Goal: Task Accomplishment & Management: Manage account settings

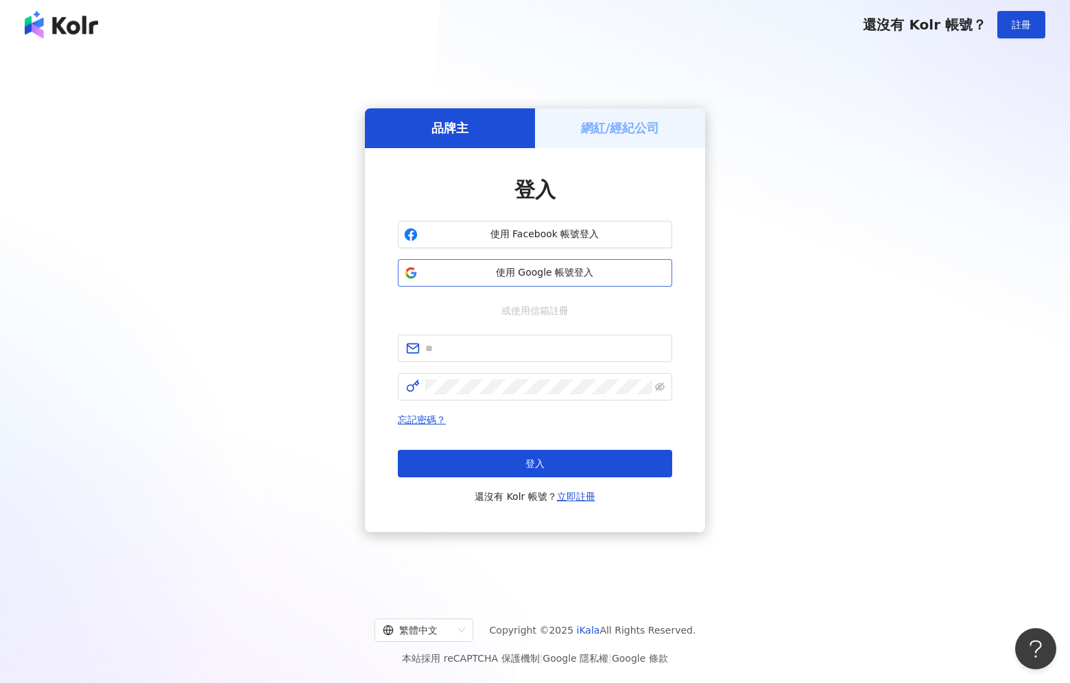
click at [553, 273] on span "使用 Google 帳號登入" at bounding box center [544, 273] width 243 height 14
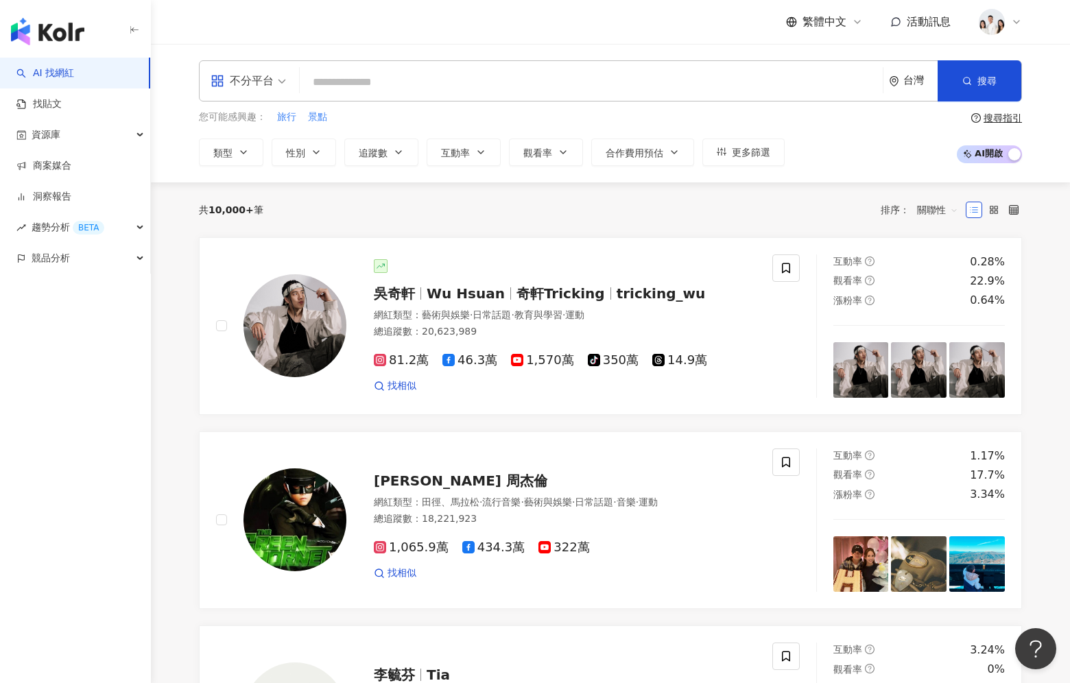
click at [453, 75] on input "search" at bounding box center [591, 82] width 572 height 26
paste input "****"
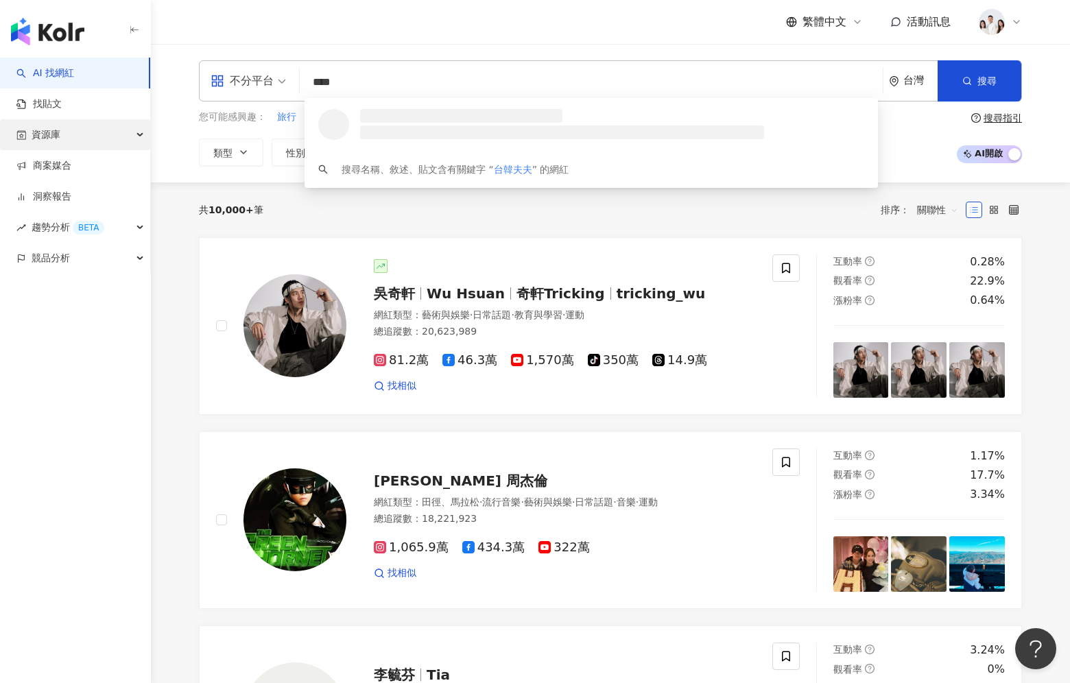
type input "****"
click at [111, 129] on div "資源庫" at bounding box center [75, 134] width 150 height 31
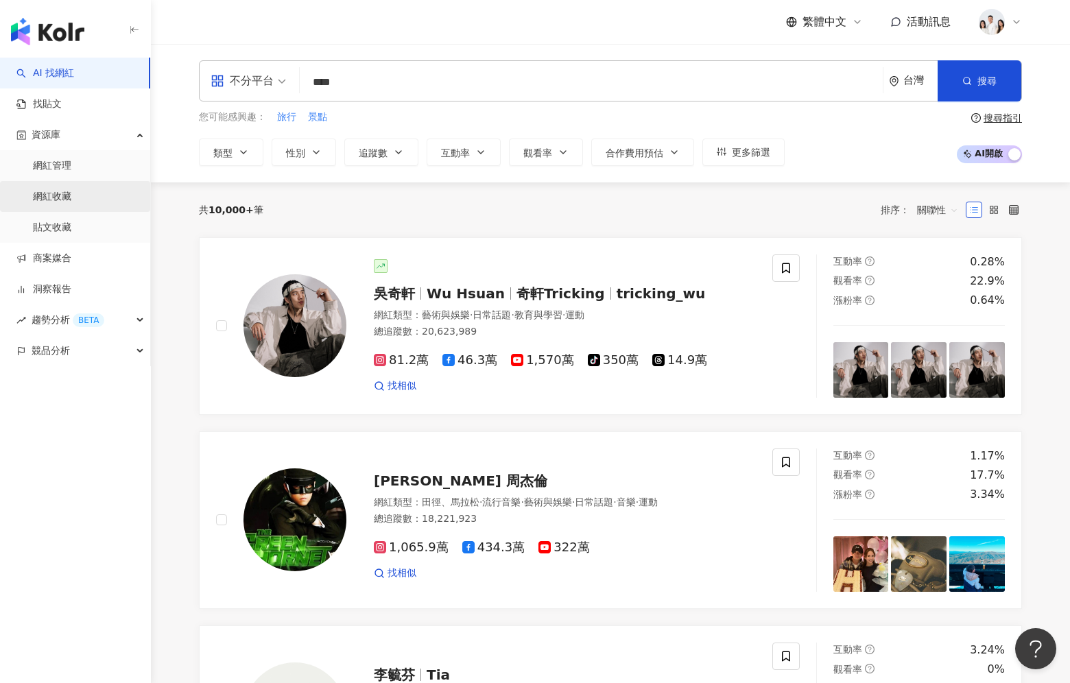
click at [71, 200] on link "網紅收藏" at bounding box center [52, 197] width 38 height 14
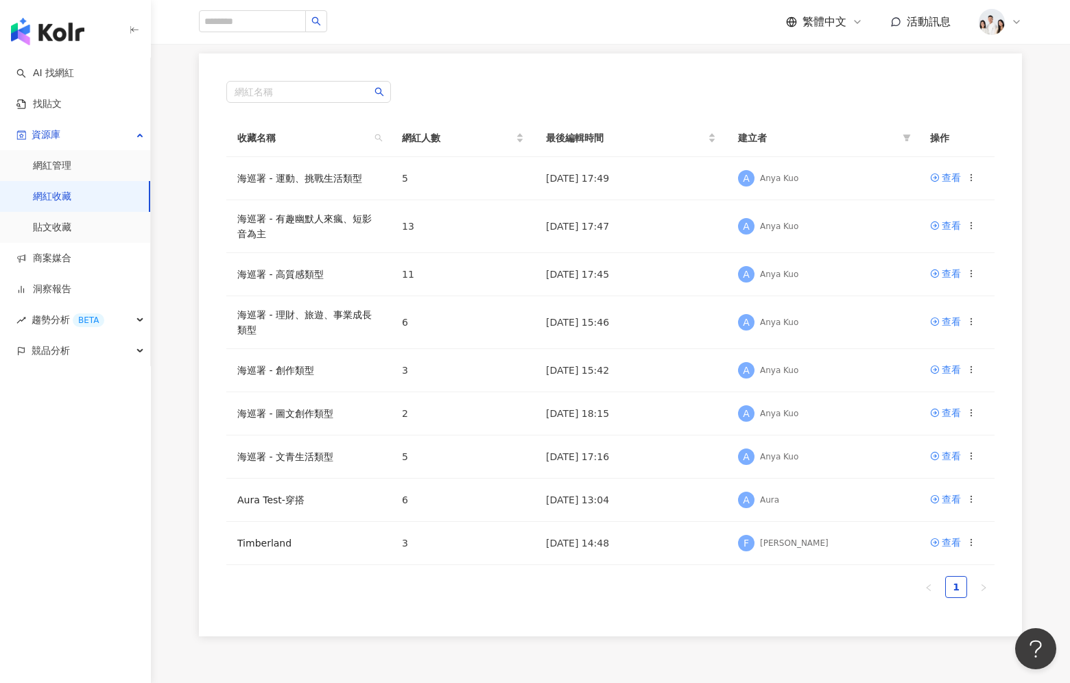
scroll to position [170, 0]
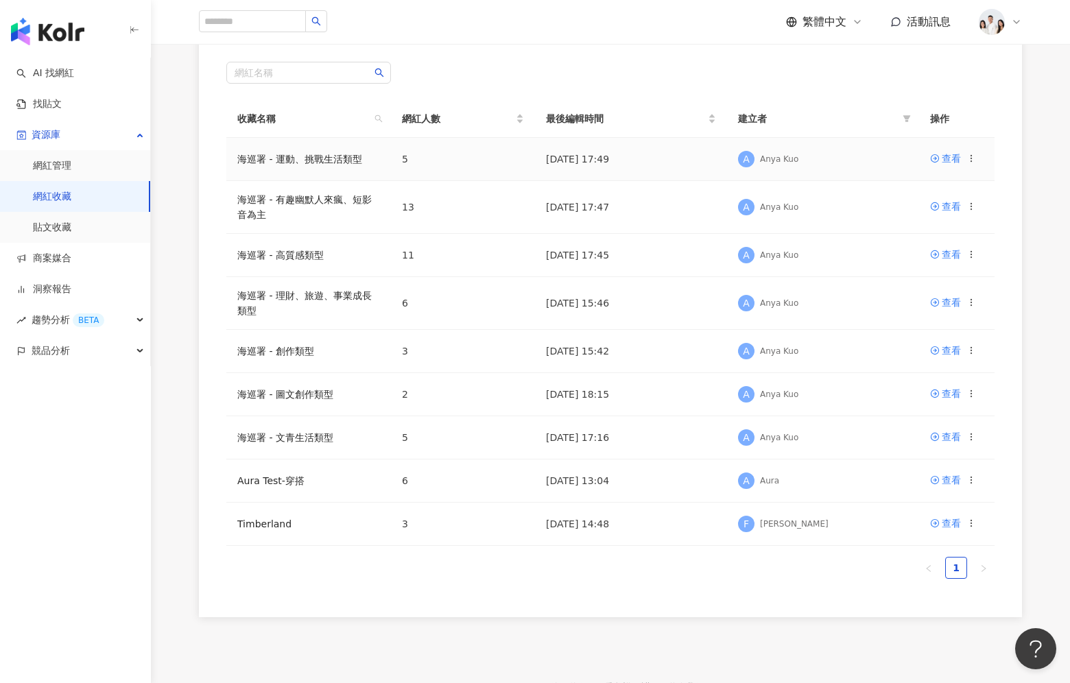
click at [861, 162] on div "A Anya Kuo" at bounding box center [823, 159] width 170 height 21
click at [360, 156] on link "海巡署 - 運動、挑戰生活類型" at bounding box center [299, 159] width 125 height 11
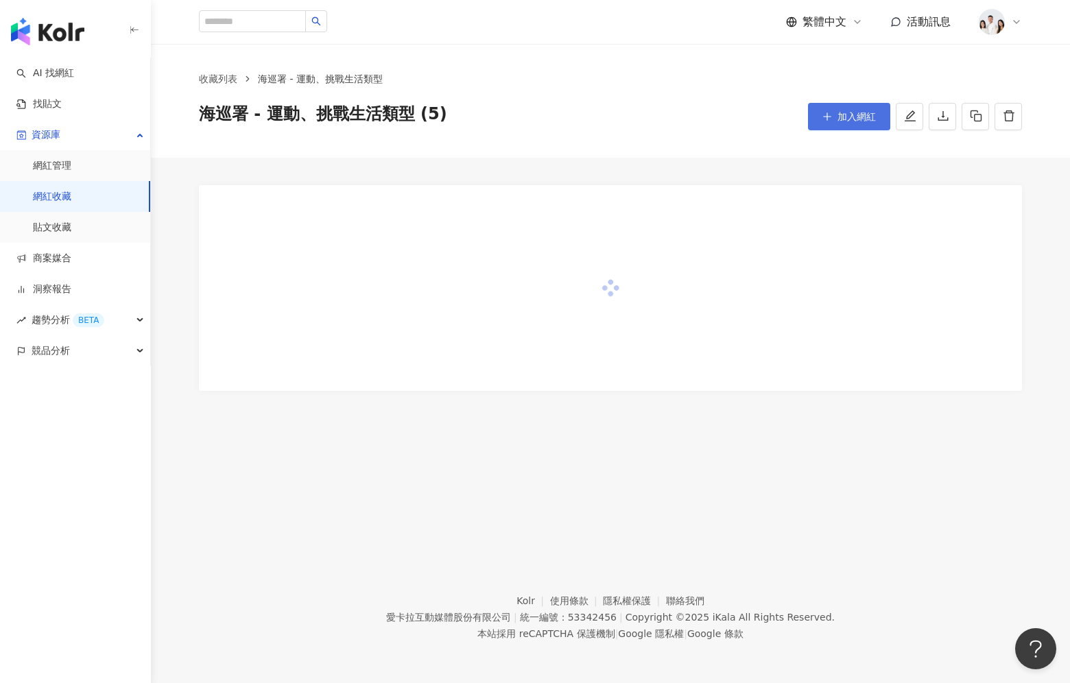
click at [854, 121] on span "加入網紅" at bounding box center [856, 116] width 38 height 11
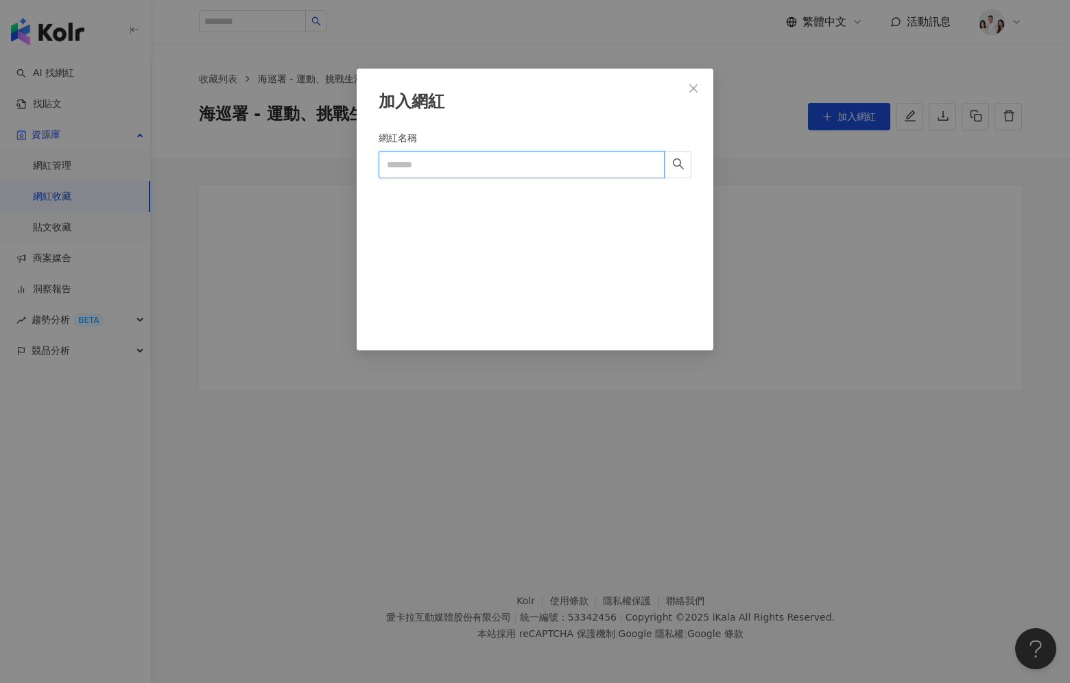
click at [442, 160] on input "網紅名稱" at bounding box center [522, 164] width 286 height 27
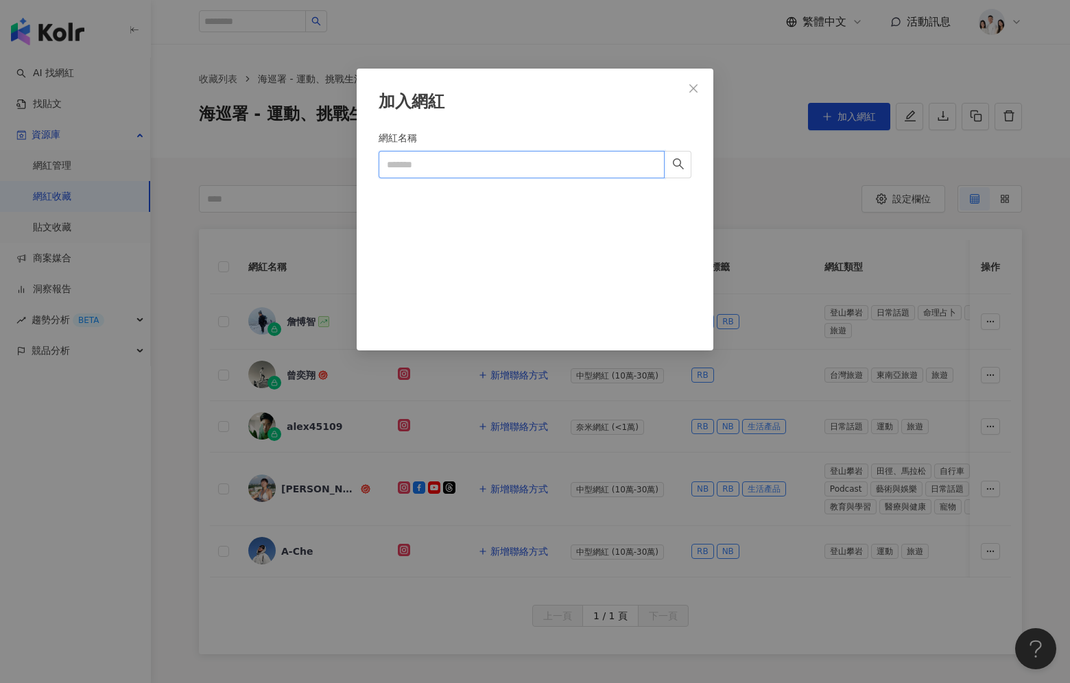
paste input "****"
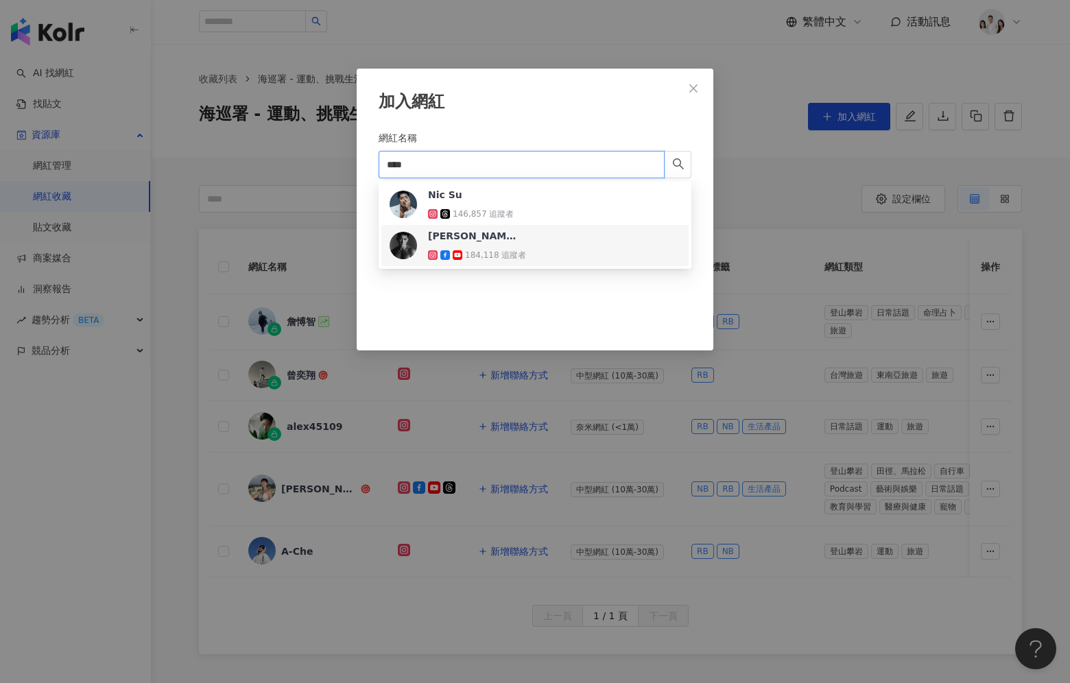
drag, startPoint x: 429, startPoint y: 163, endPoint x: 345, endPoint y: 163, distance: 84.4
click at [345, 163] on div "加入網紅 網紅名稱 **** Cancel 加入" at bounding box center [535, 341] width 1070 height 683
paste input "******"
type input "**********"
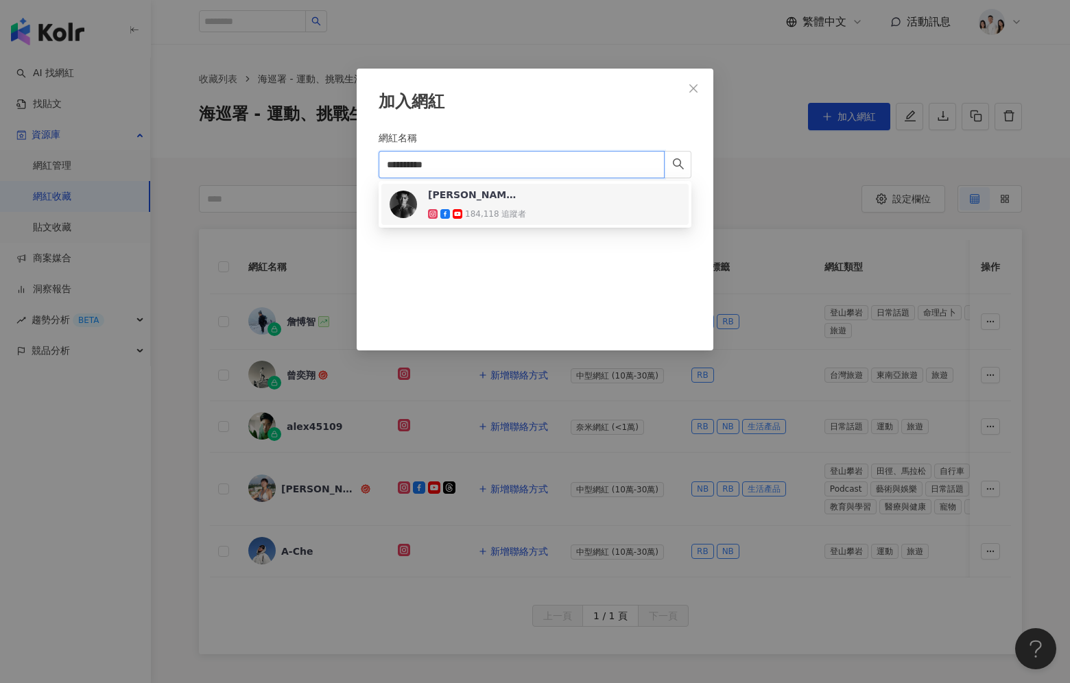
click at [533, 202] on div "HWAN 桓 184,118 追蹤者" at bounding box center [535, 204] width 291 height 33
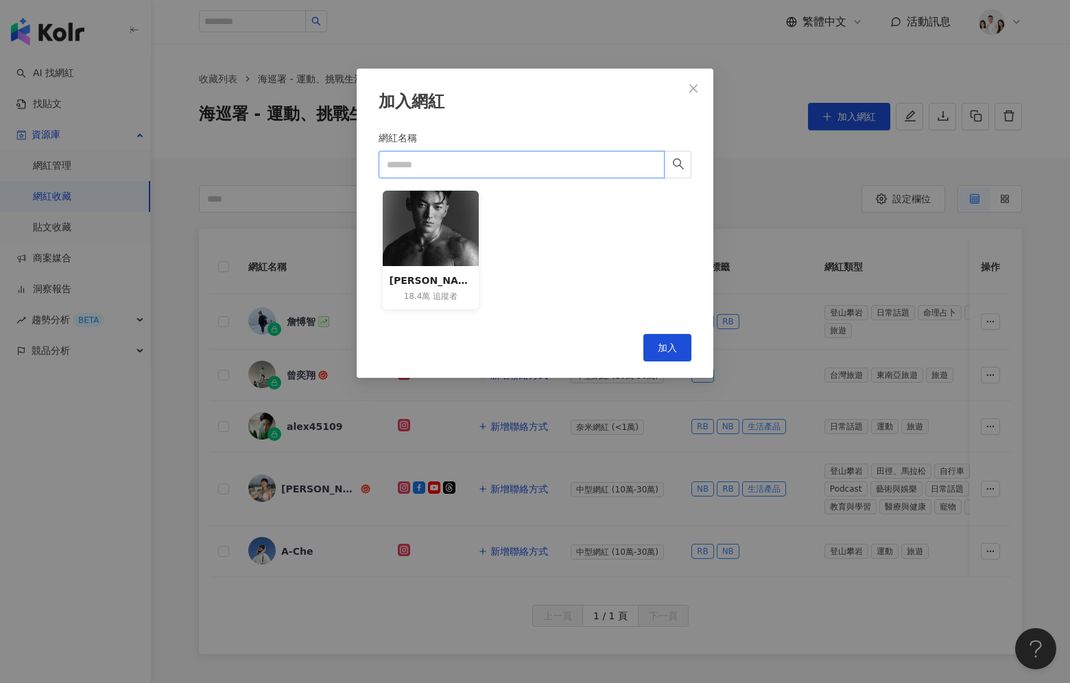
click at [558, 163] on input "網紅名稱" at bounding box center [522, 164] width 286 height 27
paste input "******"
type input "******"
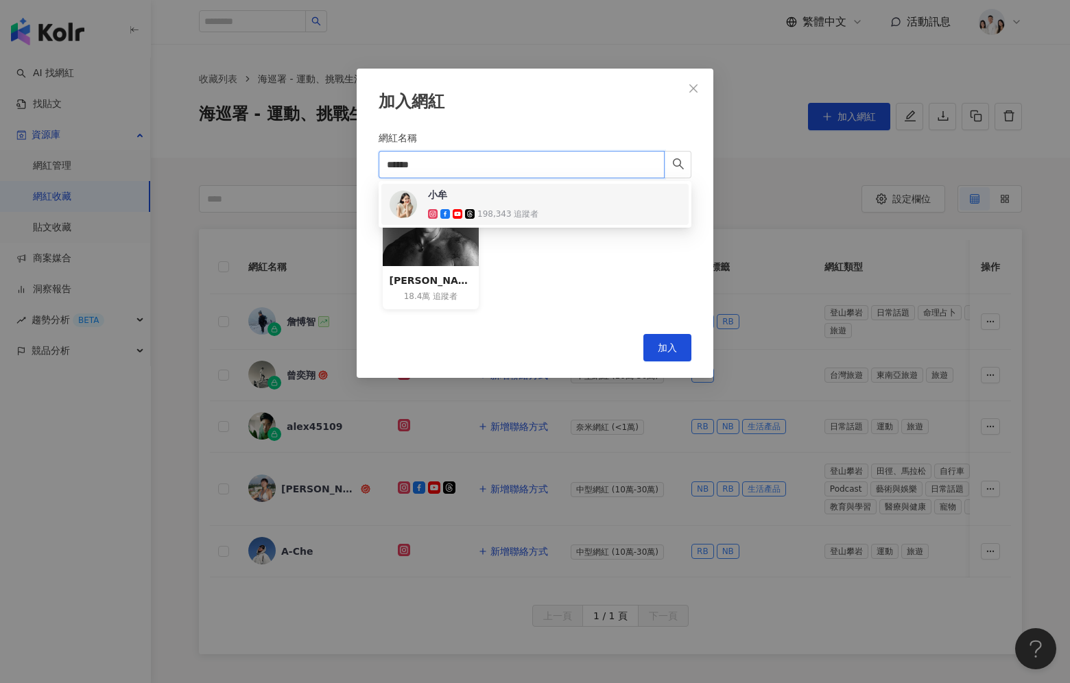
click at [574, 197] on div "小牟 198,343 追蹤者" at bounding box center [535, 204] width 291 height 33
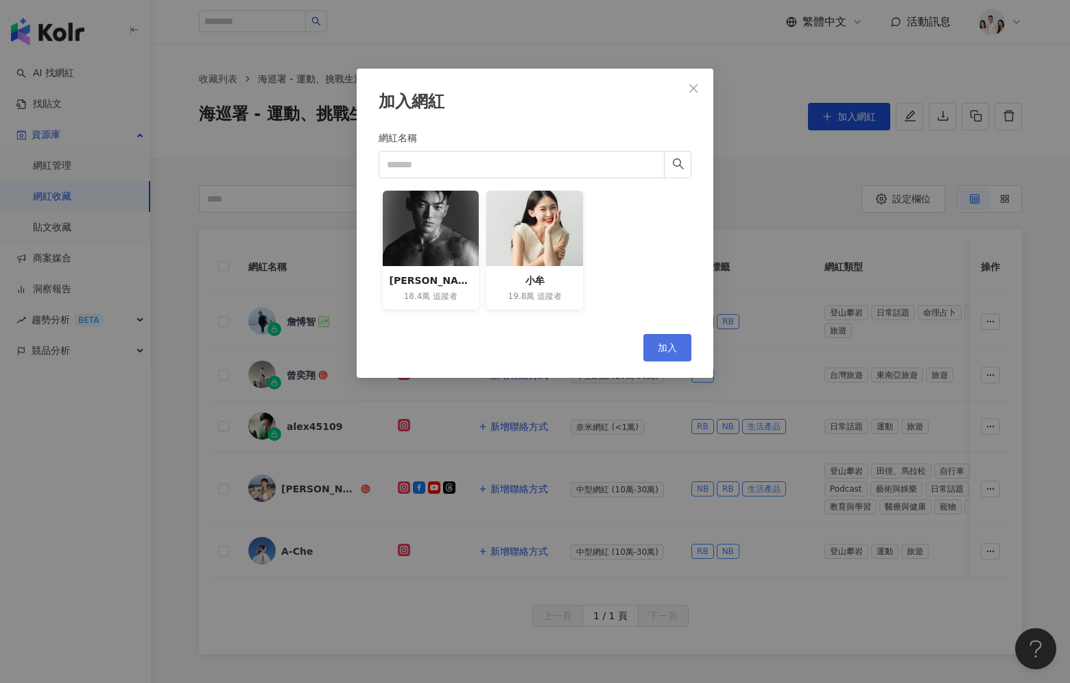
click at [673, 338] on button "加入" at bounding box center [667, 347] width 48 height 27
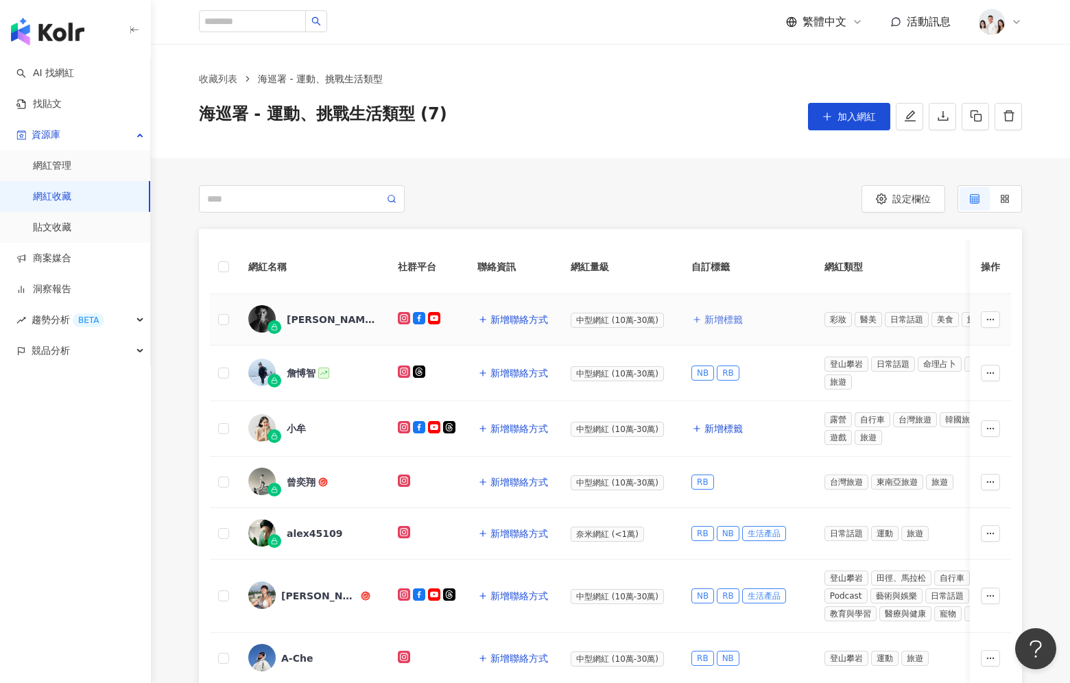
click at [720, 320] on span "新增標籤" at bounding box center [723, 319] width 38 height 11
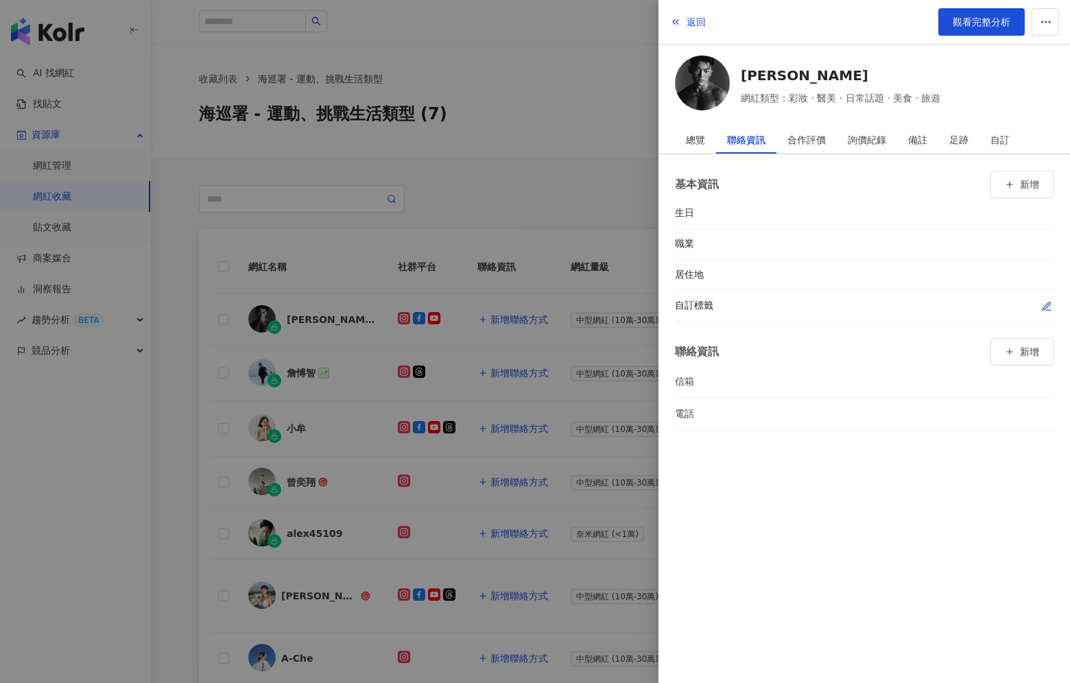
click at [1048, 304] on icon "button" at bounding box center [1047, 306] width 8 height 8
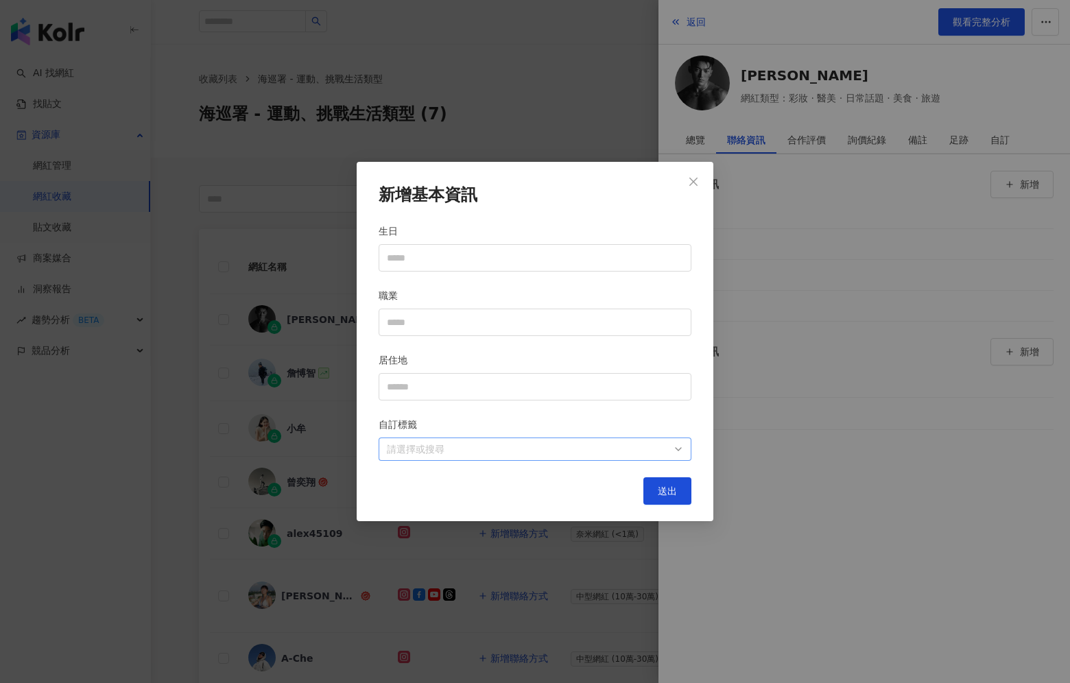
click at [500, 448] on div at bounding box center [527, 449] width 293 height 10
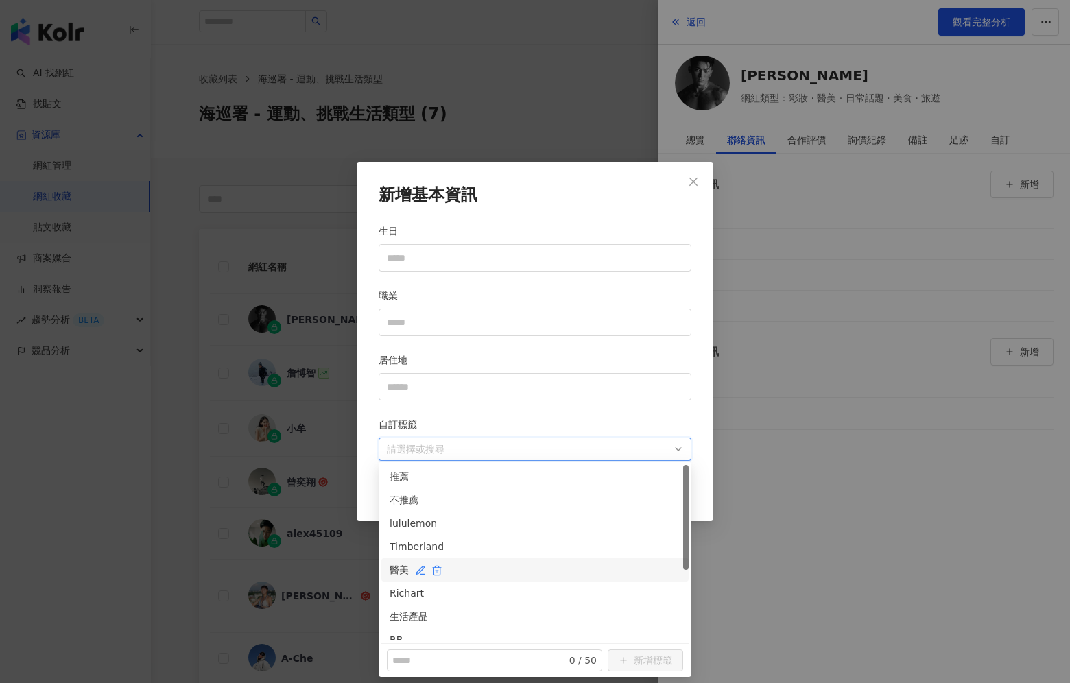
click at [479, 572] on div "醫美" at bounding box center [535, 569] width 291 height 15
click at [521, 554] on div "NB" at bounding box center [535, 559] width 291 height 15
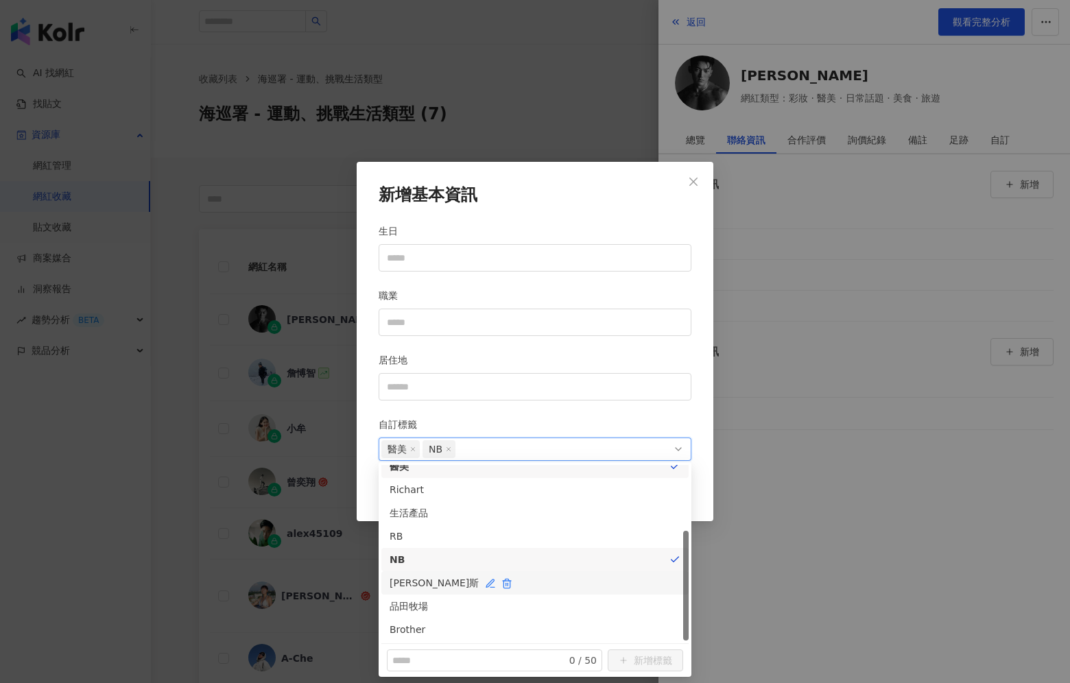
click at [525, 585] on div "勞斯萊斯" at bounding box center [535, 582] width 291 height 15
click at [524, 488] on div "Richart" at bounding box center [535, 489] width 291 height 15
click at [619, 195] on h2 "新增基本資訊" at bounding box center [535, 195] width 313 height 23
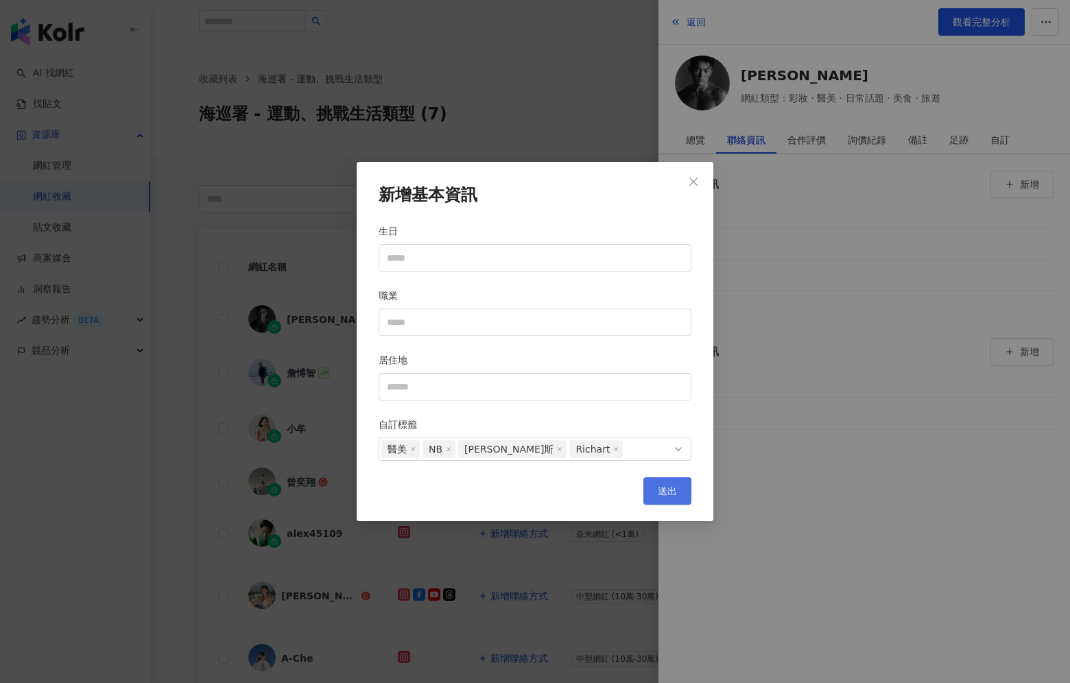
click at [671, 494] on span "送出" at bounding box center [667, 491] width 19 height 11
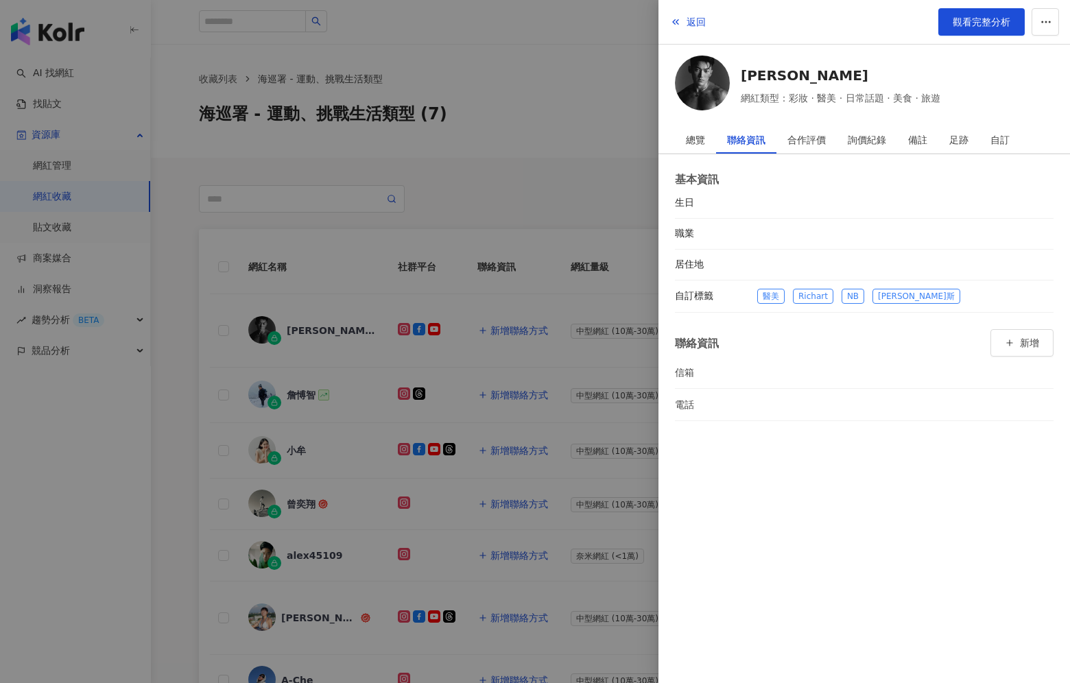
click at [572, 463] on div at bounding box center [535, 341] width 1070 height 683
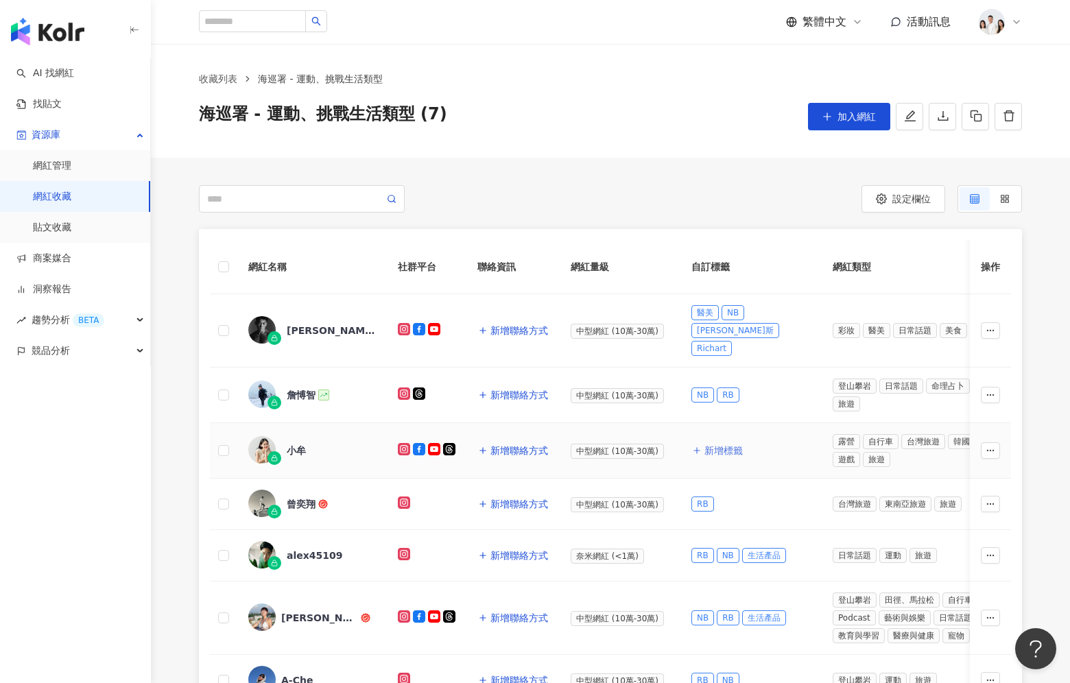
click at [735, 437] on button "新增標籤" at bounding box center [717, 450] width 52 height 27
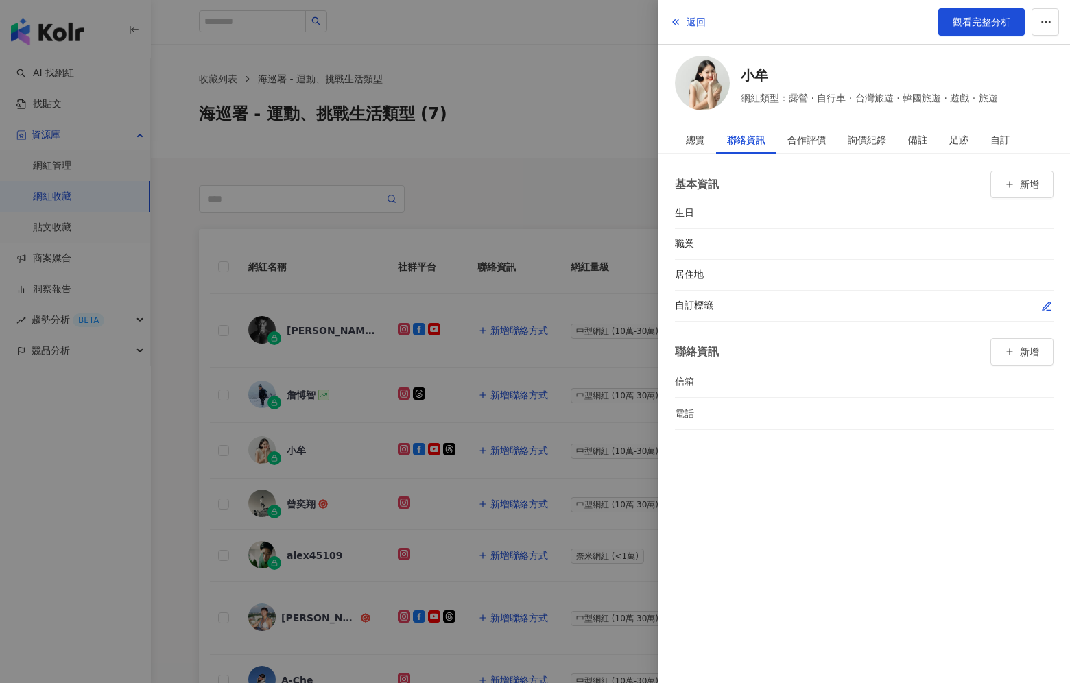
click at [1042, 306] on icon "button" at bounding box center [1046, 306] width 11 height 11
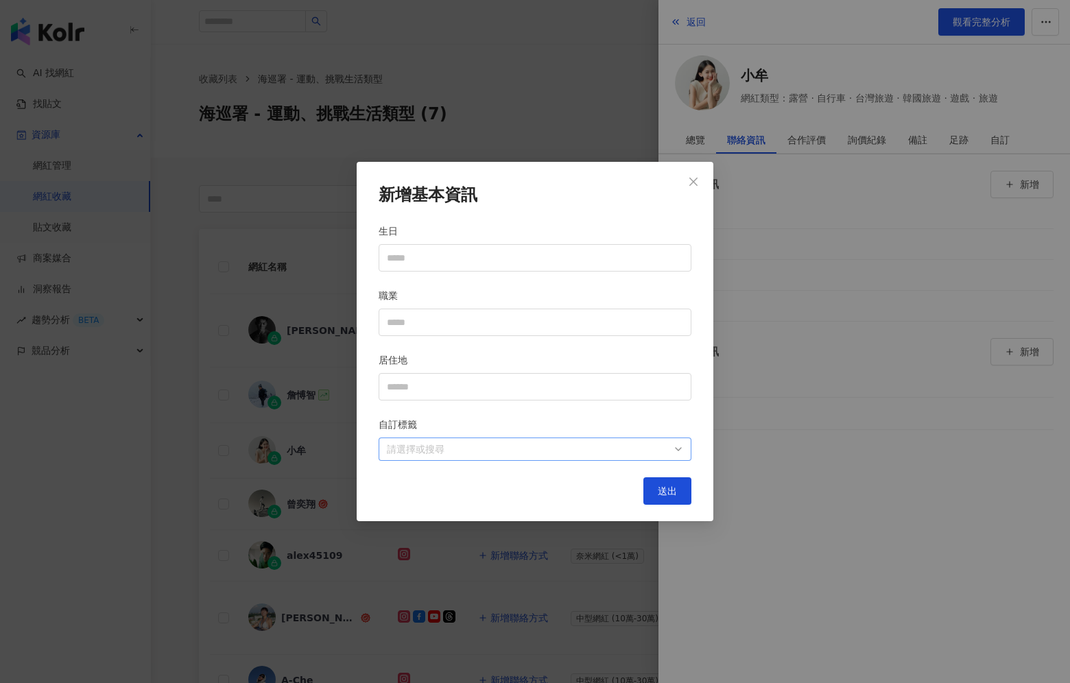
click at [573, 453] on div at bounding box center [527, 449] width 293 height 10
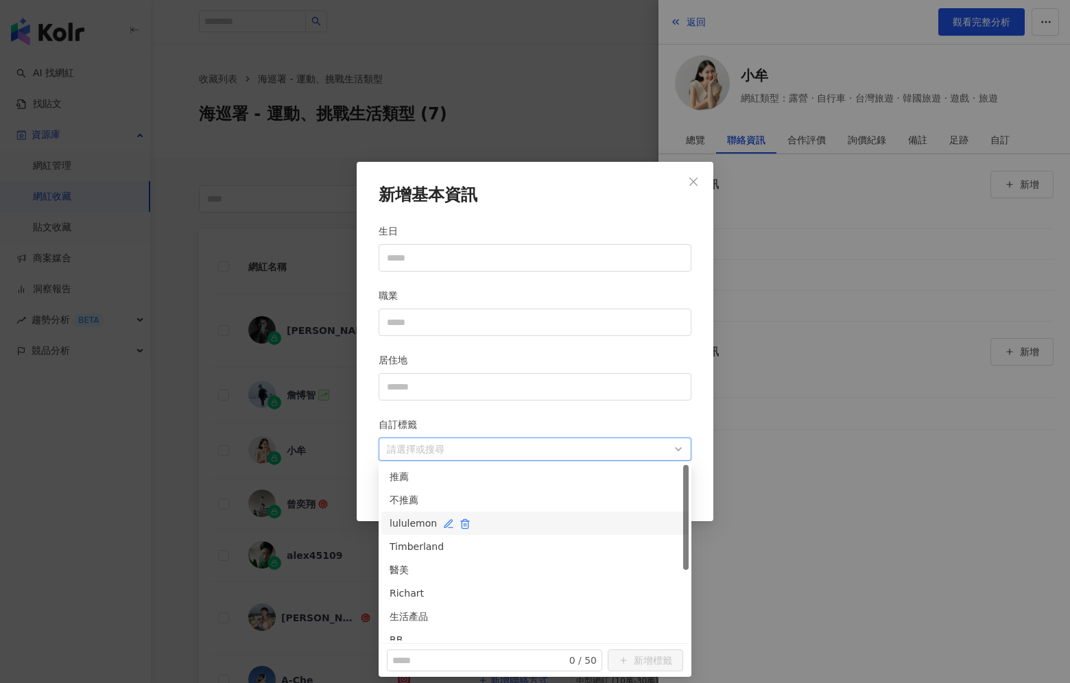
click at [534, 527] on div "lululemon" at bounding box center [535, 523] width 291 height 15
click at [547, 577] on div "醫美" at bounding box center [535, 569] width 291 height 15
click at [549, 601] on div "Richart" at bounding box center [534, 593] width 307 height 23
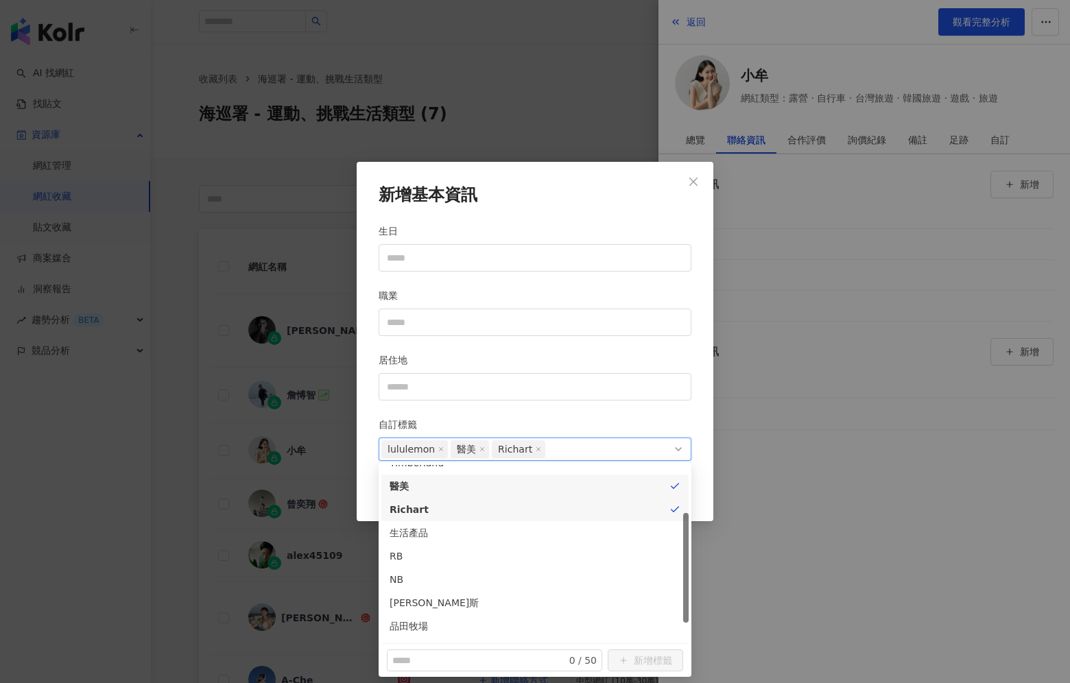
scroll to position [90, 0]
click at [545, 523] on div "生活產品" at bounding box center [535, 526] width 291 height 15
click at [547, 580] on div "NB" at bounding box center [535, 573] width 291 height 15
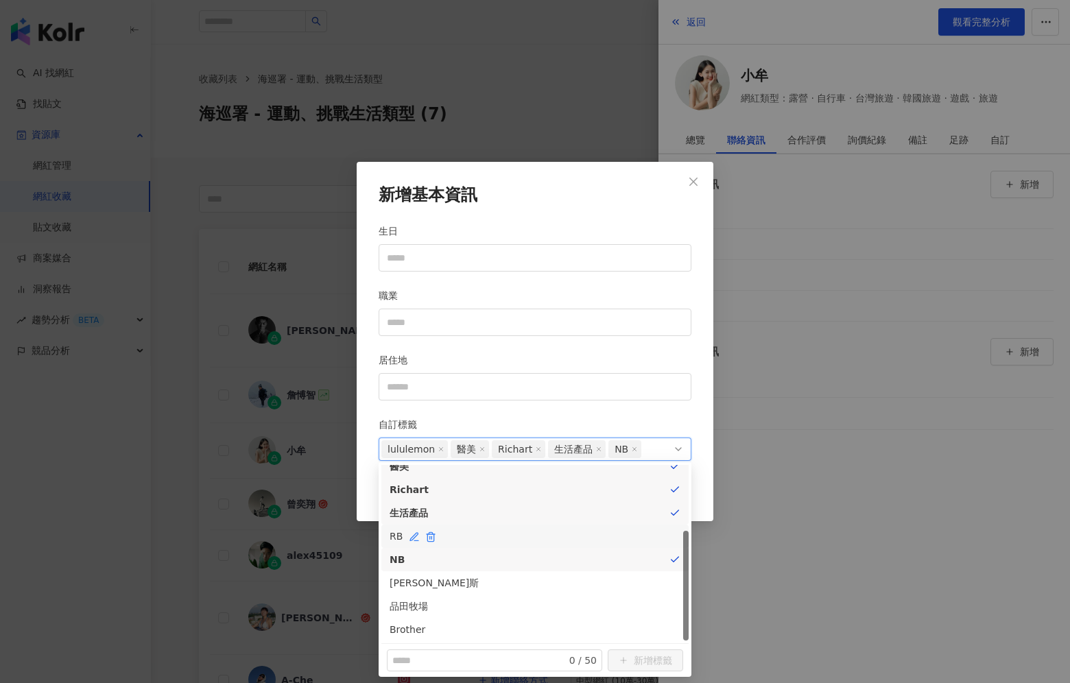
click at [556, 538] on div "RB" at bounding box center [535, 536] width 291 height 15
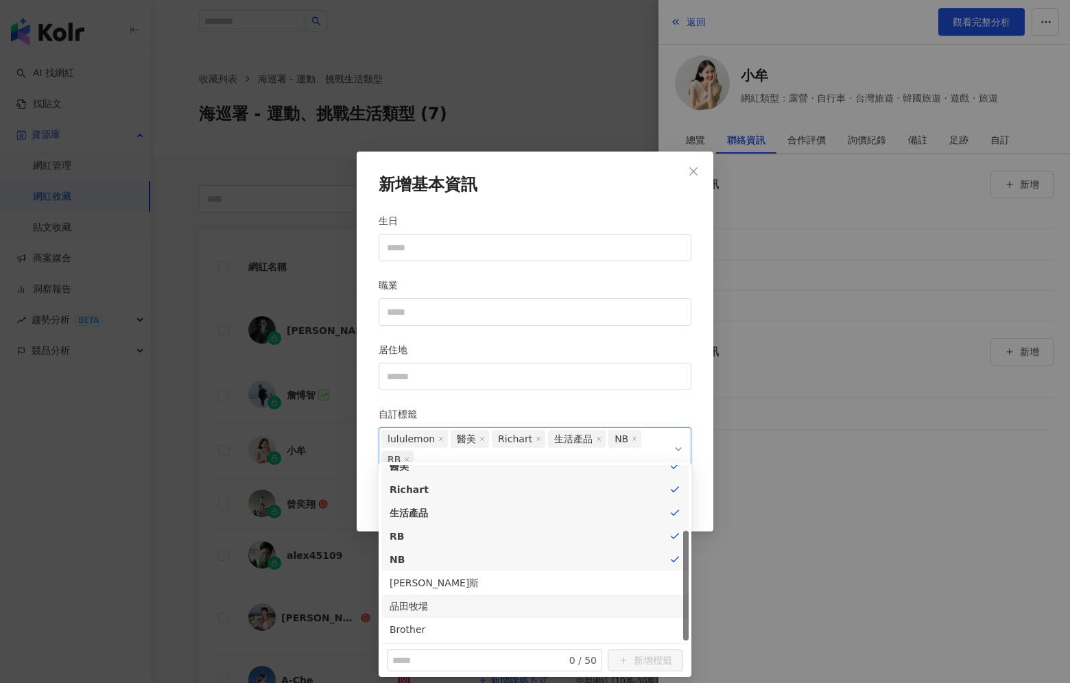
click at [628, 209] on div "新增基本資訊 生日 職業 居住地 自訂標籤 lululemon, 醫美, Richart, 生活產品, NB, RB lululemon 醫美 Richart…" at bounding box center [535, 342] width 357 height 380
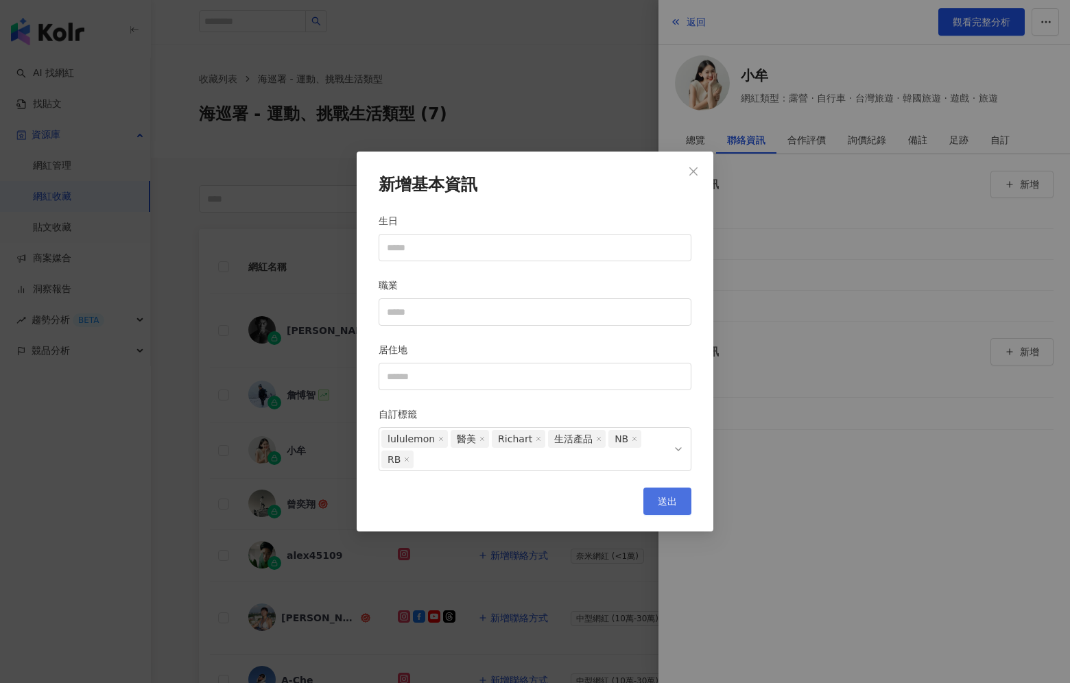
click at [662, 488] on button "送出" at bounding box center [667, 501] width 48 height 27
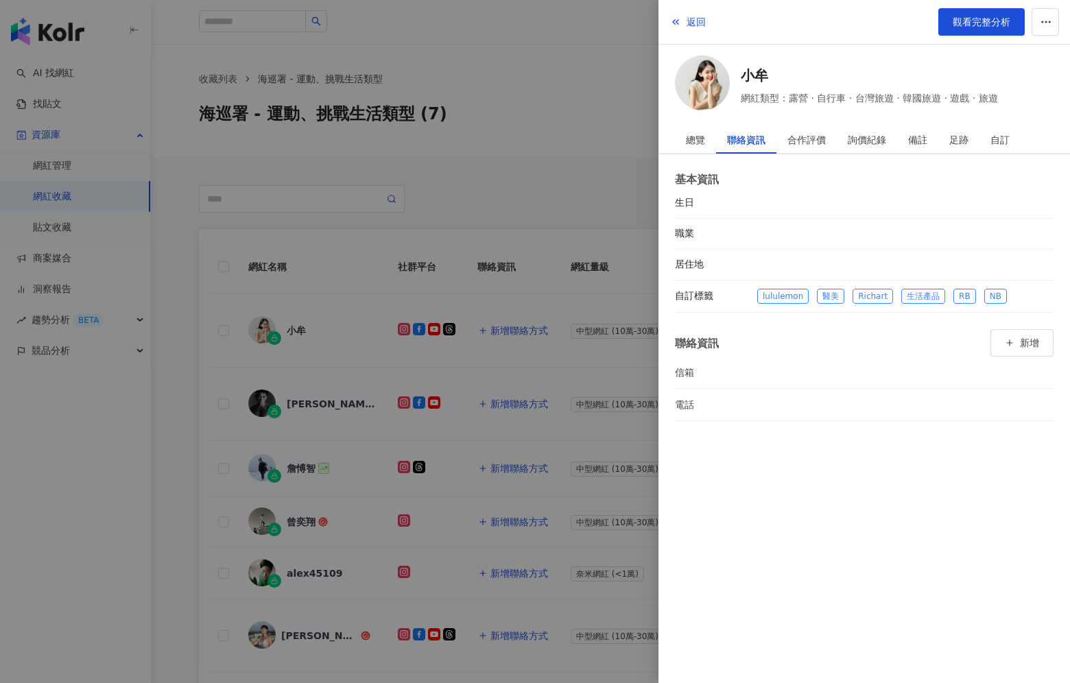
click at [468, 138] on div at bounding box center [535, 341] width 1070 height 683
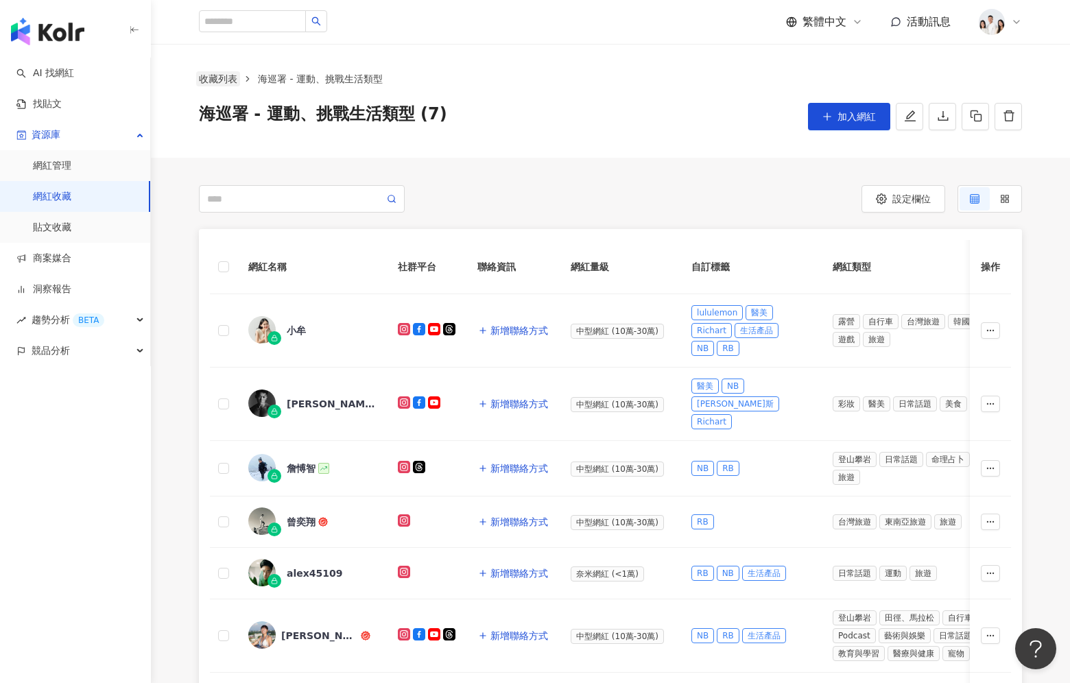
click at [224, 80] on link "收藏列表" at bounding box center [218, 78] width 44 height 15
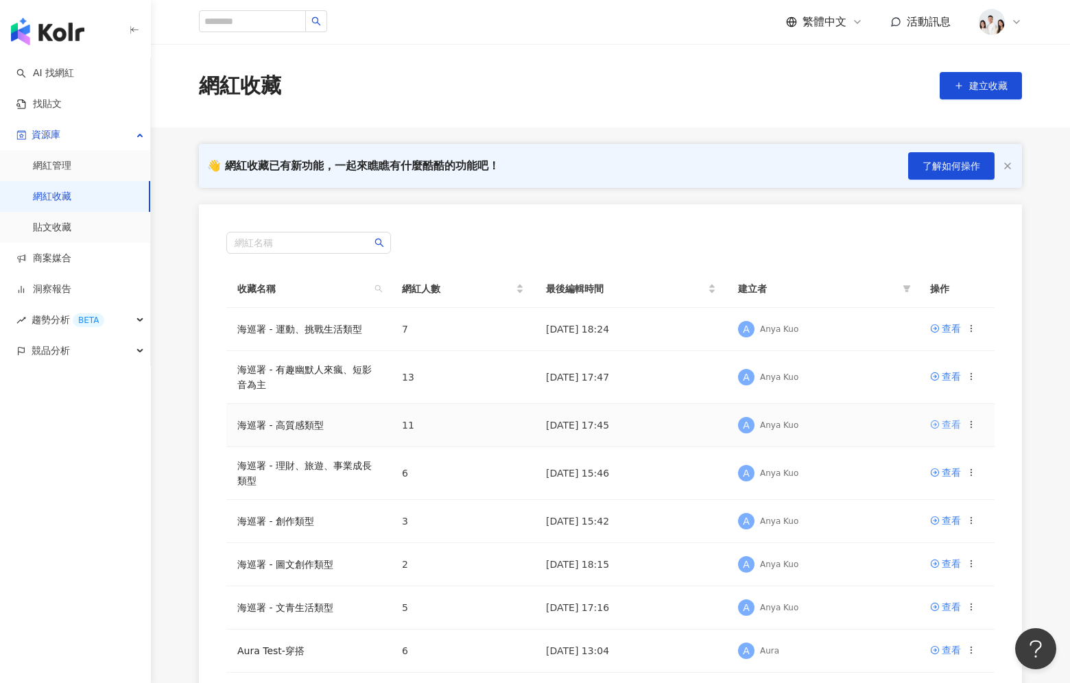
click at [948, 420] on div "查看" at bounding box center [951, 424] width 19 height 15
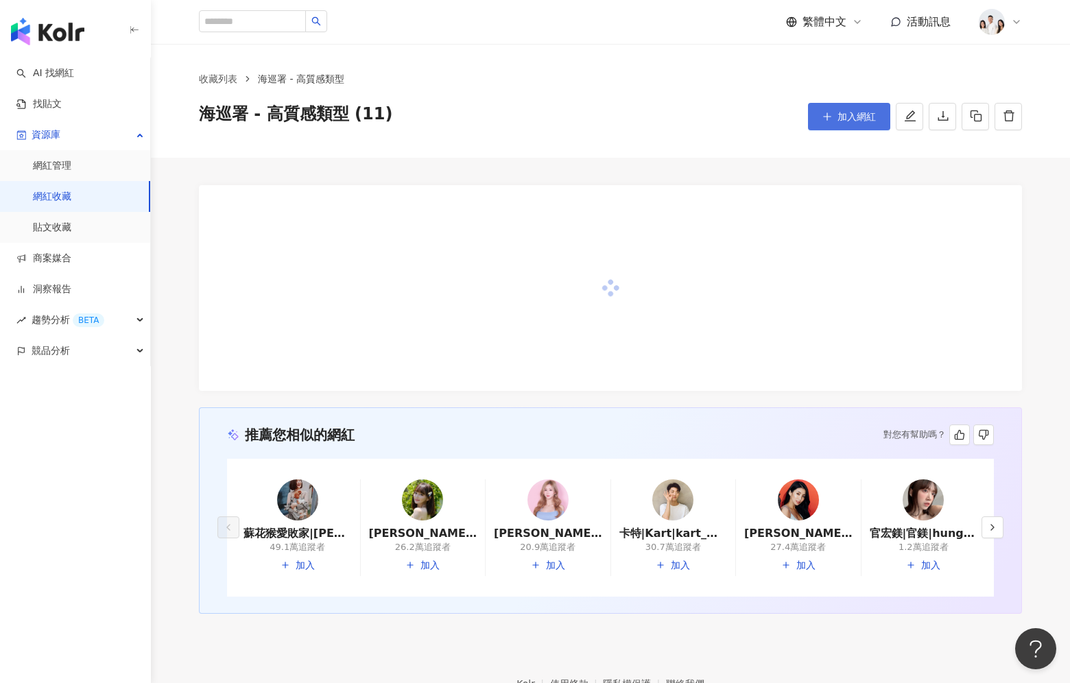
click at [864, 116] on span "加入網紅" at bounding box center [856, 116] width 38 height 11
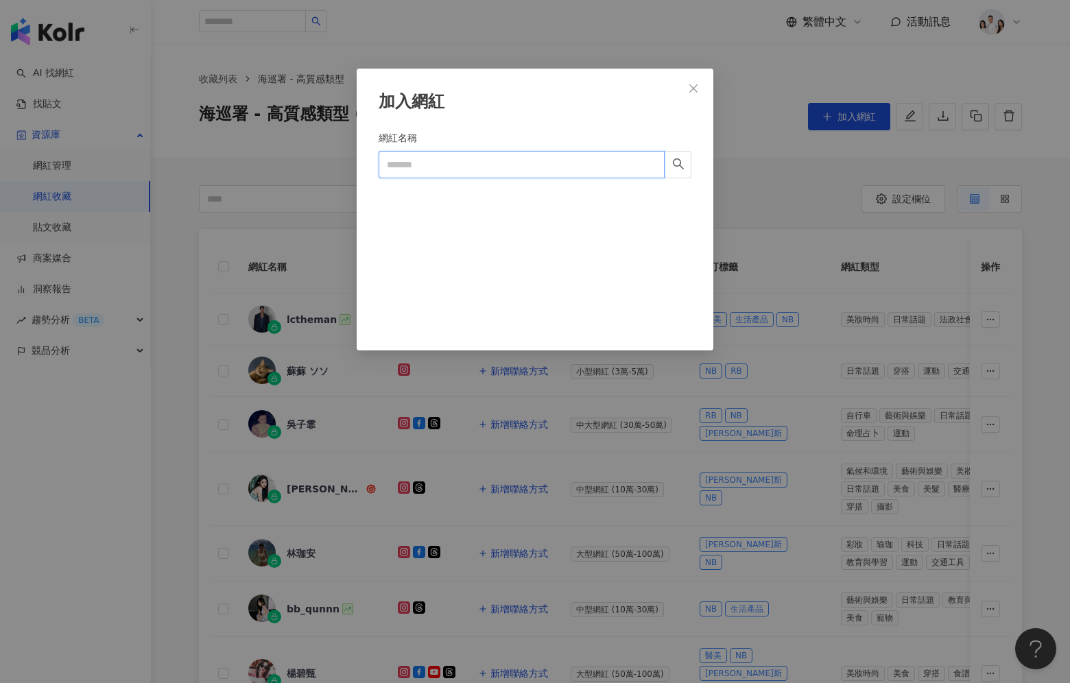
click at [485, 166] on input "網紅名稱" at bounding box center [522, 164] width 286 height 27
paste input "********"
type input "********"
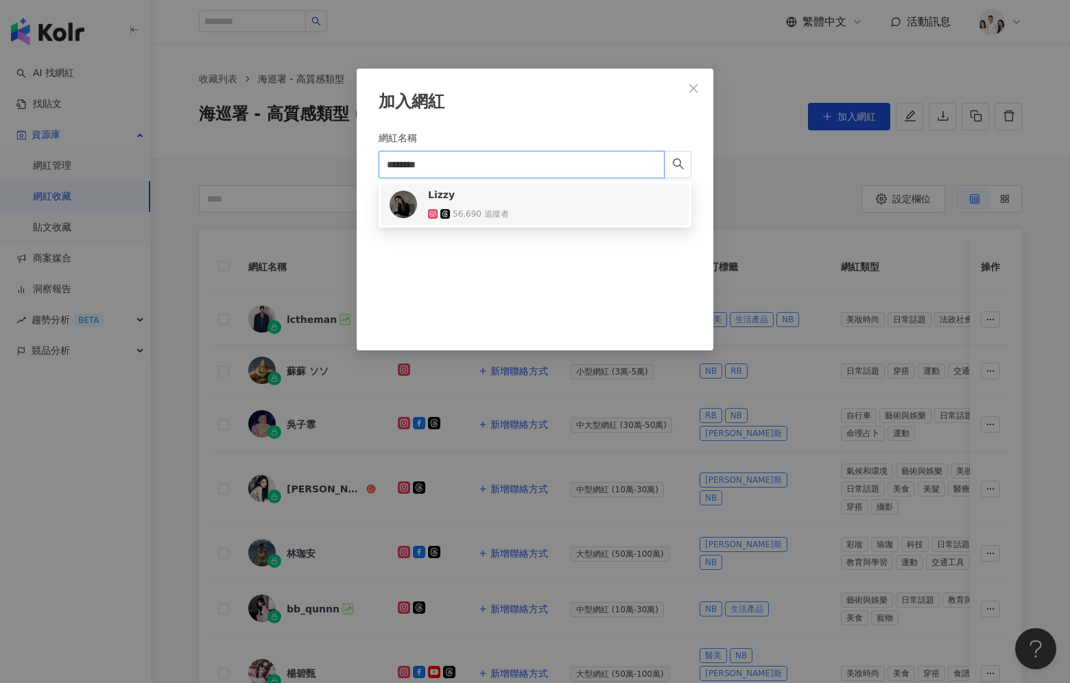
click at [513, 208] on div "56,690 追蹤者" at bounding box center [472, 214] width 89 height 14
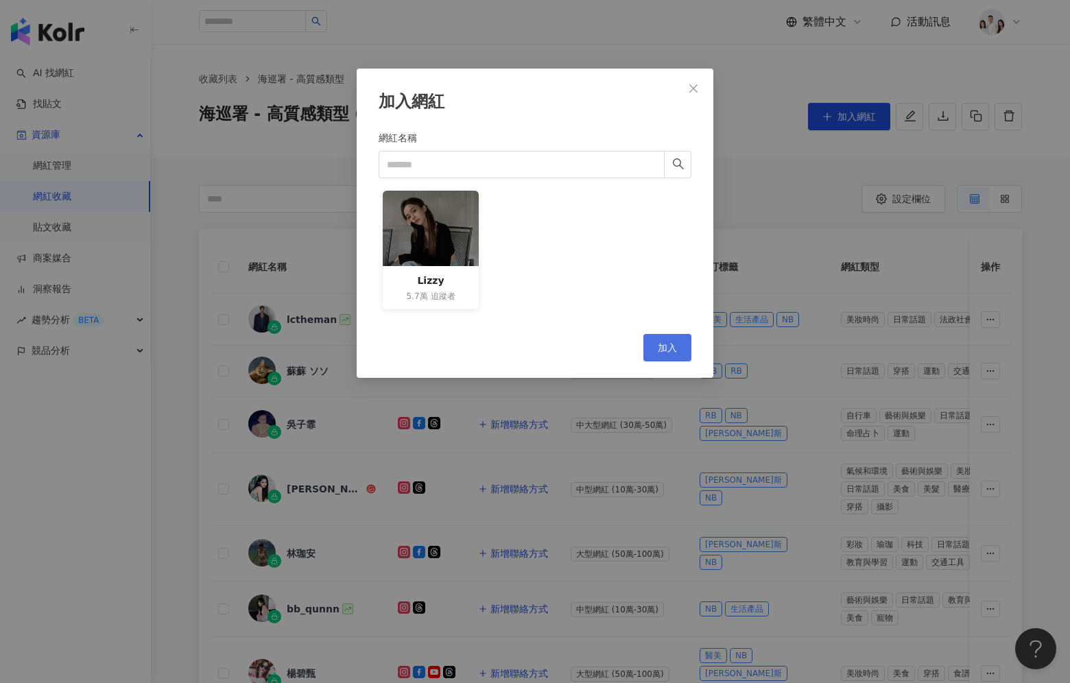
click at [656, 347] on button "加入" at bounding box center [667, 347] width 48 height 27
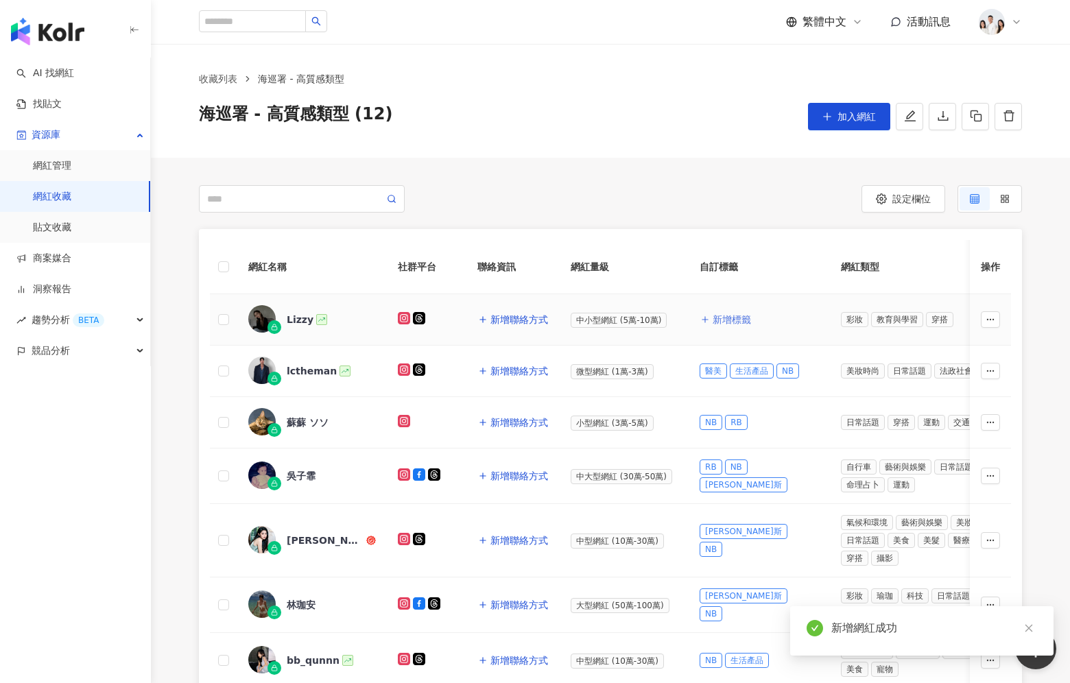
click at [732, 318] on span "新增標籤" at bounding box center [732, 319] width 38 height 11
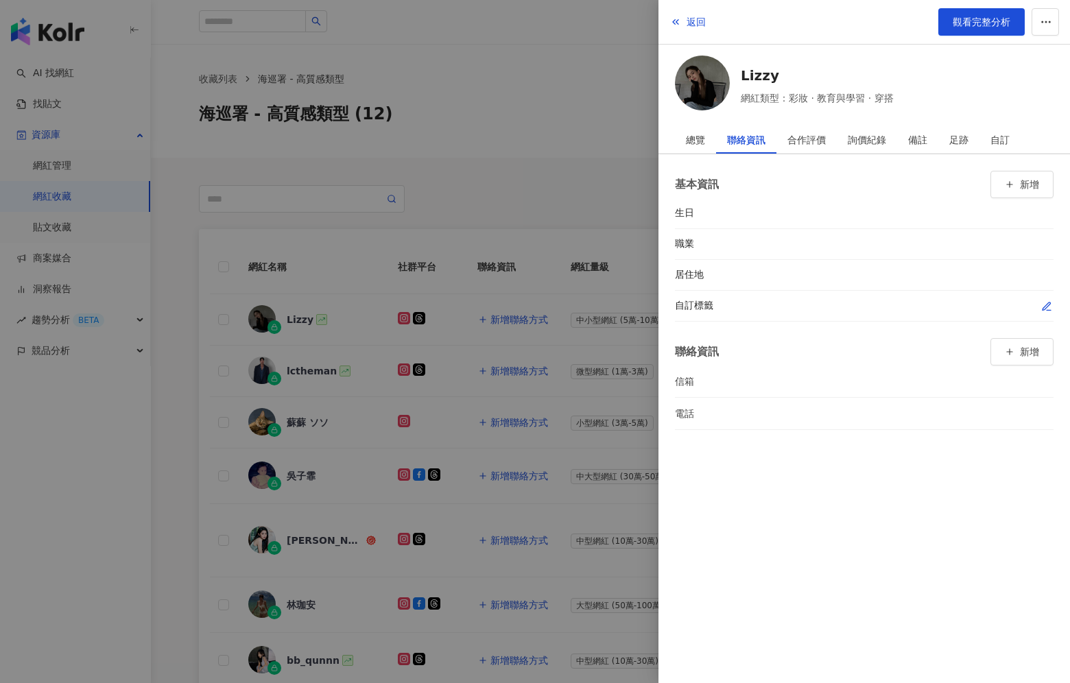
click at [1047, 302] on icon "button" at bounding box center [1047, 306] width 8 height 8
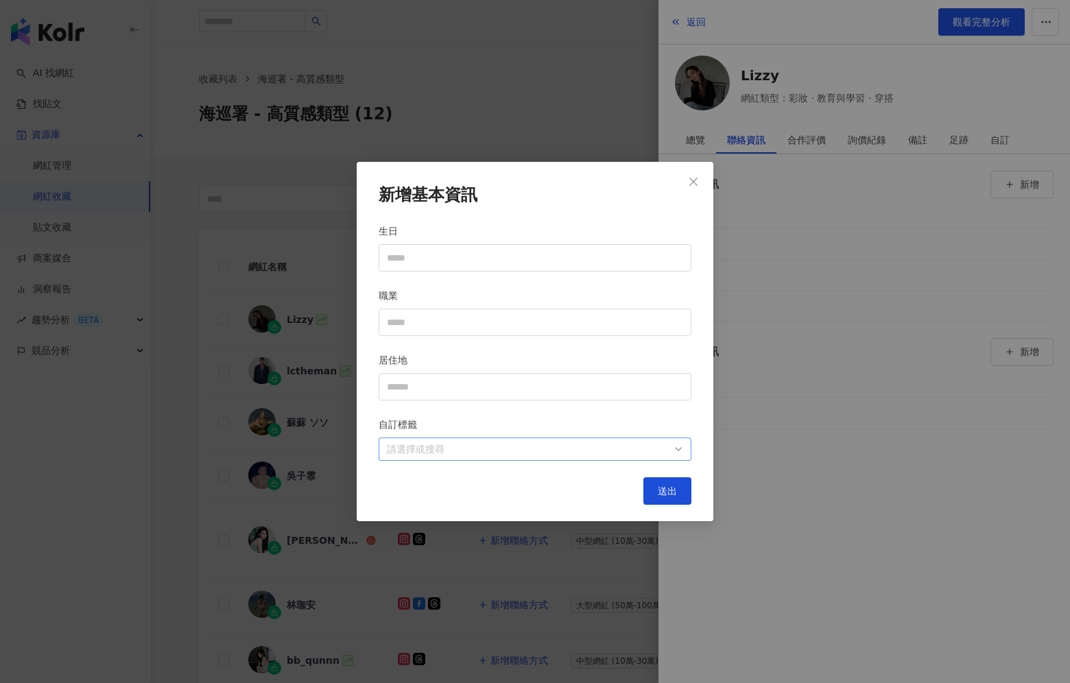
click at [550, 447] on div at bounding box center [527, 449] width 293 height 10
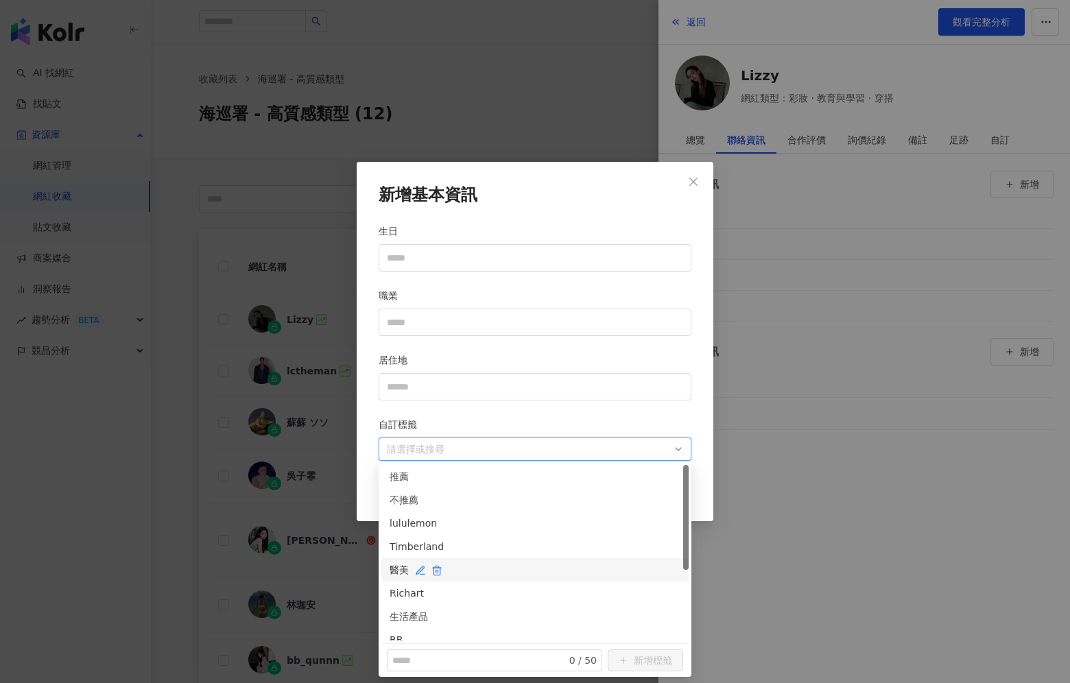
click at [519, 576] on div "醫美" at bounding box center [535, 569] width 291 height 15
click at [518, 615] on div "生活產品" at bounding box center [535, 616] width 291 height 15
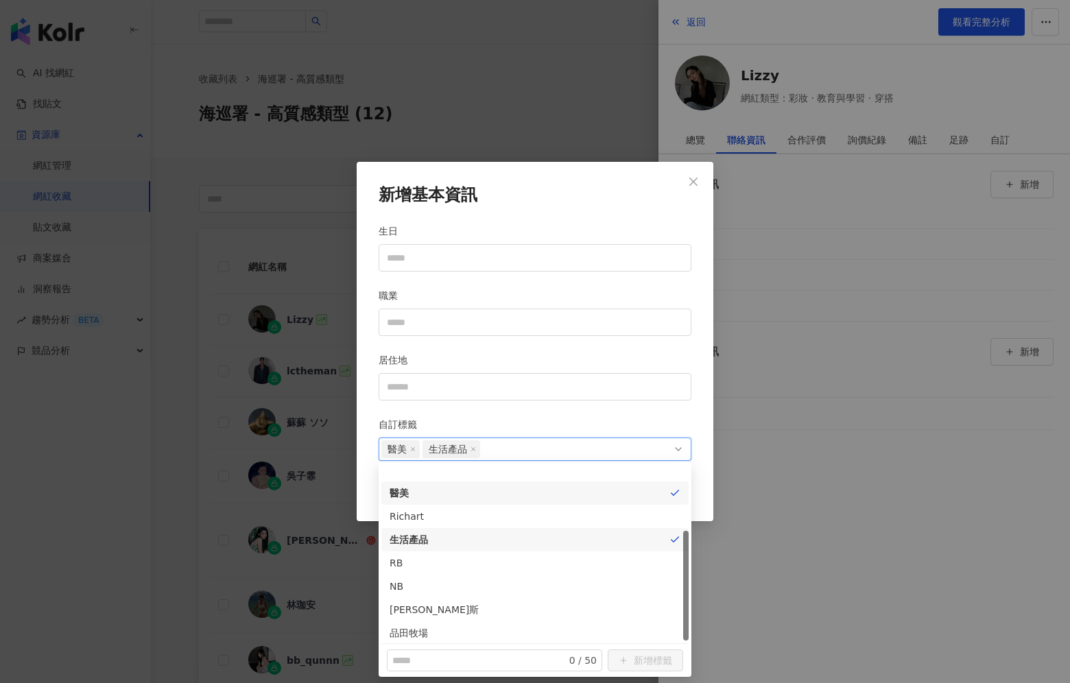
scroll to position [104, 0]
click at [516, 563] on div "NB" at bounding box center [535, 559] width 291 height 15
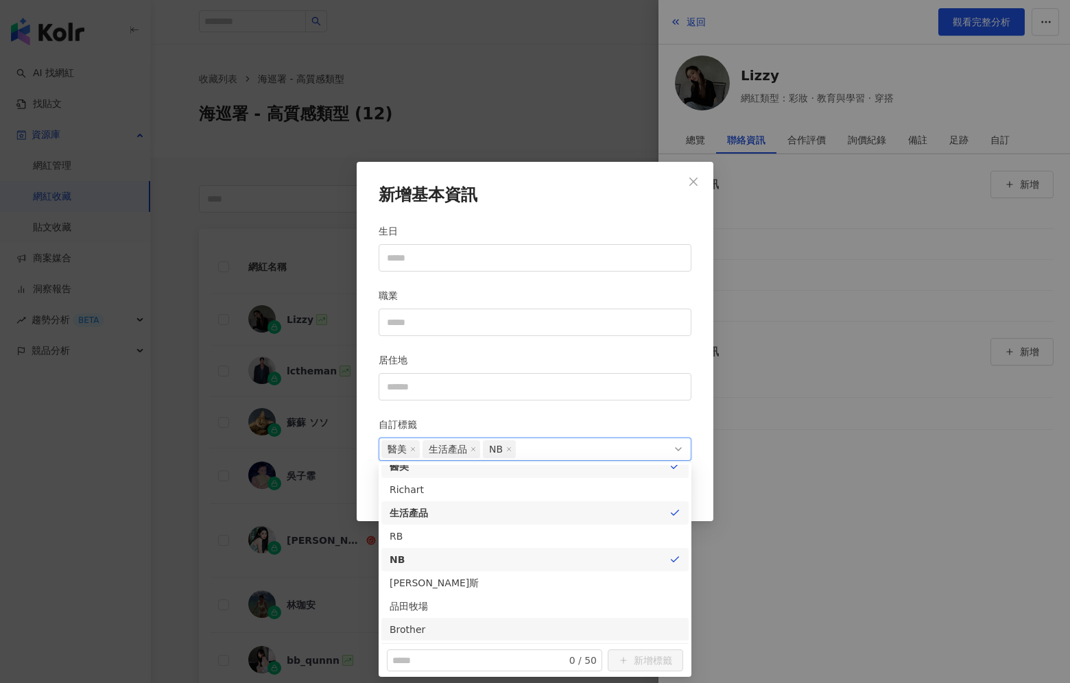
click at [572, 184] on h2 "新增基本資訊" at bounding box center [535, 195] width 313 height 23
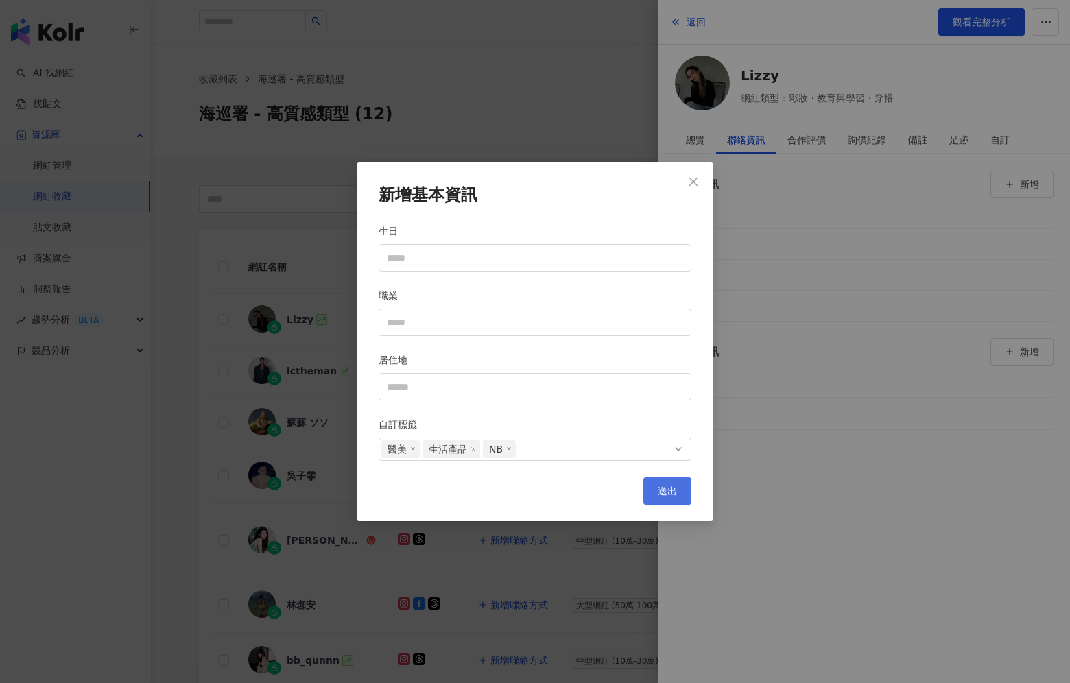
click at [674, 488] on span "送出" at bounding box center [667, 491] width 19 height 11
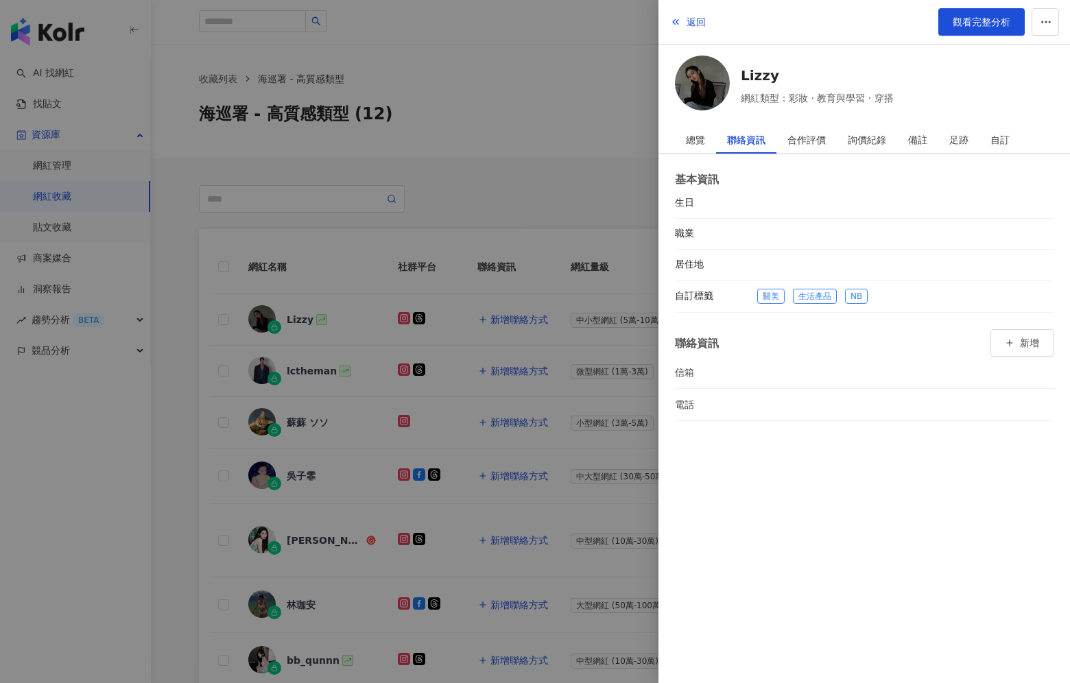
click at [534, 329] on div at bounding box center [535, 341] width 1070 height 683
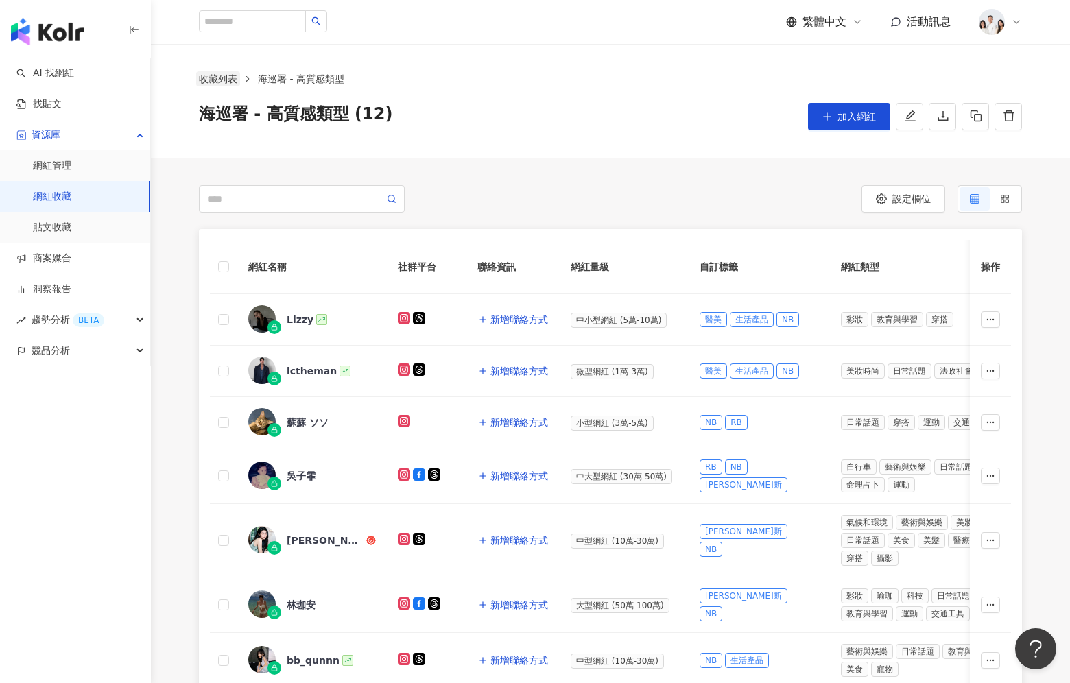
click at [226, 82] on link "收藏列表" at bounding box center [218, 78] width 44 height 15
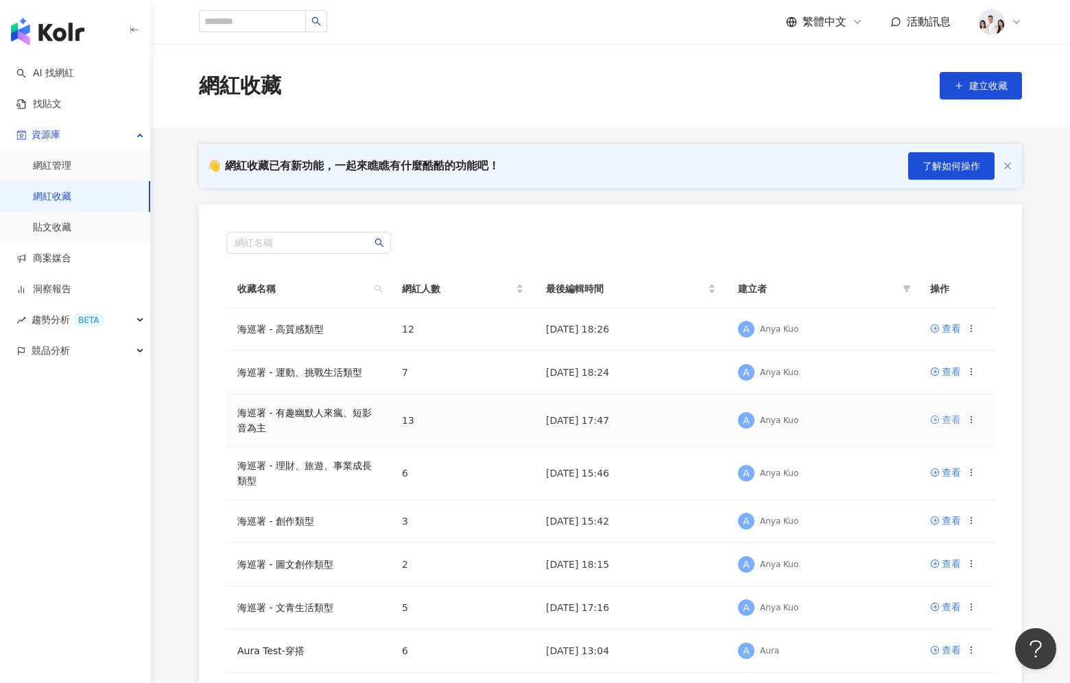
click at [940, 418] on link "查看" at bounding box center [945, 419] width 31 height 15
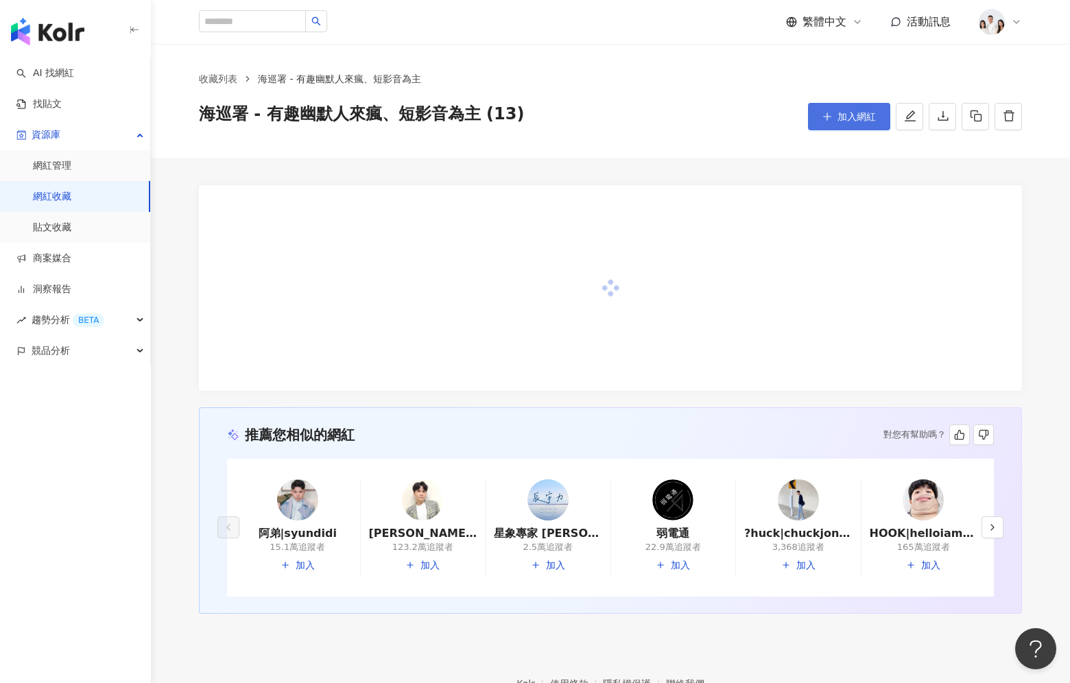
click at [881, 114] on button "加入網紅" at bounding box center [849, 116] width 82 height 27
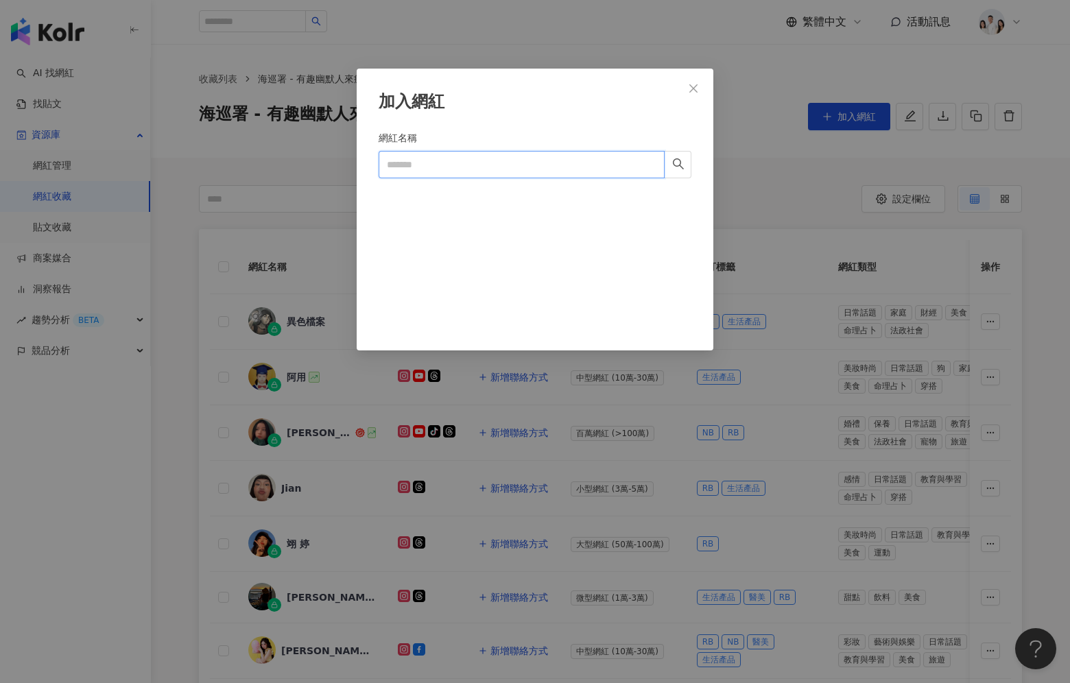
click at [465, 153] on input "網紅名稱" at bounding box center [522, 164] width 286 height 27
paste input "*********"
type input "*********"
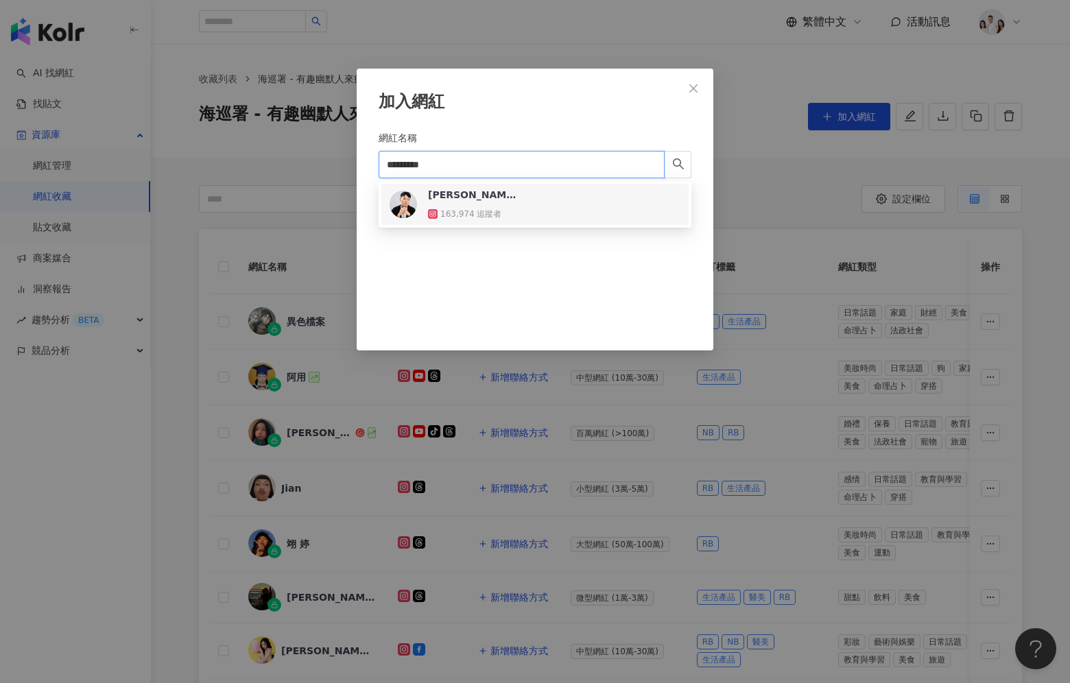
click at [473, 195] on div "[PERSON_NAME][PERSON_NAME]" at bounding box center [472, 195] width 89 height 14
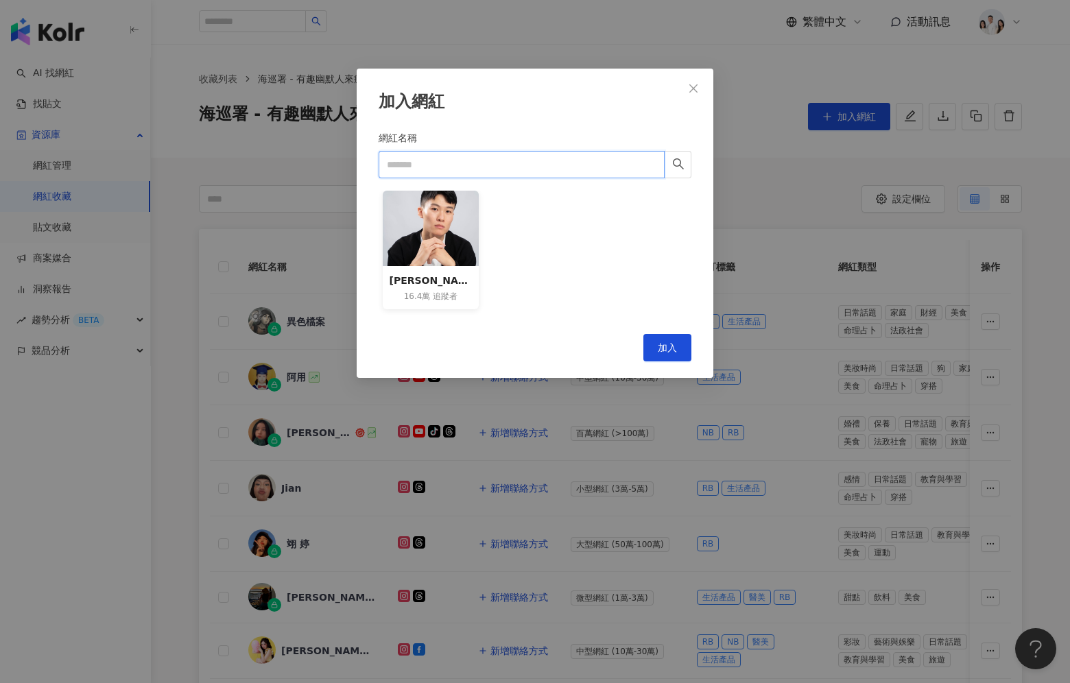
click at [579, 155] on input "網紅名稱" at bounding box center [522, 164] width 286 height 27
paste input "***"
type input "***"
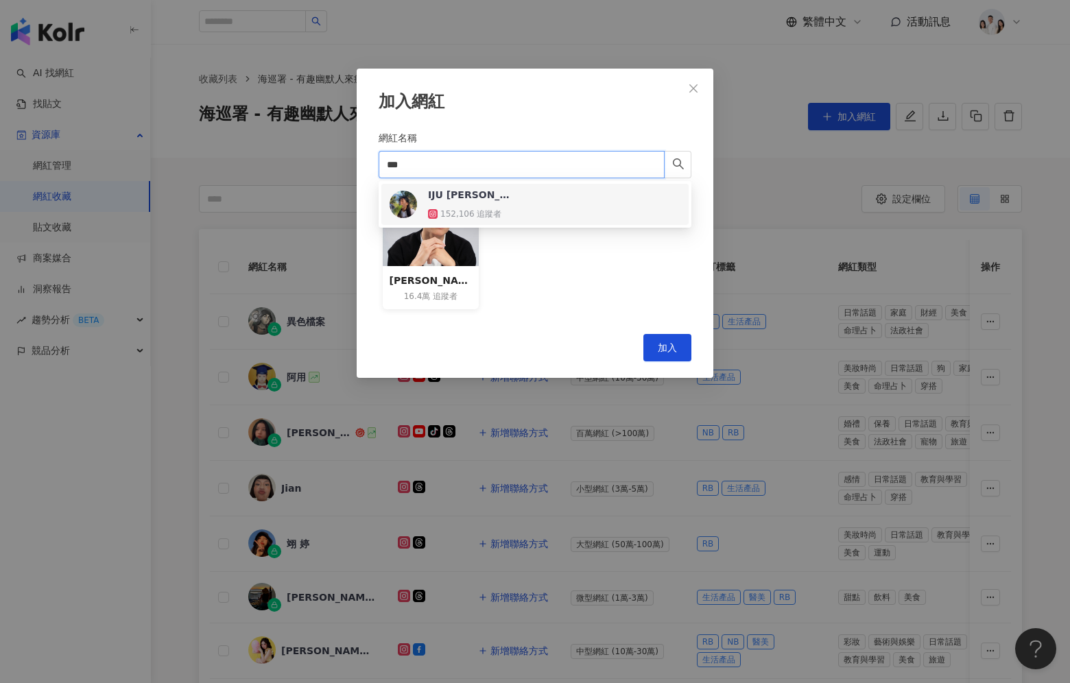
click at [536, 208] on div "IJU [PERSON_NAME]往常 152,106 追蹤者" at bounding box center [535, 204] width 291 height 33
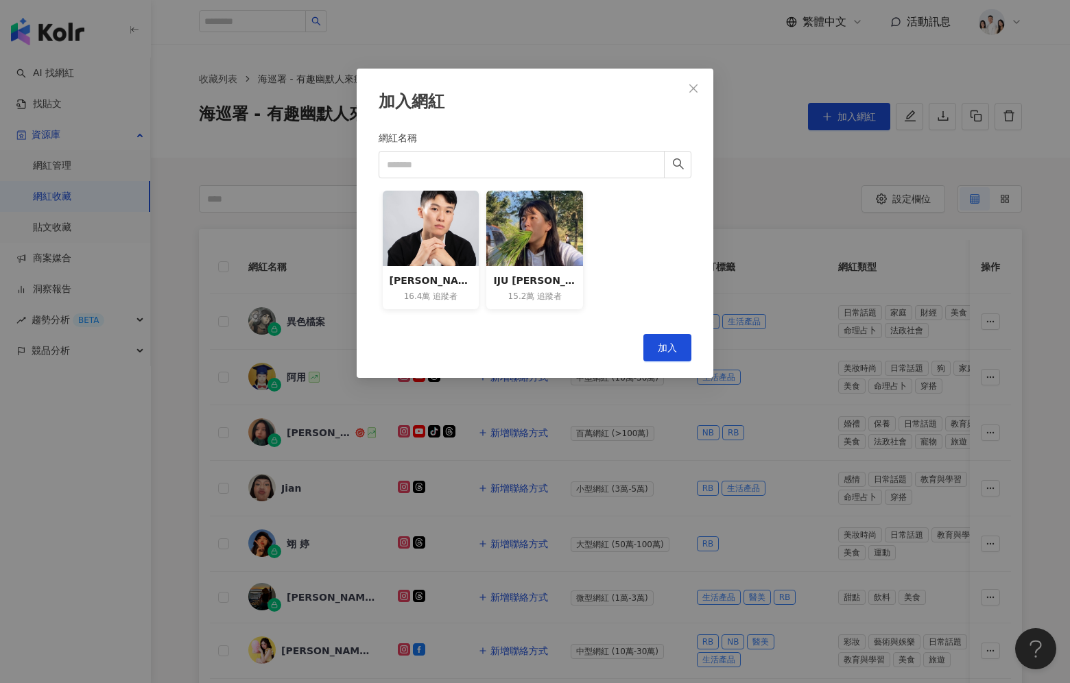
click at [665, 361] on div "加入網紅 網紅名稱 [PERSON_NAME][PERSON_NAME] 16.4萬 追蹤者 [PERSON_NAME]往常 15.2萬 追蹤者 Cancel…" at bounding box center [535, 223] width 357 height 309
click at [669, 347] on span "加入" at bounding box center [667, 347] width 19 height 11
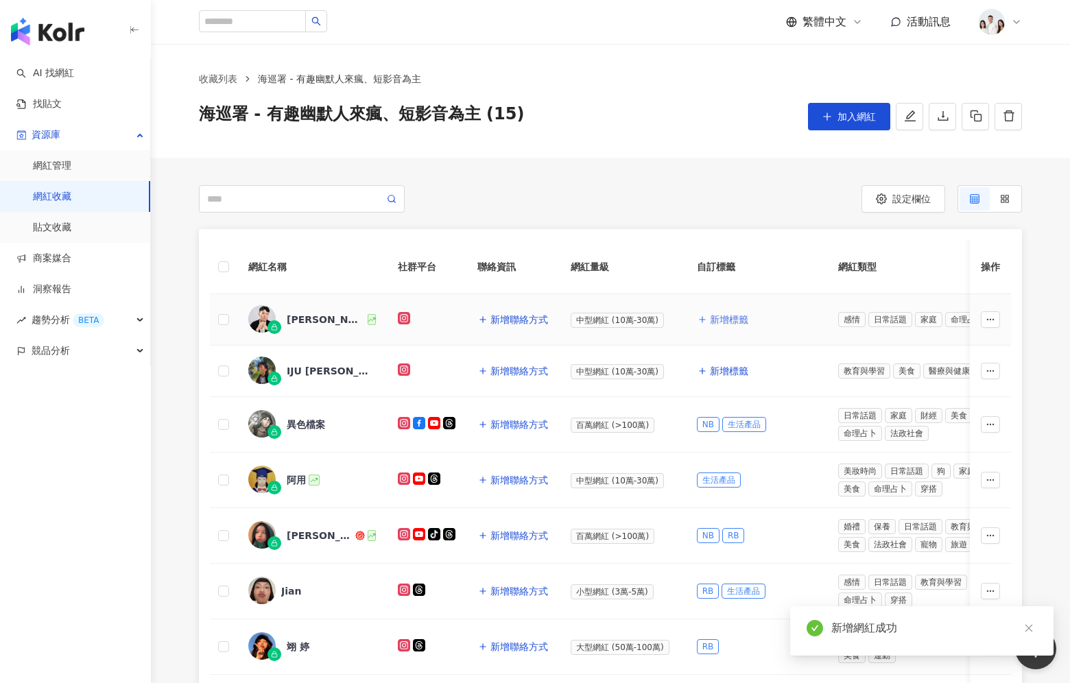
click at [724, 322] on span "新增標籤" at bounding box center [729, 319] width 38 height 11
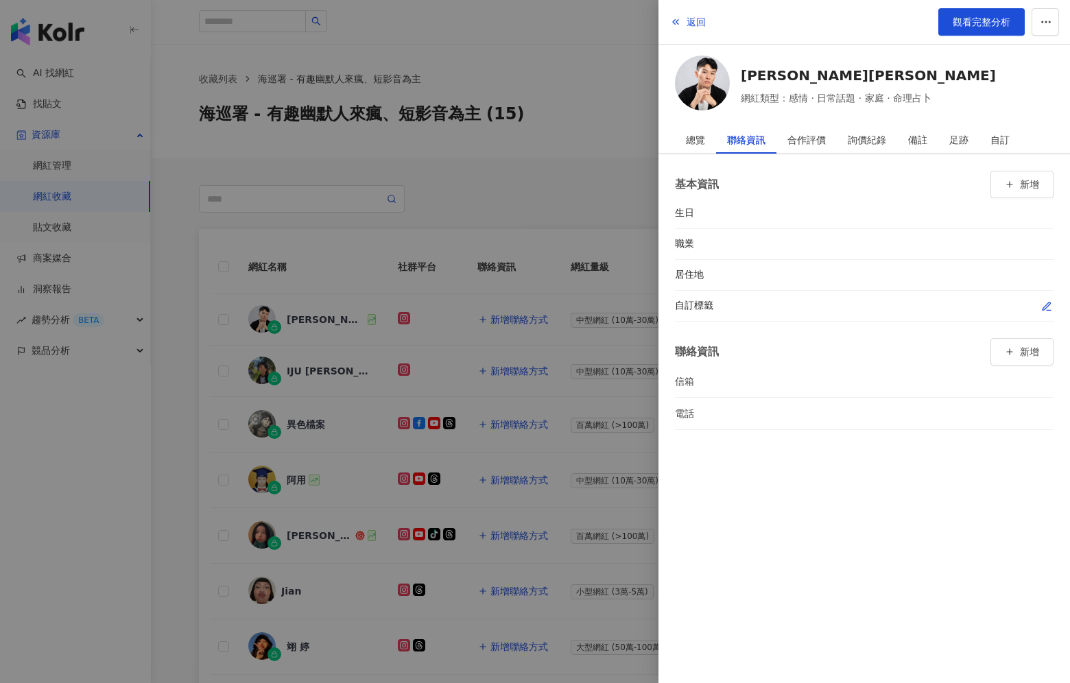
click at [1043, 303] on icon "button" at bounding box center [1046, 306] width 11 height 11
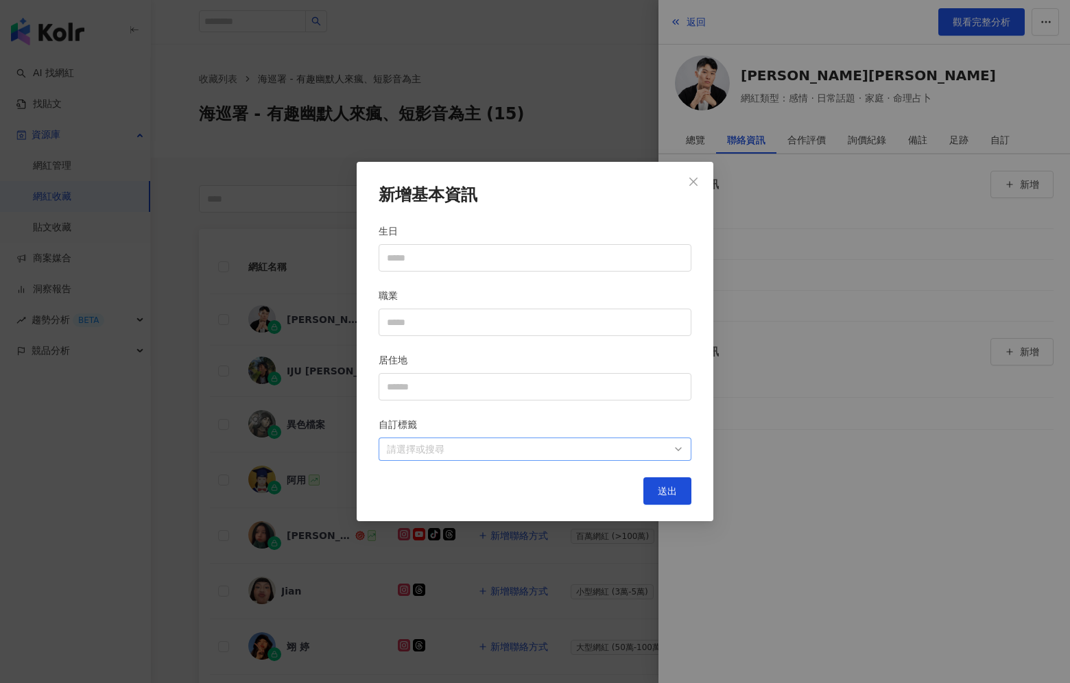
click at [553, 446] on div at bounding box center [527, 449] width 293 height 10
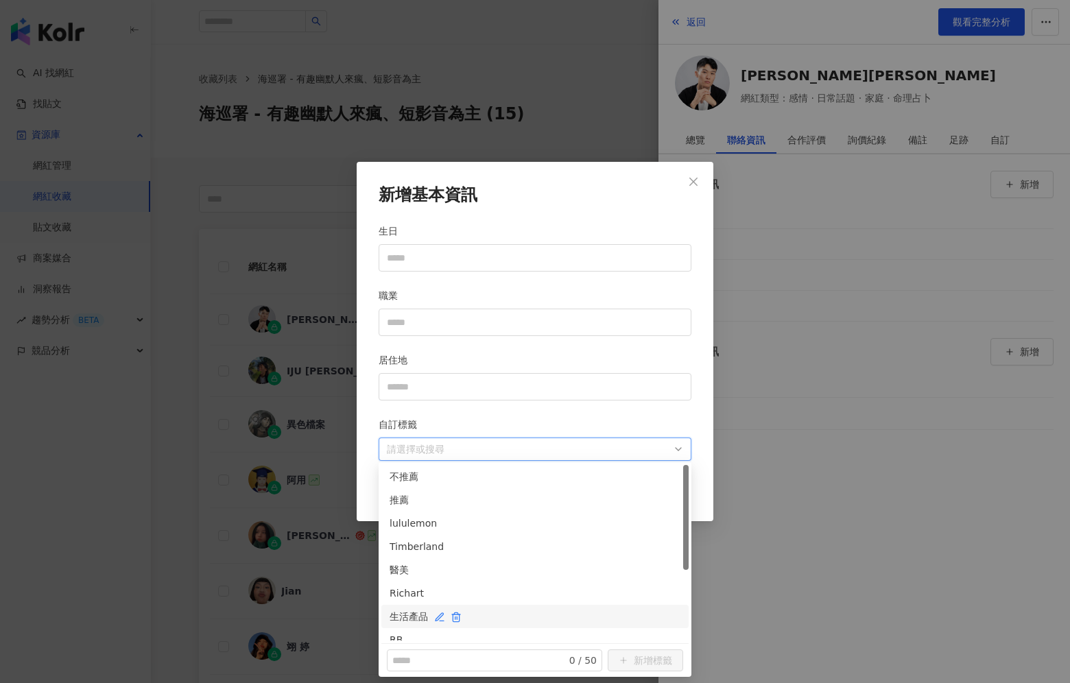
click at [494, 618] on div "生活產品" at bounding box center [535, 616] width 291 height 15
click at [501, 577] on div "RB" at bounding box center [535, 571] width 291 height 15
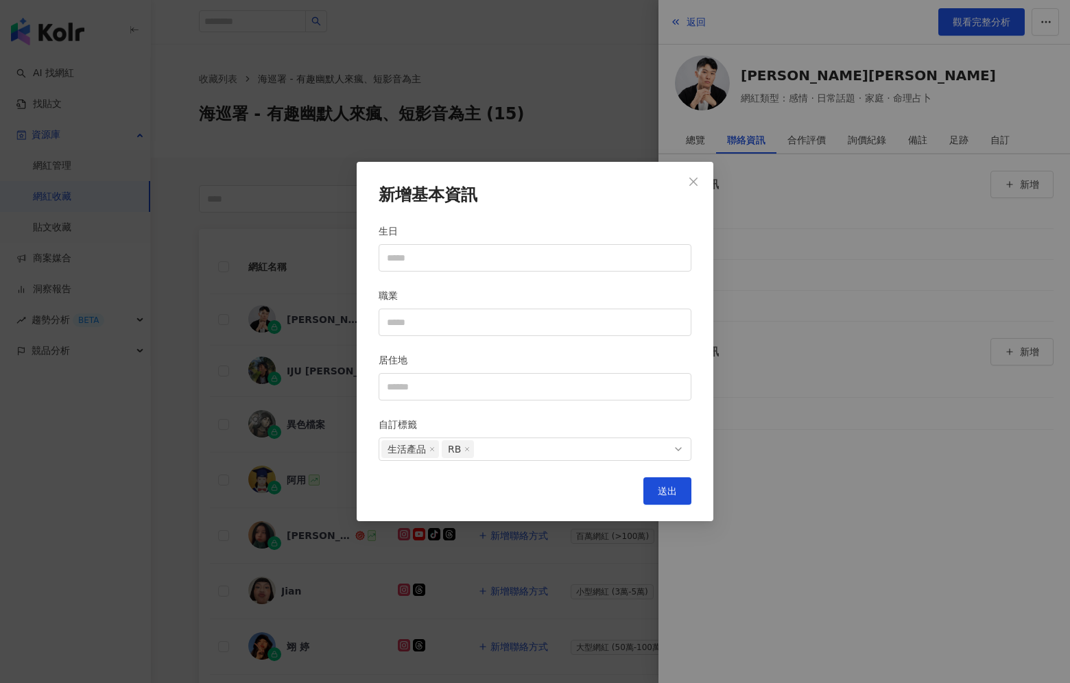
click at [615, 205] on h2 "新增基本資訊" at bounding box center [535, 195] width 313 height 23
click at [670, 490] on span "送出" at bounding box center [667, 491] width 19 height 11
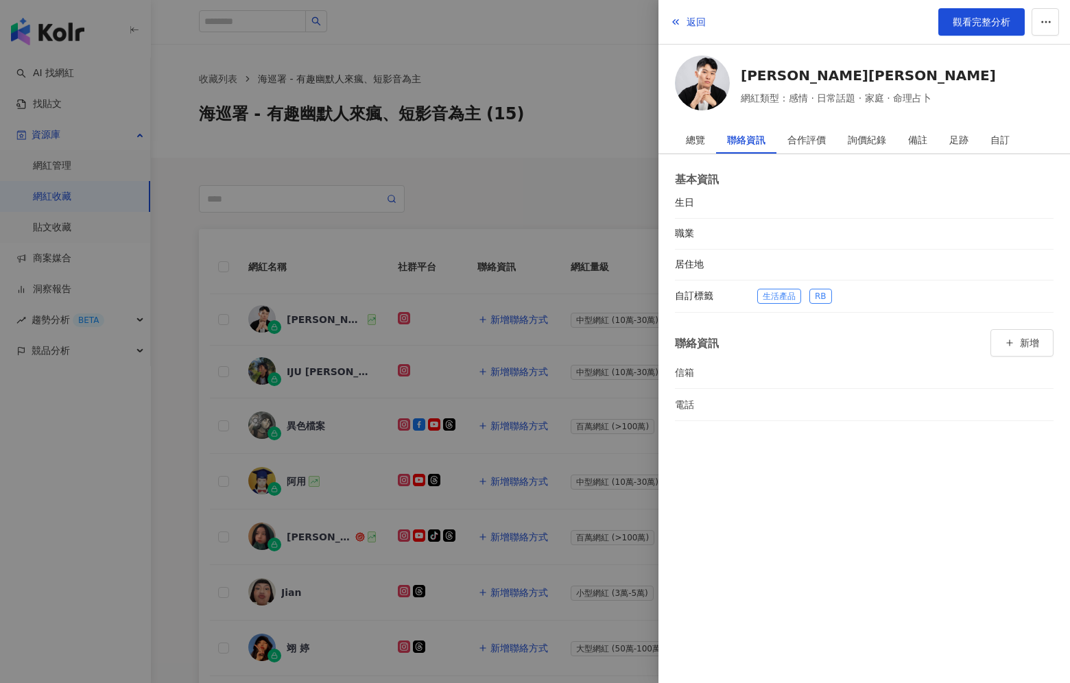
click at [533, 475] on div at bounding box center [535, 341] width 1070 height 683
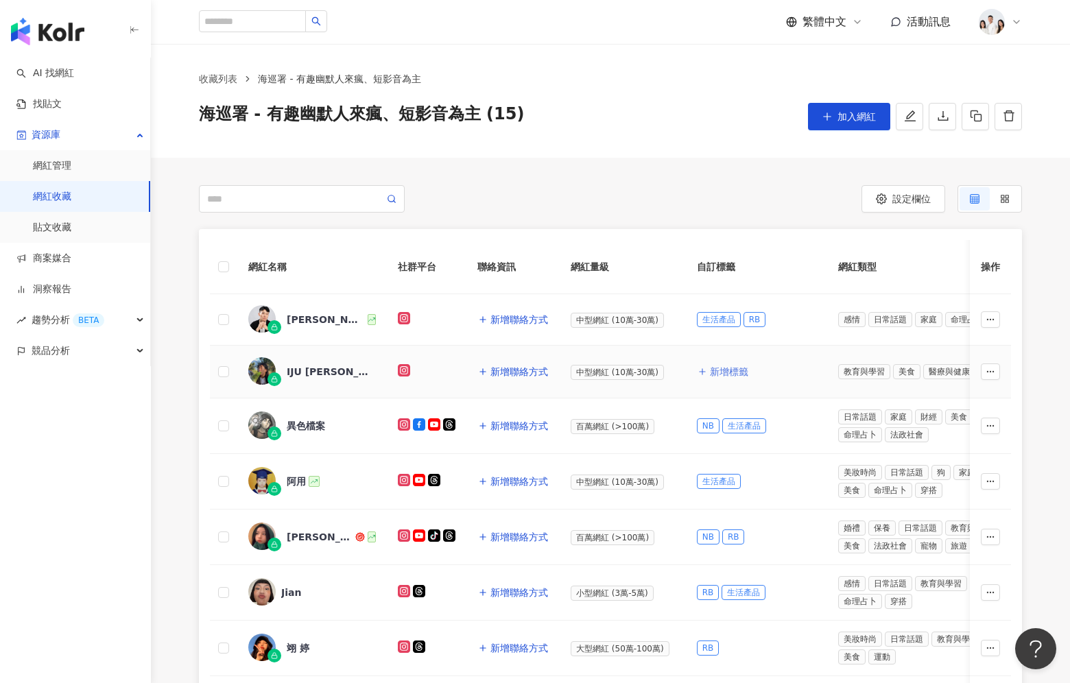
click at [737, 361] on button "新增標籤" at bounding box center [723, 371] width 52 height 27
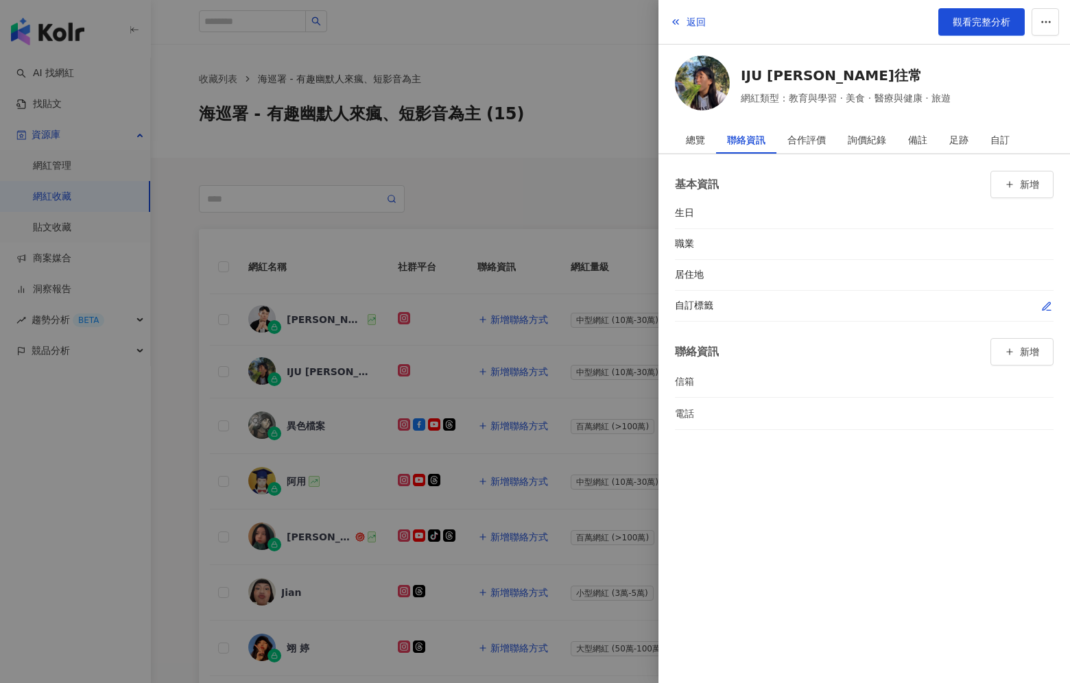
click at [1049, 304] on icon "button" at bounding box center [1046, 306] width 11 height 11
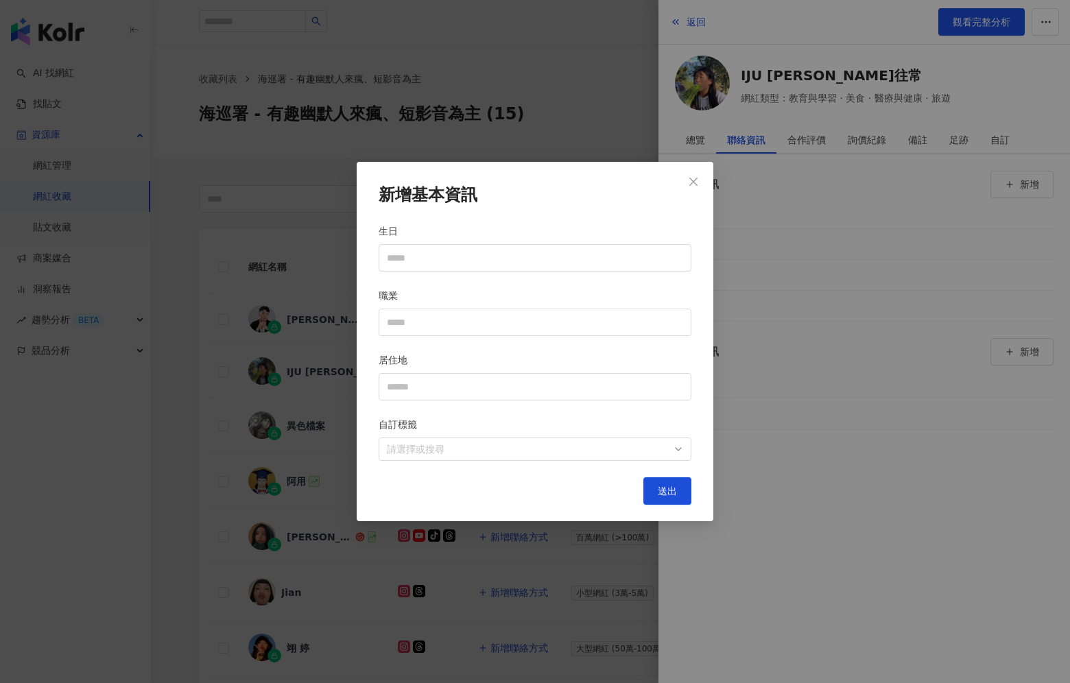
click at [486, 466] on div "新增基本資訊 生日 職業 居住地 自訂標籤 請選擇或搜尋 送出" at bounding box center [535, 341] width 357 height 359
click at [487, 447] on div at bounding box center [527, 449] width 293 height 10
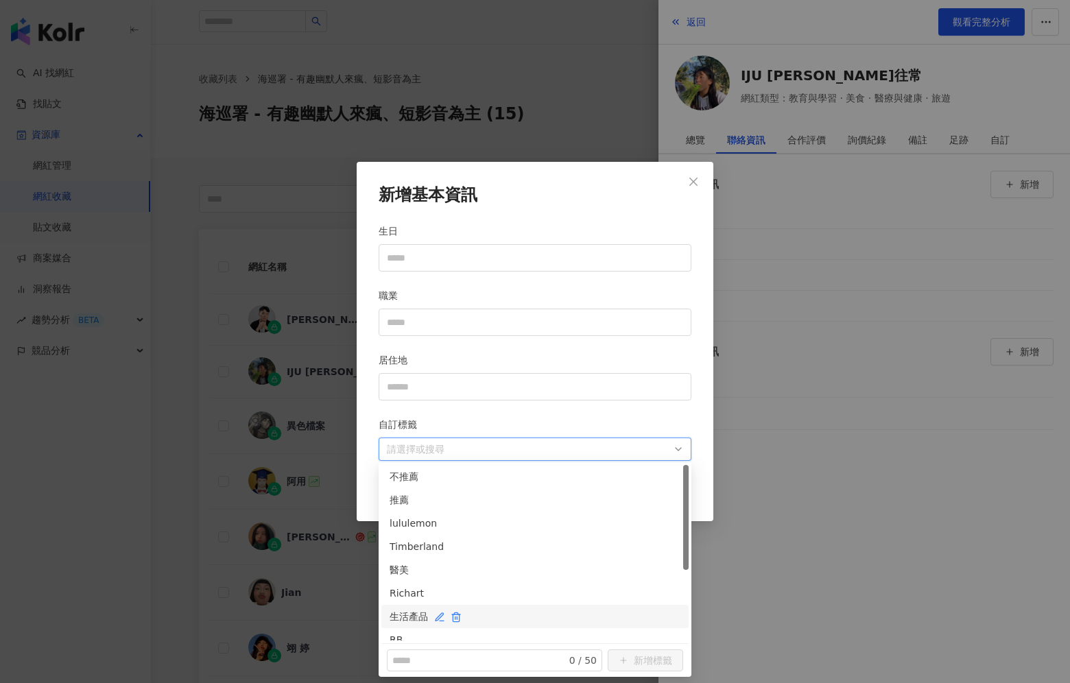
click at [493, 611] on div "生活產品" at bounding box center [535, 616] width 291 height 15
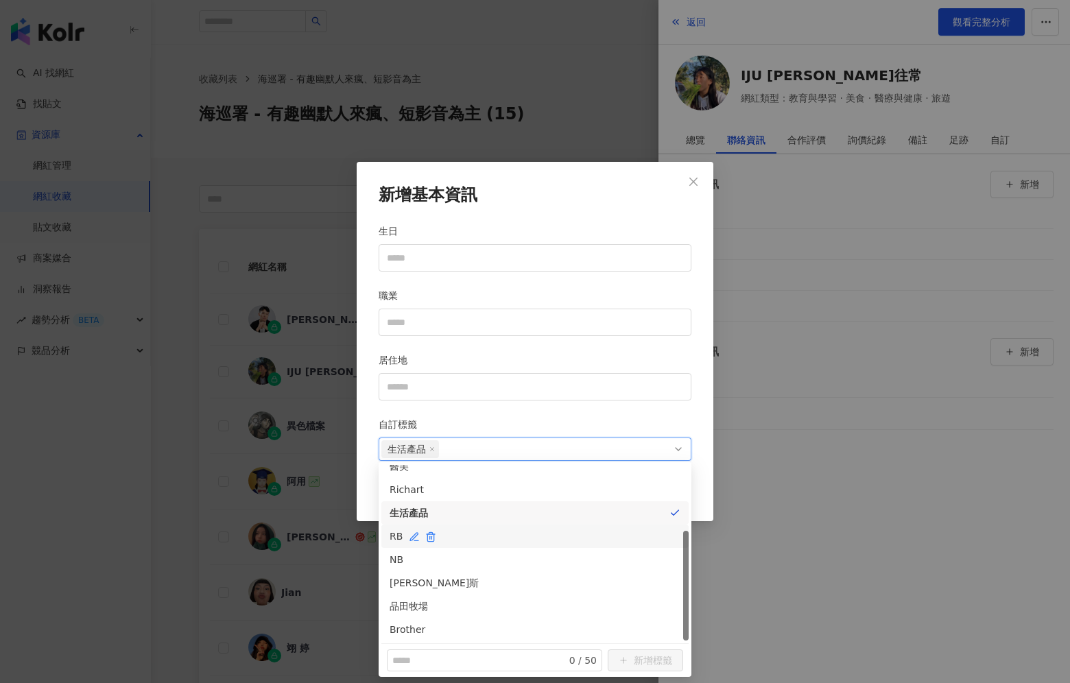
click at [515, 536] on div "RB" at bounding box center [535, 536] width 291 height 15
click at [530, 495] on div "Richart" at bounding box center [535, 489] width 291 height 15
click at [610, 212] on div "新增基本資訊 生日 職業 居住地 自訂標籤 生活產品 RB Richart 送出" at bounding box center [535, 341] width 357 height 359
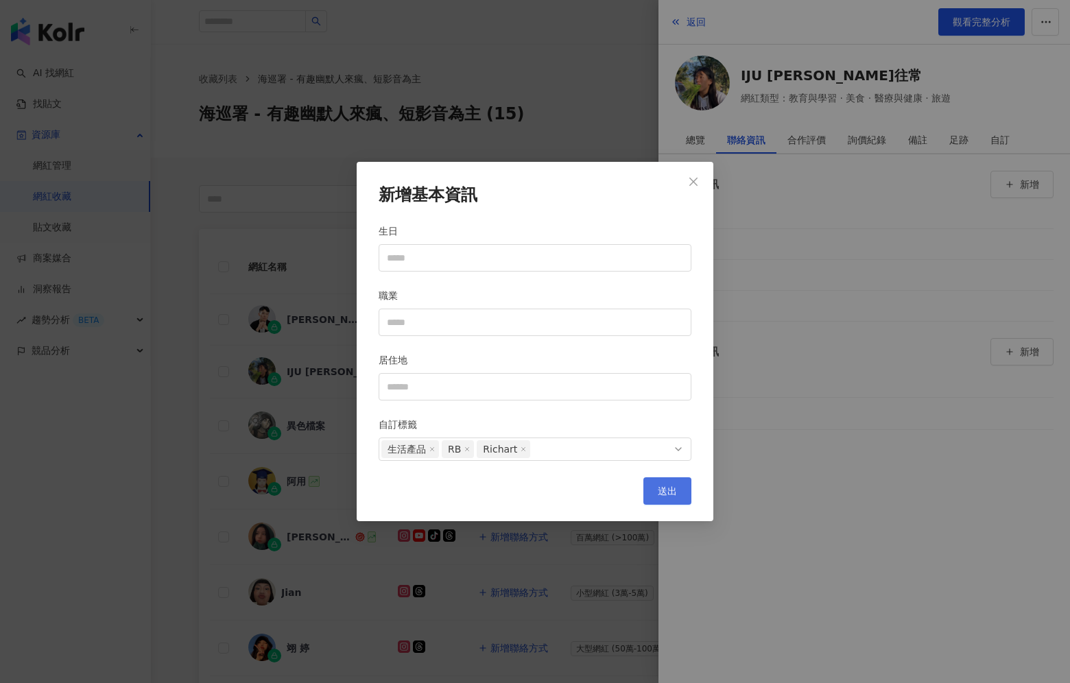
click at [667, 480] on button "送出" at bounding box center [667, 490] width 48 height 27
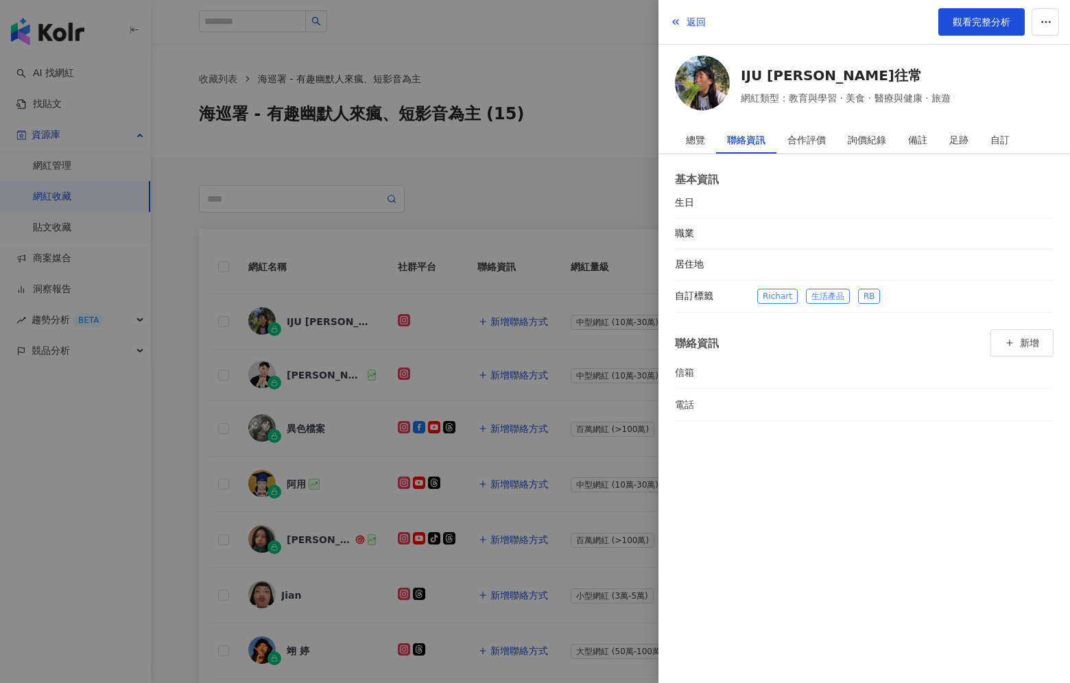
click at [520, 429] on div at bounding box center [535, 341] width 1070 height 683
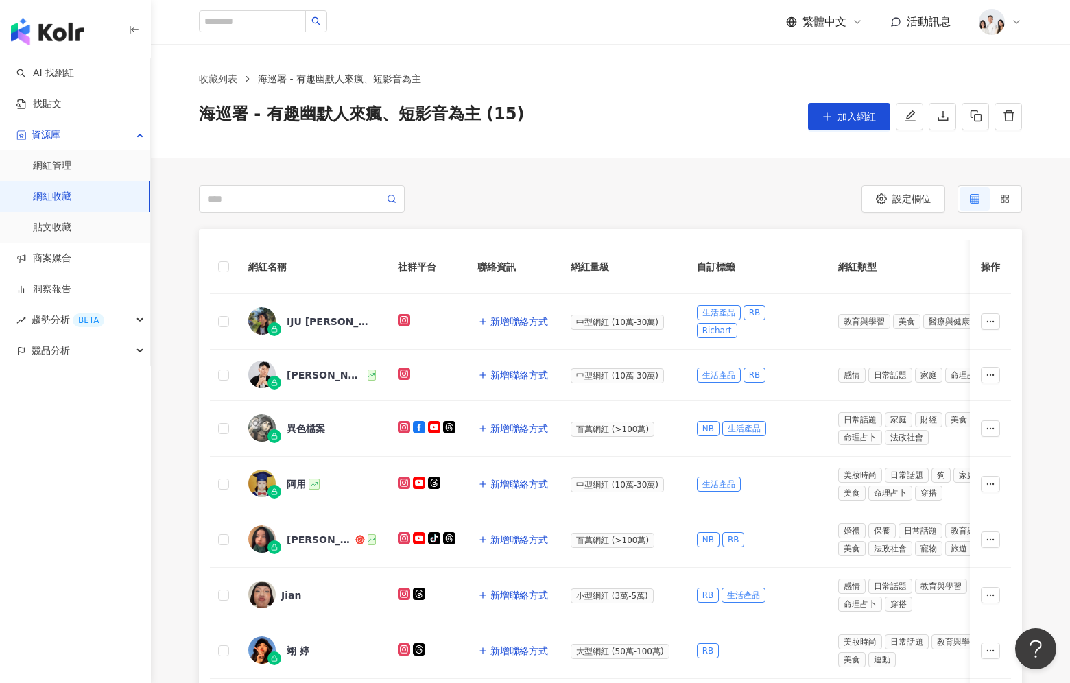
click at [224, 88] on div "收藏列表 海巡署 - 有趣幽默人來瘋、短影音為主 海巡署 - 有趣幽默人來瘋、短影音為主 (15) 加入網紅" at bounding box center [610, 100] width 878 height 59
click at [224, 84] on link "收藏列表" at bounding box center [218, 78] width 44 height 15
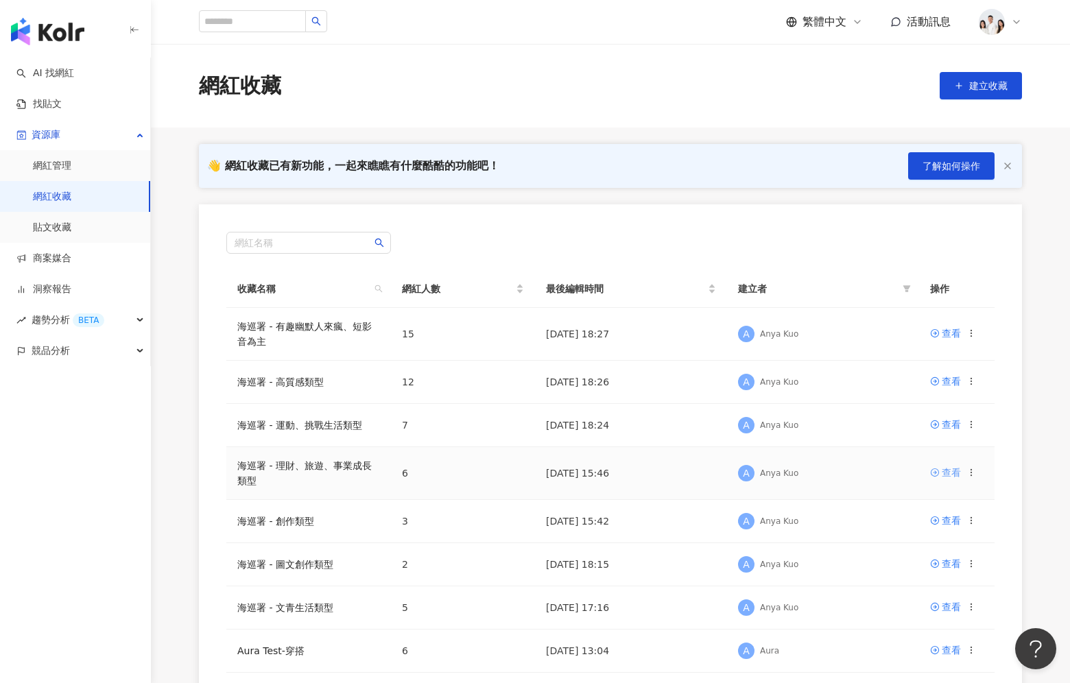
click at [942, 468] on div "查看" at bounding box center [951, 472] width 19 height 15
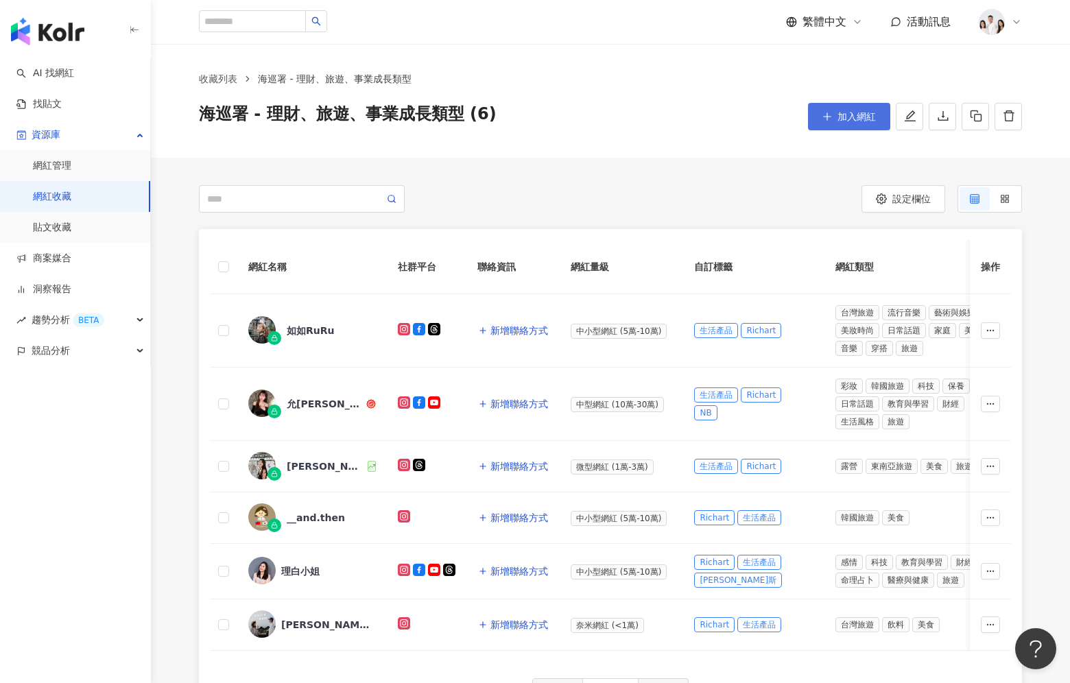
click at [830, 116] on icon "plus" at bounding box center [827, 116] width 8 height 1
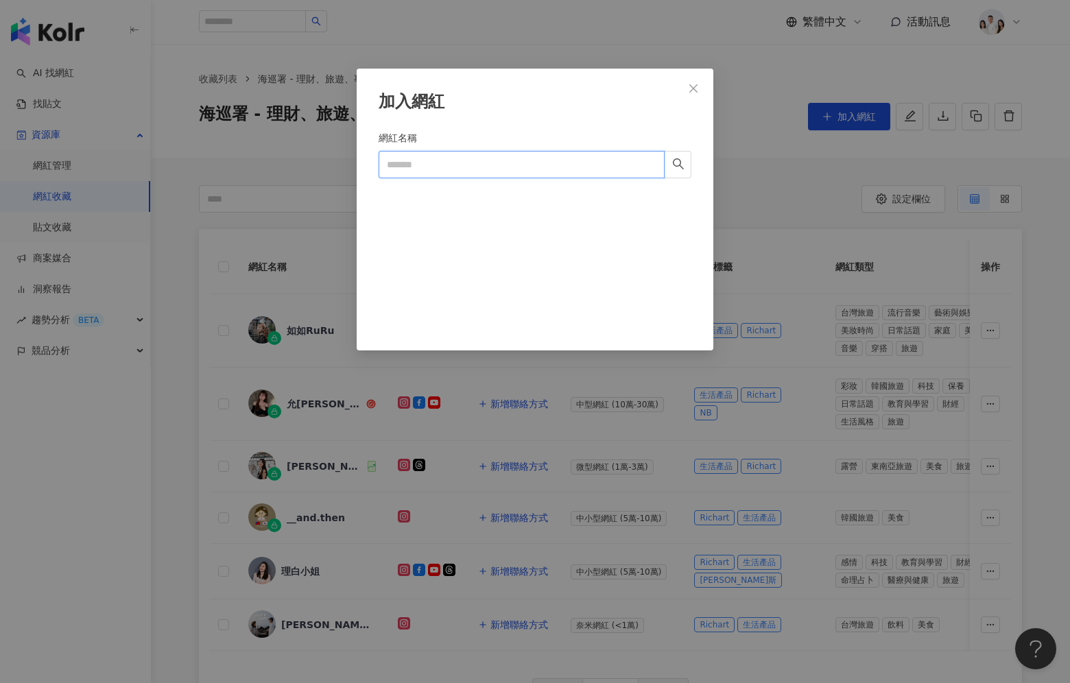
click at [556, 165] on input "網紅名稱" at bounding box center [522, 164] width 286 height 27
paste input "********"
type input "********"
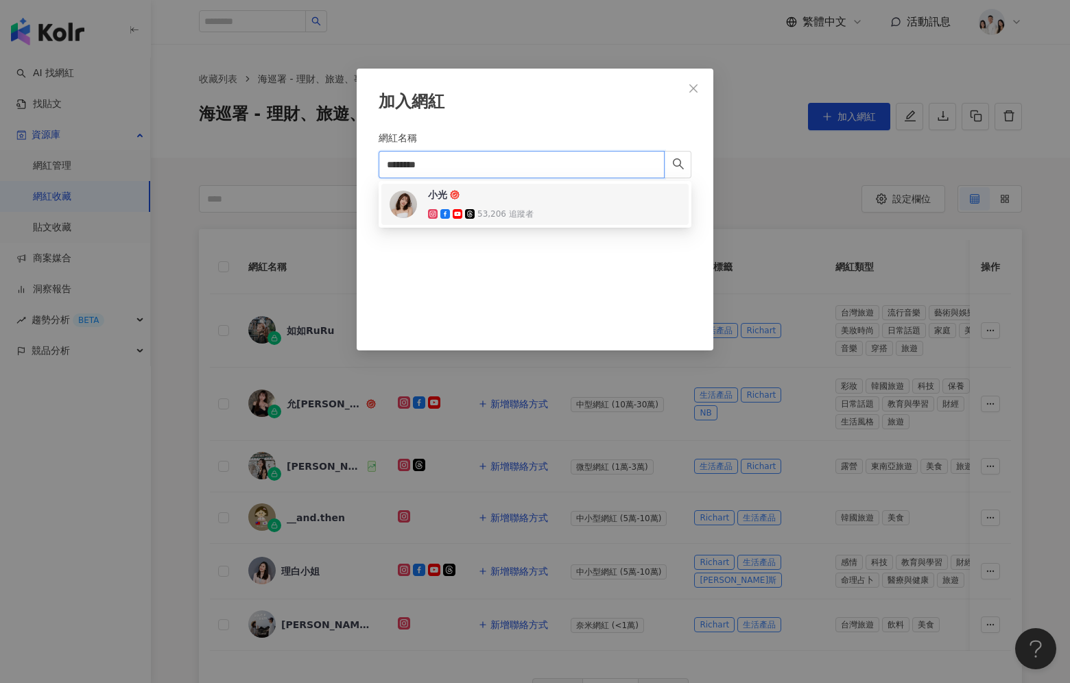
click at [549, 199] on div "小光 53,206 追蹤者" at bounding box center [535, 204] width 291 height 33
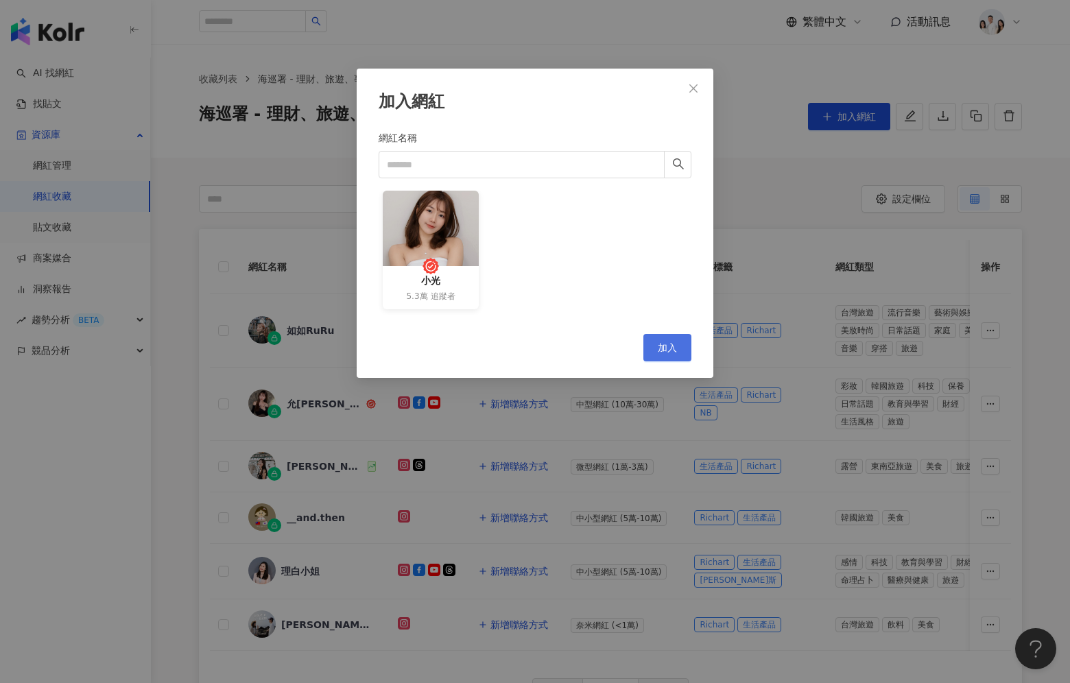
click at [649, 357] on button "加入" at bounding box center [667, 347] width 48 height 27
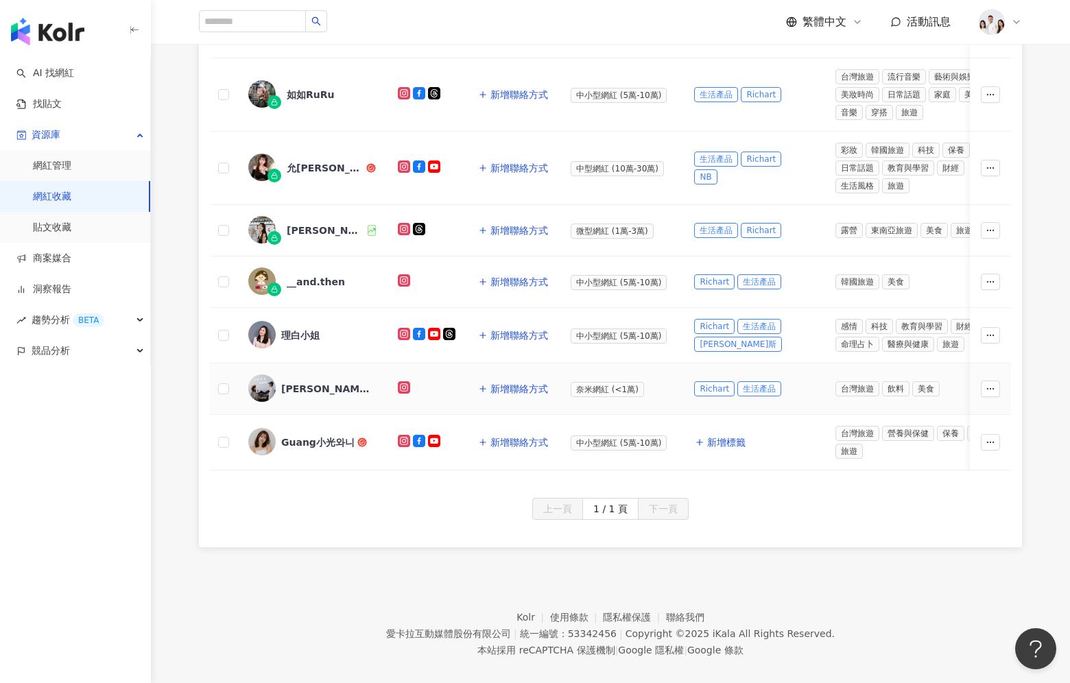
scroll to position [233, 0]
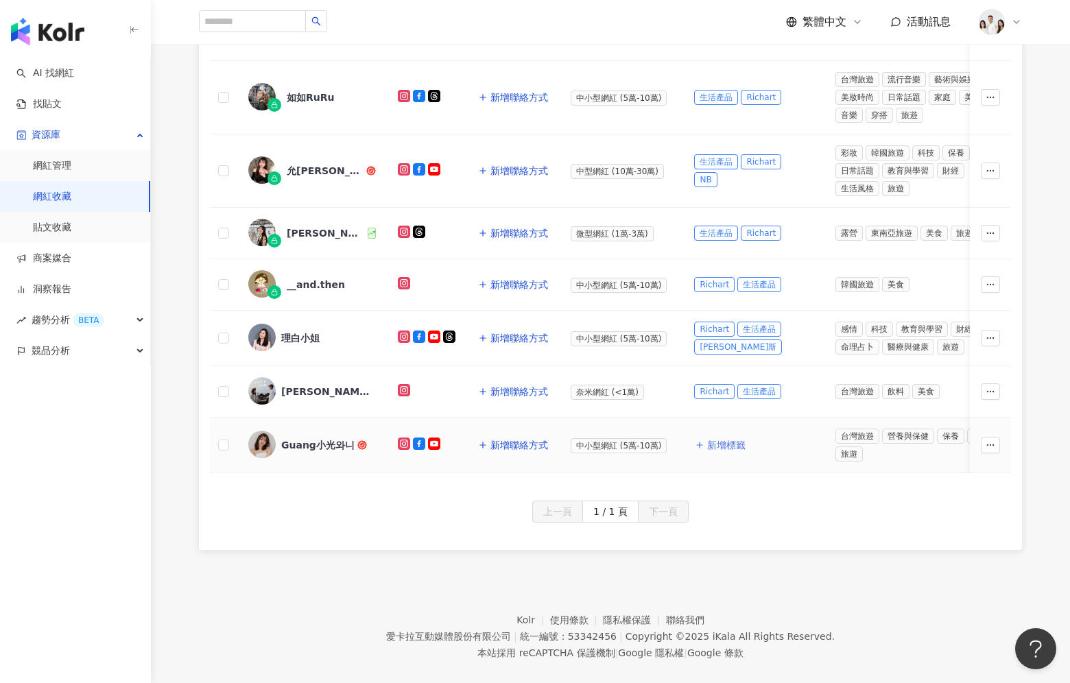
click at [724, 440] on span "新增標籤" at bounding box center [726, 445] width 38 height 11
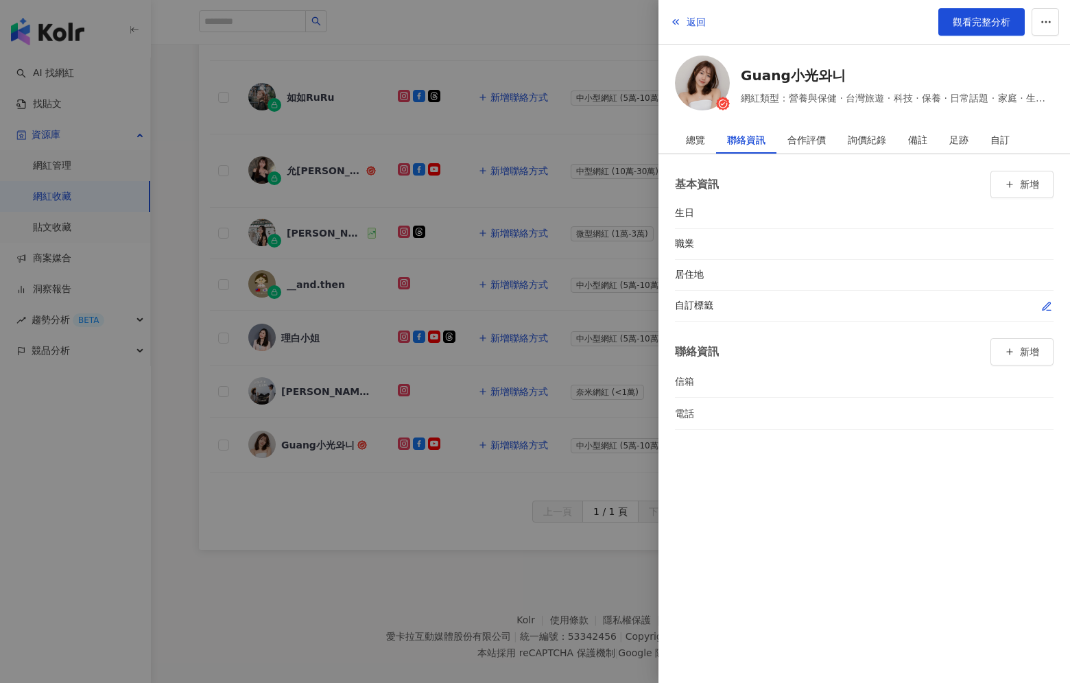
click at [1044, 306] on icon "button" at bounding box center [1046, 306] width 11 height 11
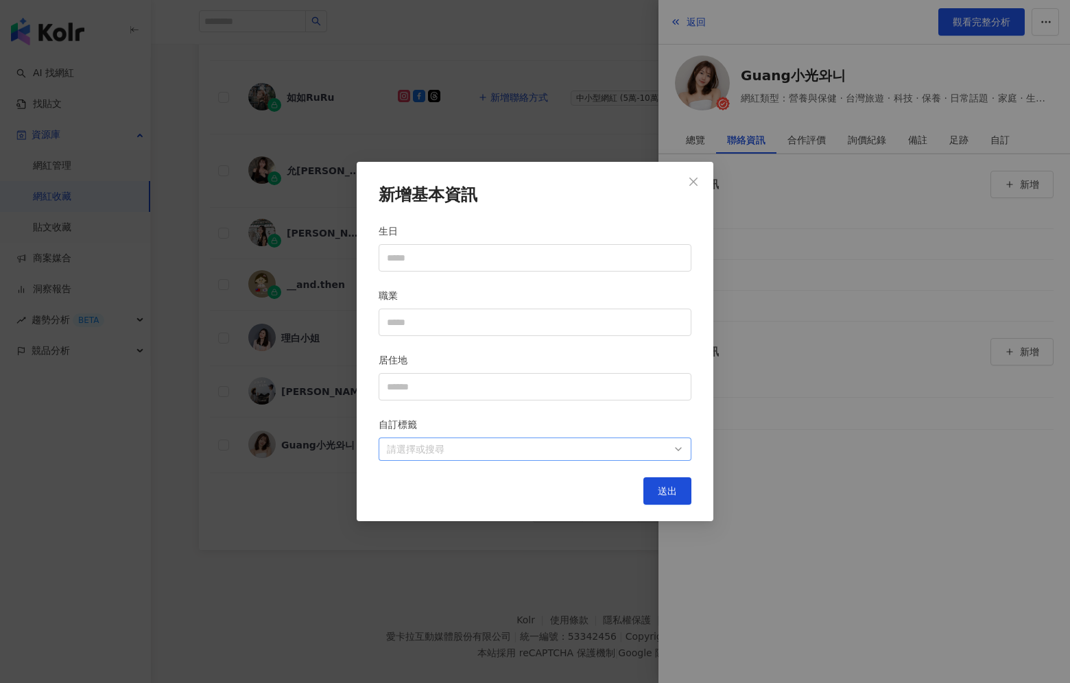
click at [531, 439] on div "請選擇或搜尋" at bounding box center [535, 449] width 313 height 23
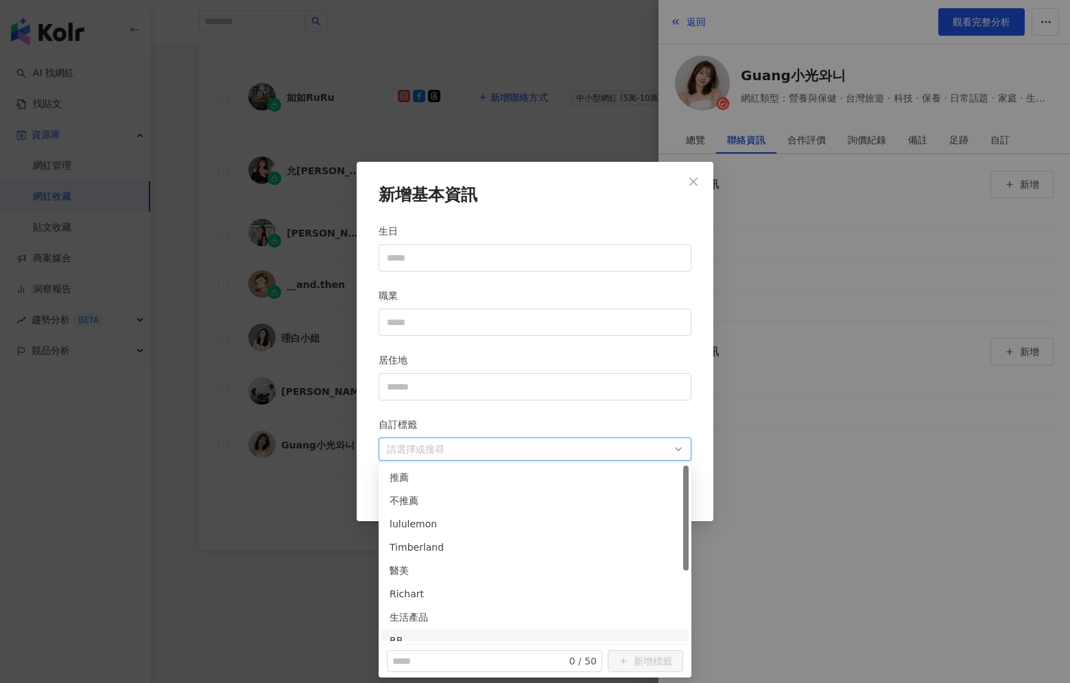
click at [639, 448] on div at bounding box center [527, 449] width 293 height 10
click at [505, 565] on div "醫美" at bounding box center [535, 570] width 291 height 15
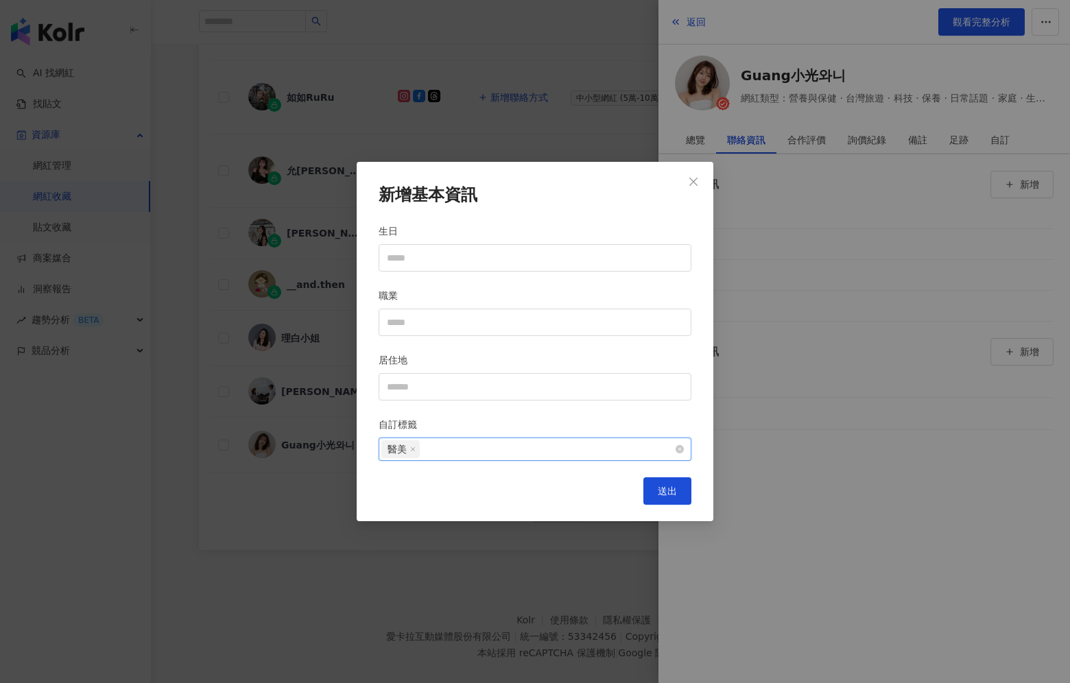
click at [513, 455] on div "醫美" at bounding box center [527, 449] width 293 height 21
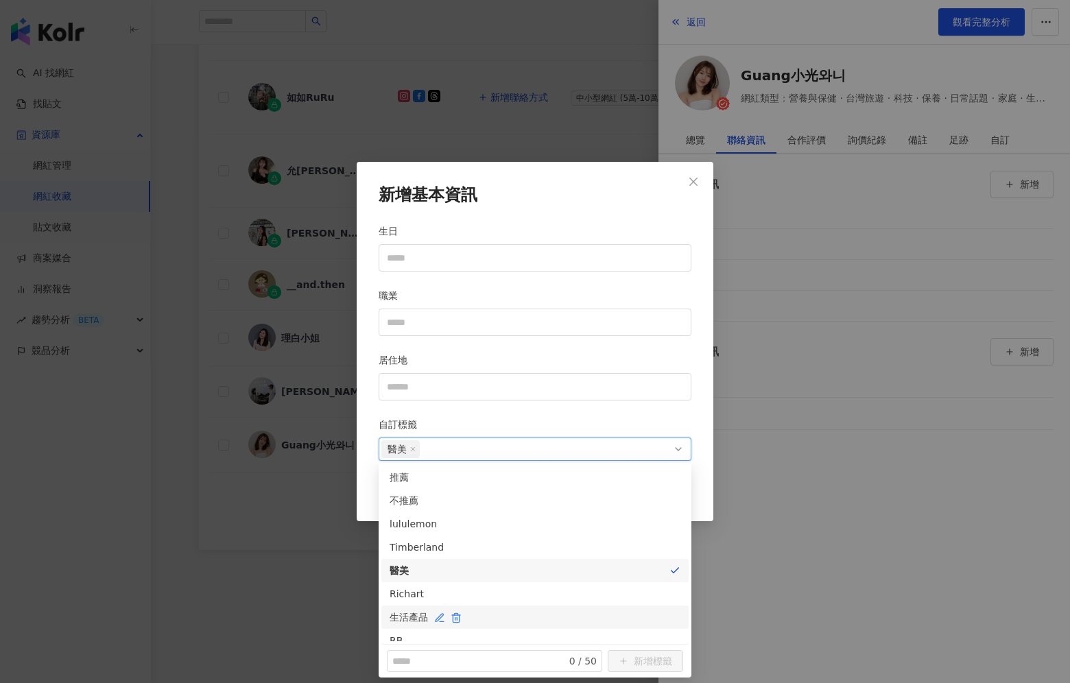
click at [496, 619] on div "生活產品" at bounding box center [535, 617] width 291 height 15
click at [670, 450] on div "醫美 生活產品" at bounding box center [527, 449] width 293 height 21
click at [558, 585] on div "Richart" at bounding box center [534, 593] width 307 height 23
click at [556, 543] on div "Timberland" at bounding box center [535, 547] width 291 height 15
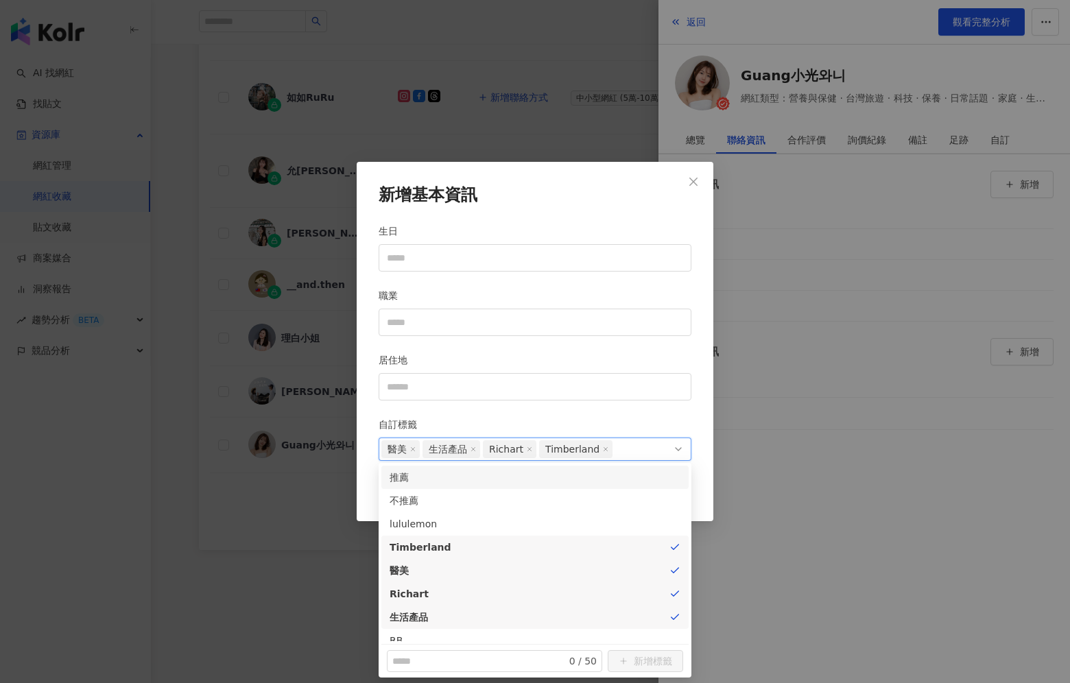
click at [556, 206] on h2 "新增基本資訊" at bounding box center [535, 195] width 313 height 23
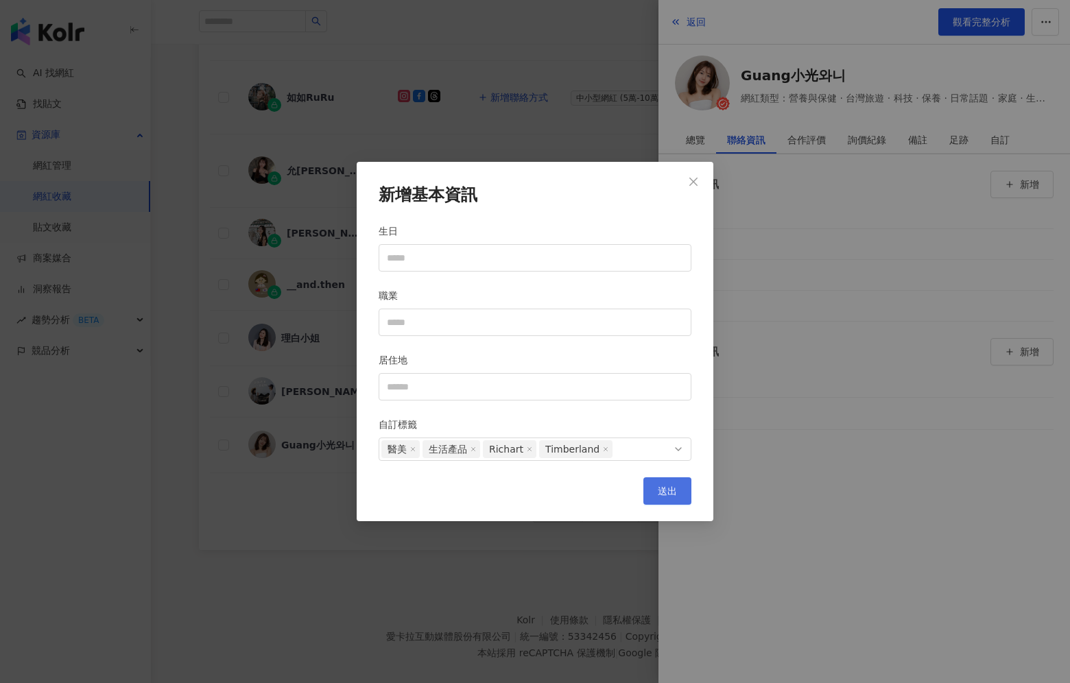
click at [647, 486] on button "送出" at bounding box center [667, 490] width 48 height 27
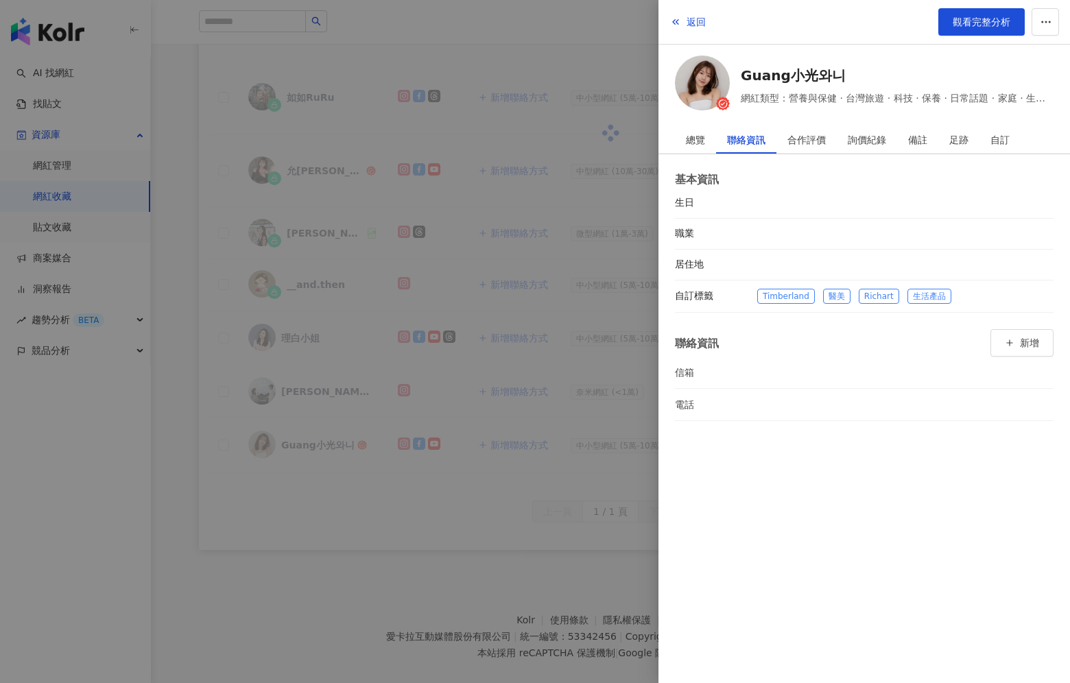
click at [299, 495] on div at bounding box center [535, 341] width 1070 height 683
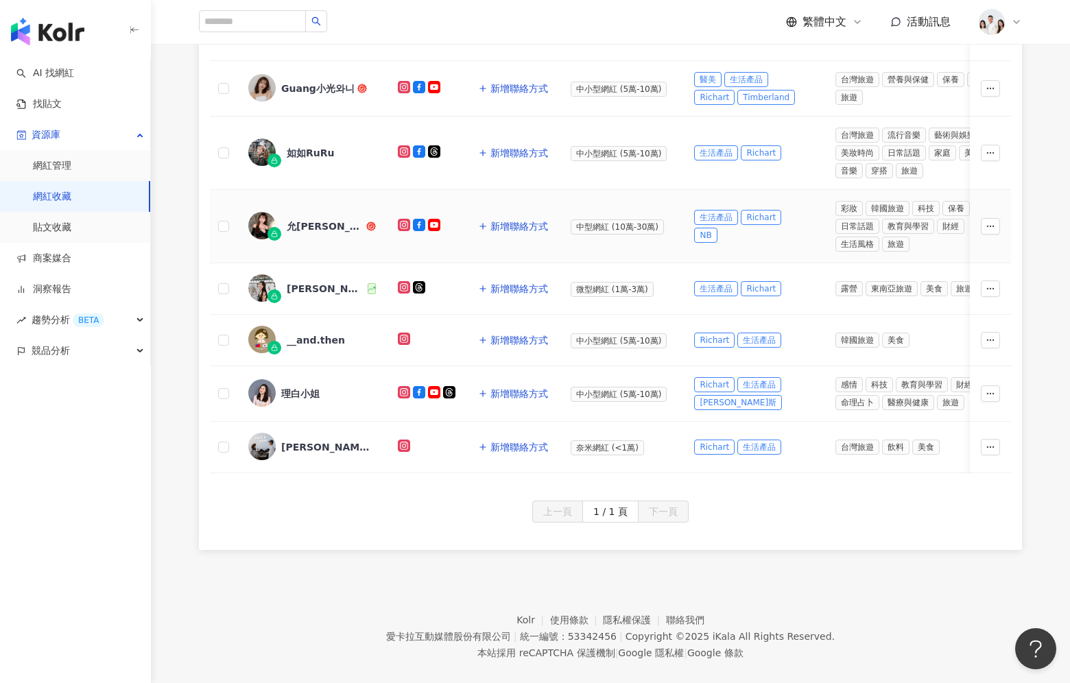
scroll to position [0, 0]
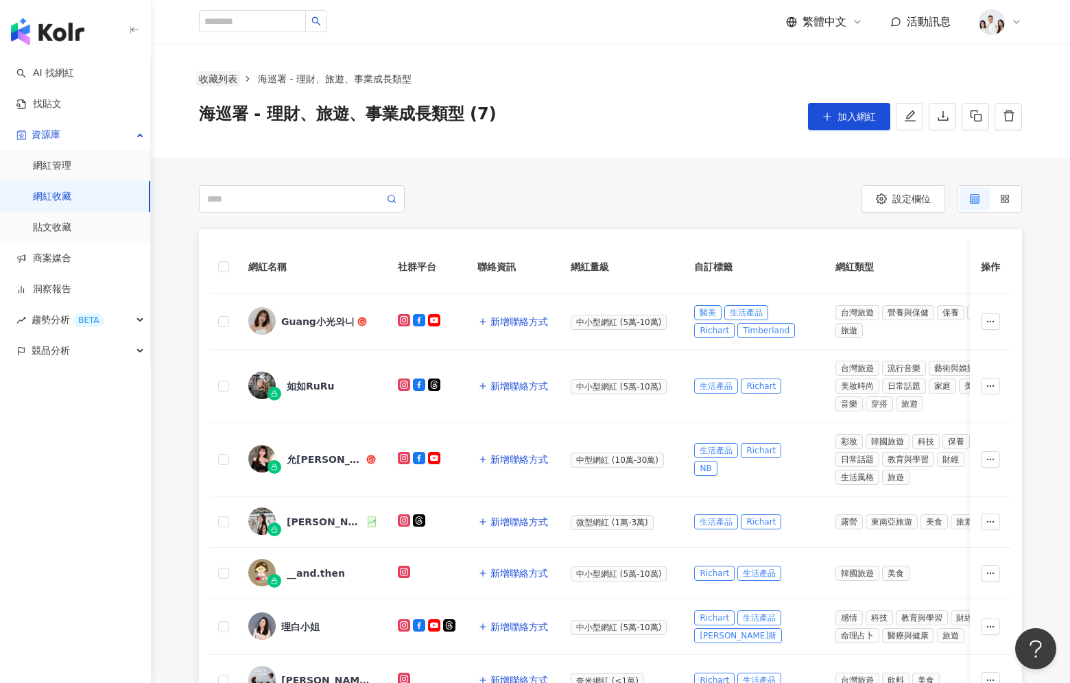
click at [222, 79] on link "收藏列表" at bounding box center [218, 78] width 44 height 15
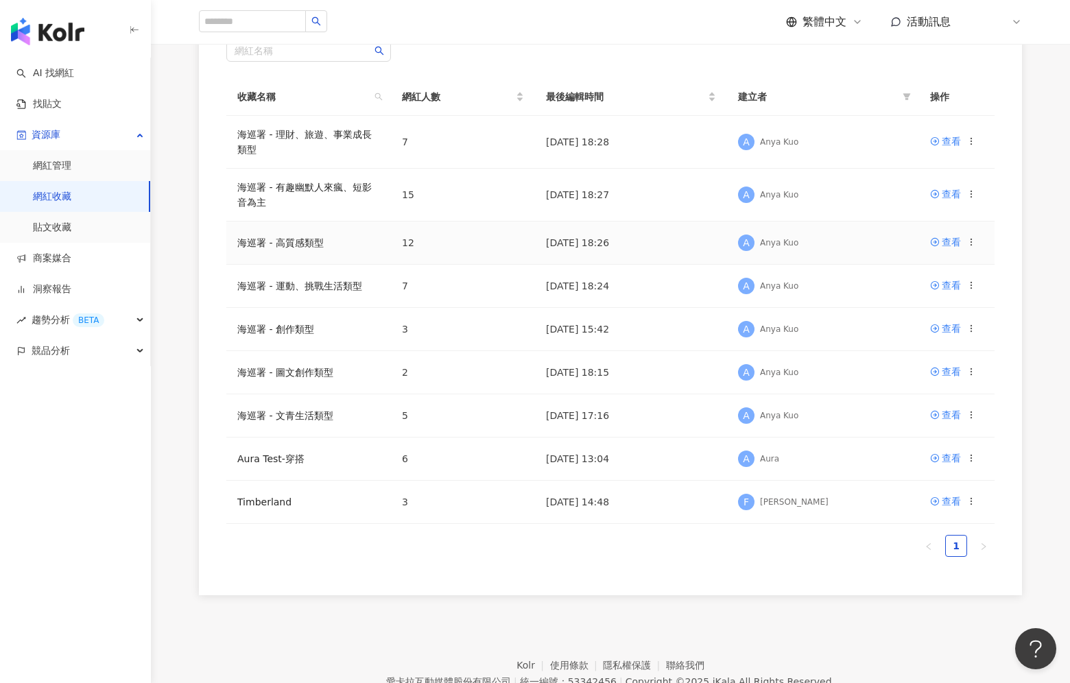
scroll to position [145, 0]
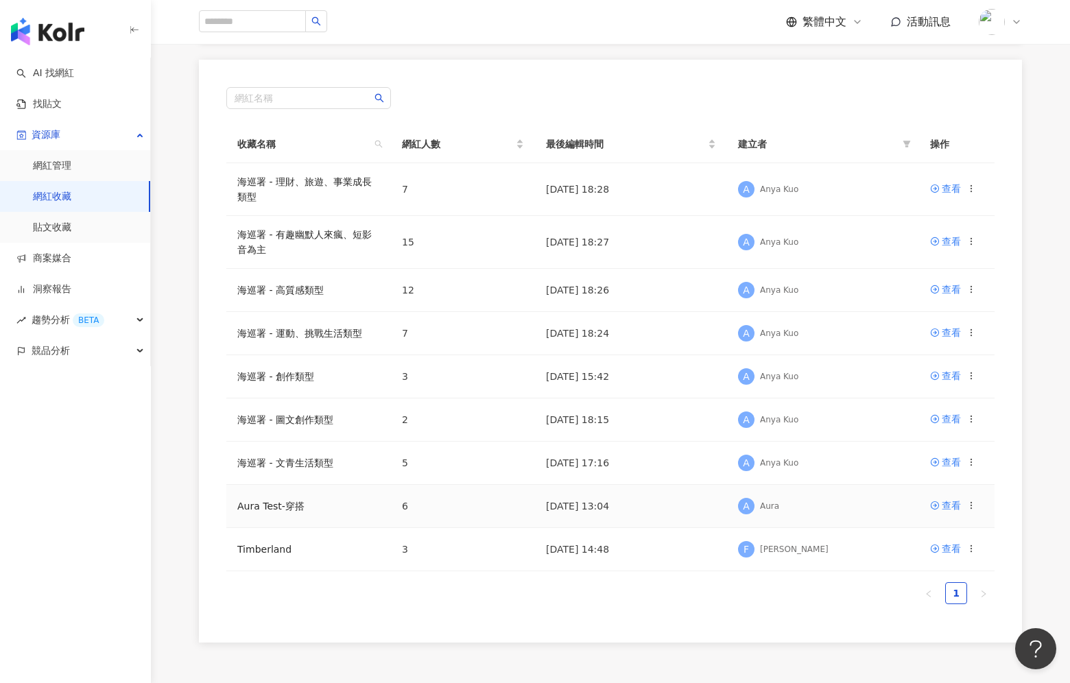
click at [974, 506] on icon at bounding box center [971, 506] width 10 height 10
click at [938, 614] on div "刪除收藏" at bounding box center [936, 617] width 58 height 15
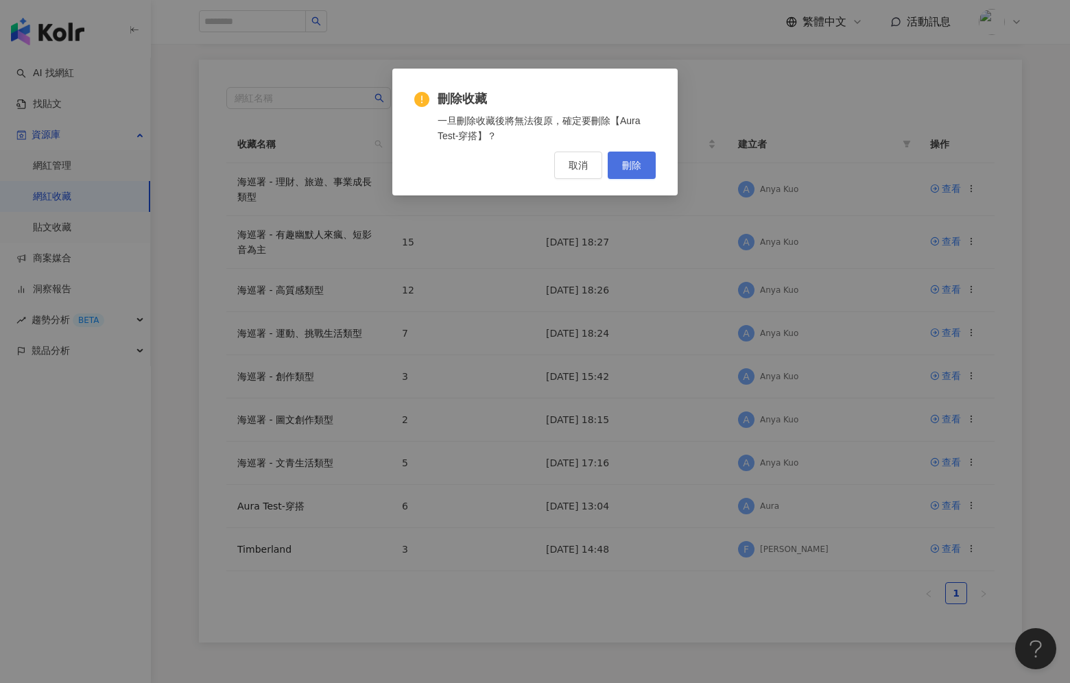
click at [632, 166] on span "刪除" at bounding box center [631, 165] width 19 height 11
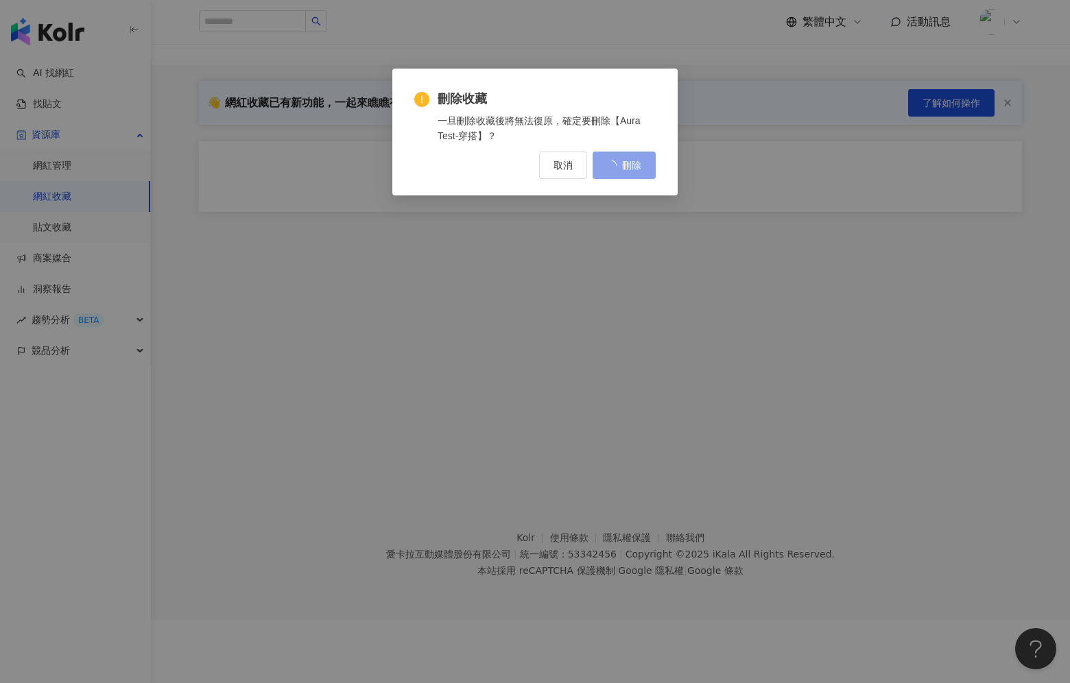
scroll to position [0, 0]
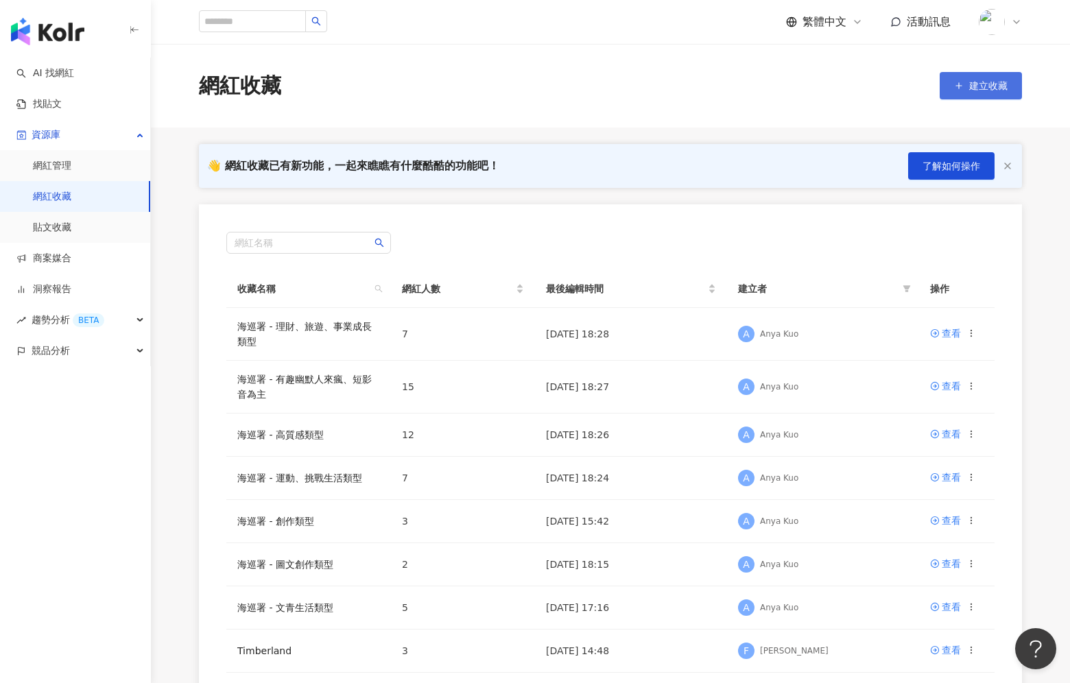
click at [983, 79] on button "建立收藏" at bounding box center [981, 85] width 82 height 27
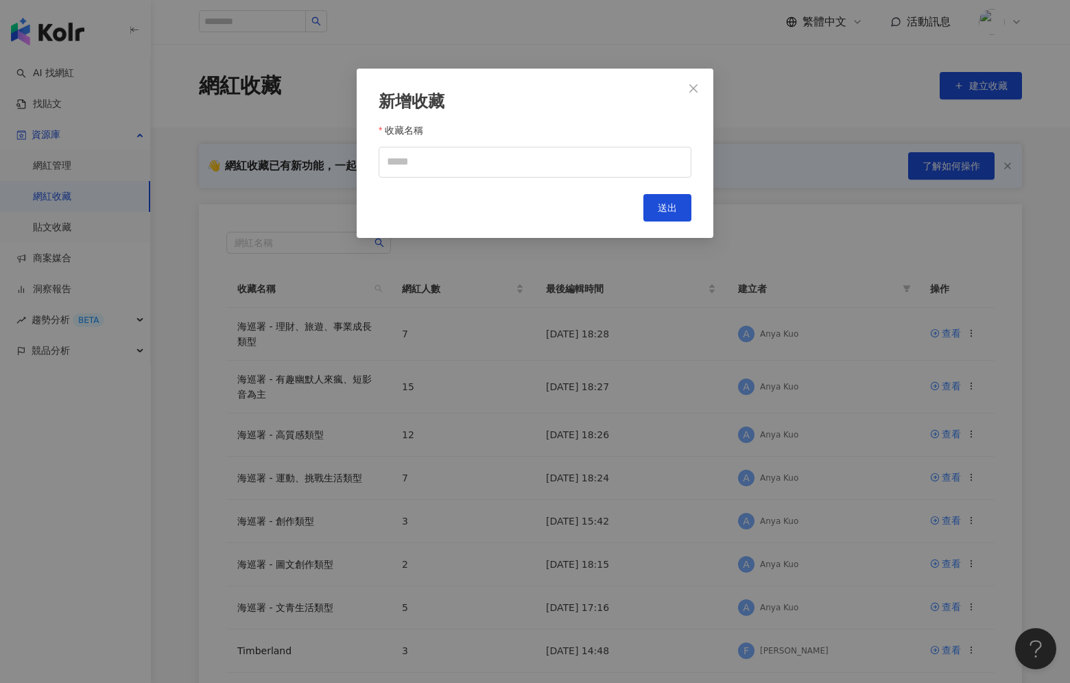
click at [669, 180] on div "新增收藏 收藏名稱 Cancel 送出" at bounding box center [535, 153] width 357 height 169
click at [669, 151] on input "收藏名稱" at bounding box center [535, 162] width 313 height 31
type input "*"
type input "****"
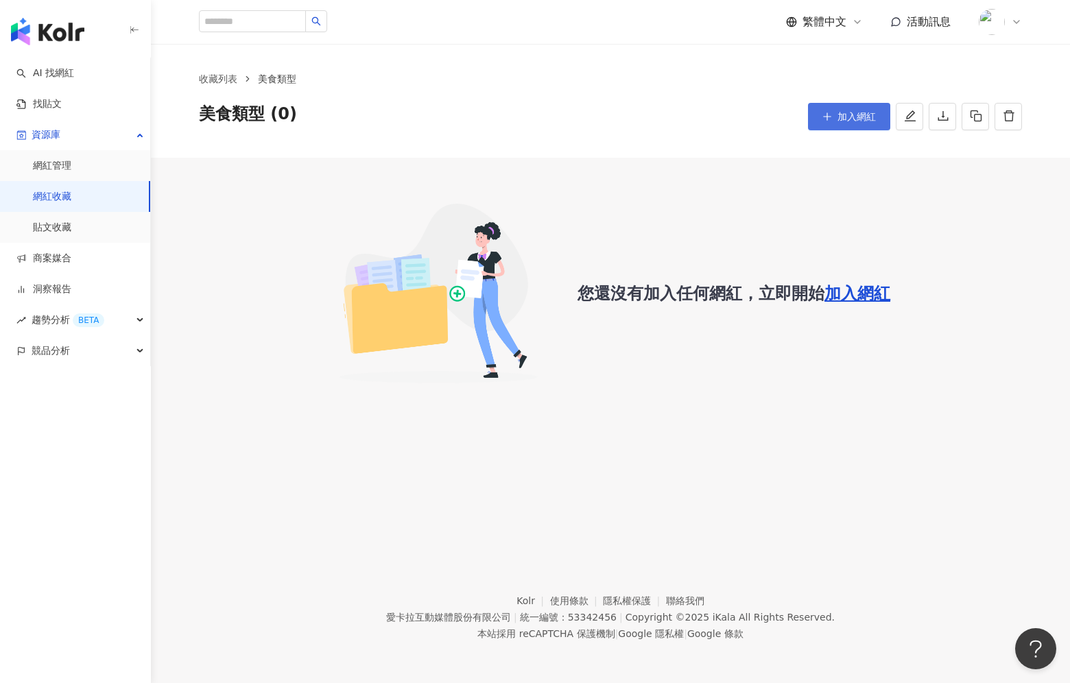
click at [836, 111] on button "加入網紅" at bounding box center [849, 116] width 82 height 27
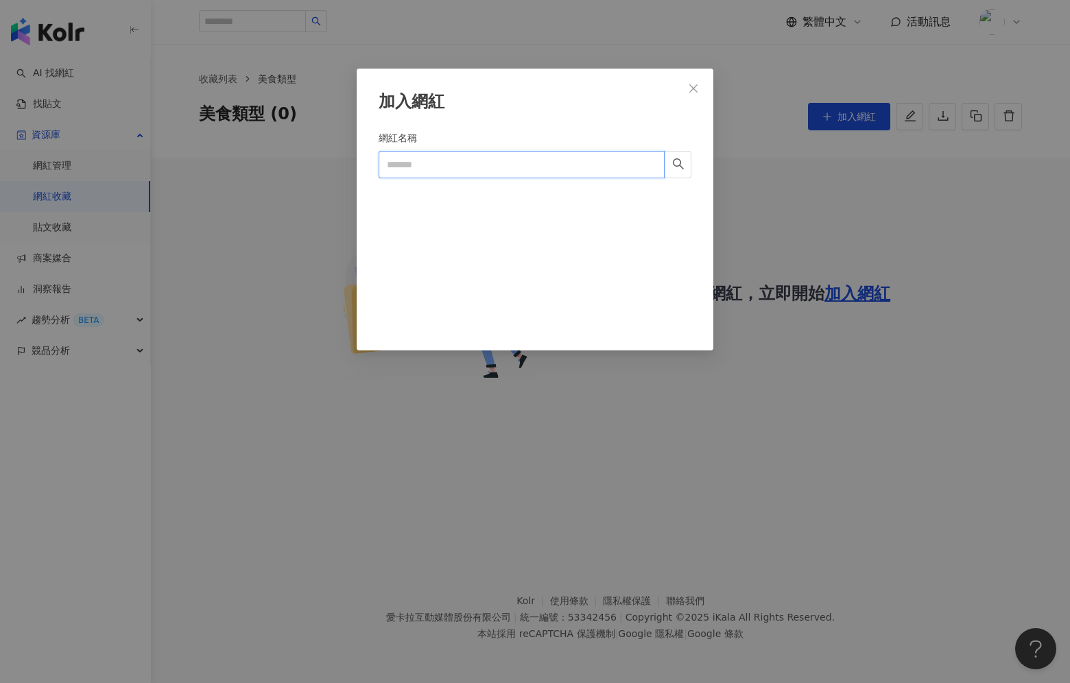
click at [526, 156] on input "網紅名稱" at bounding box center [522, 164] width 286 height 27
paste input "**********"
type input "*********"
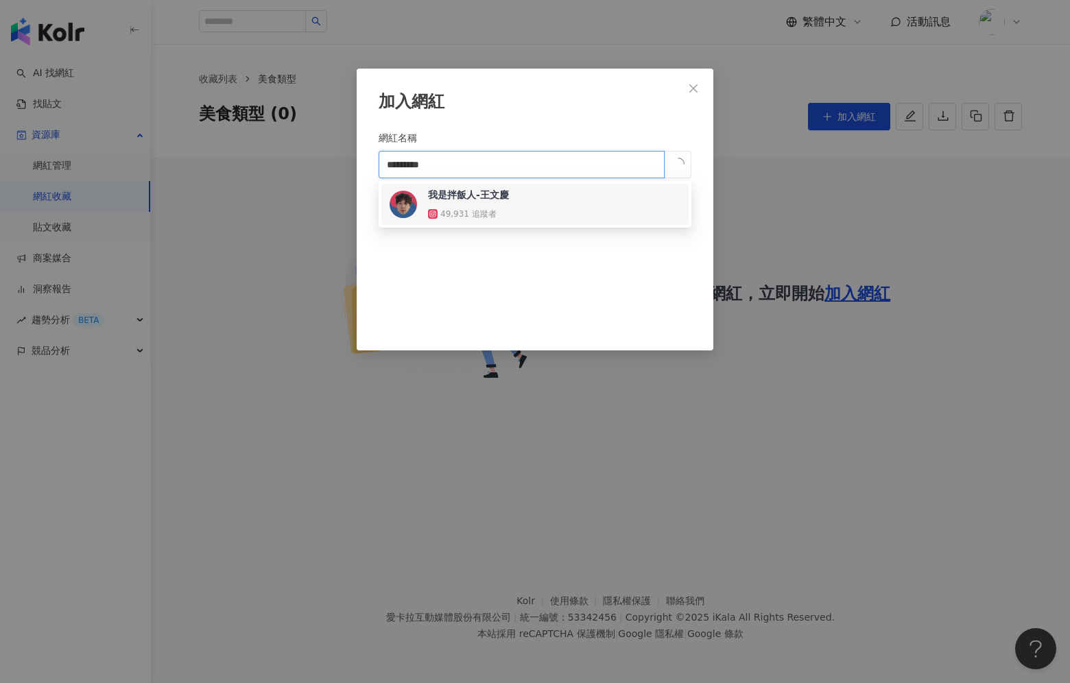
click at [539, 202] on div "我是拌飯人-王文慶 49,931 追蹤者" at bounding box center [535, 204] width 291 height 33
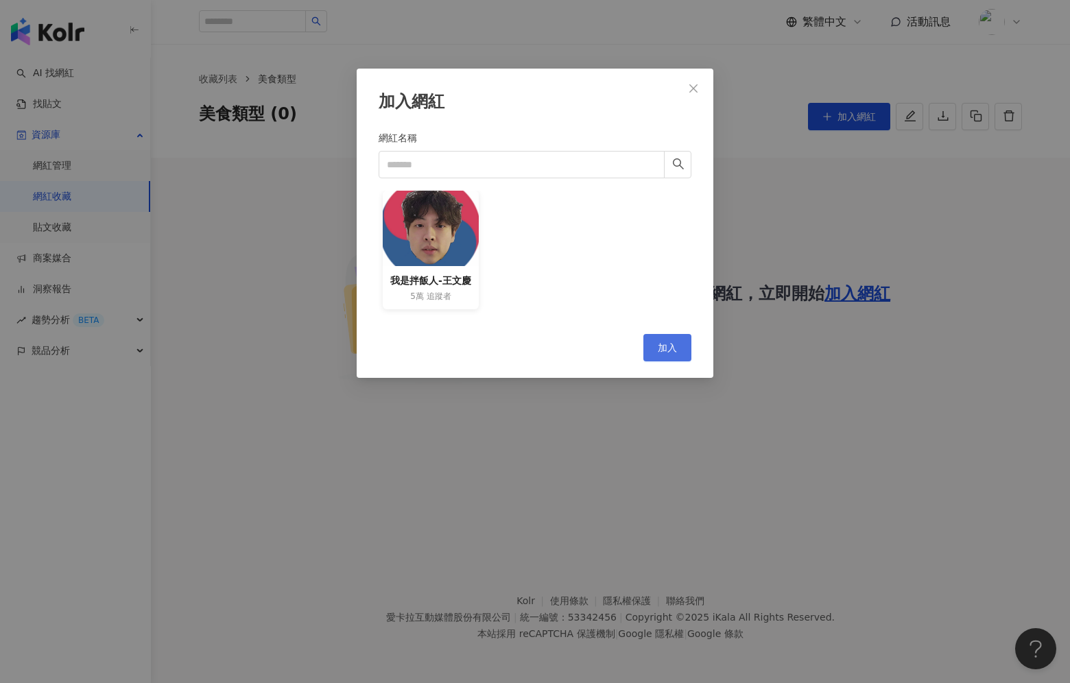
click at [665, 351] on span "加入" at bounding box center [667, 347] width 19 height 11
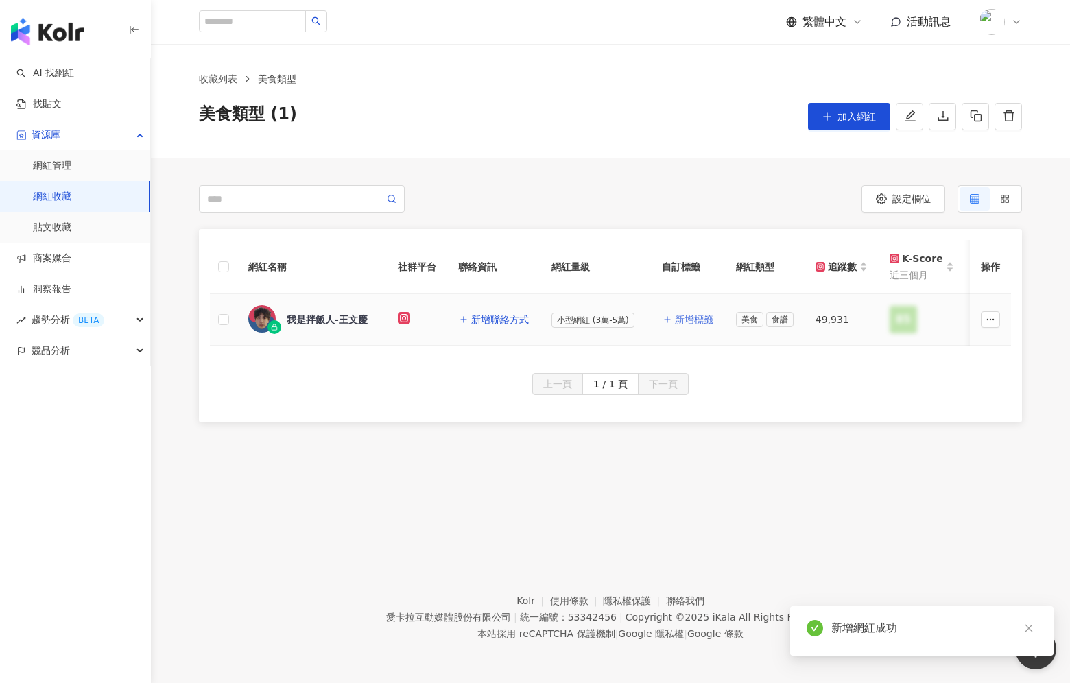
click at [700, 315] on span "新增標籤" at bounding box center [694, 319] width 38 height 11
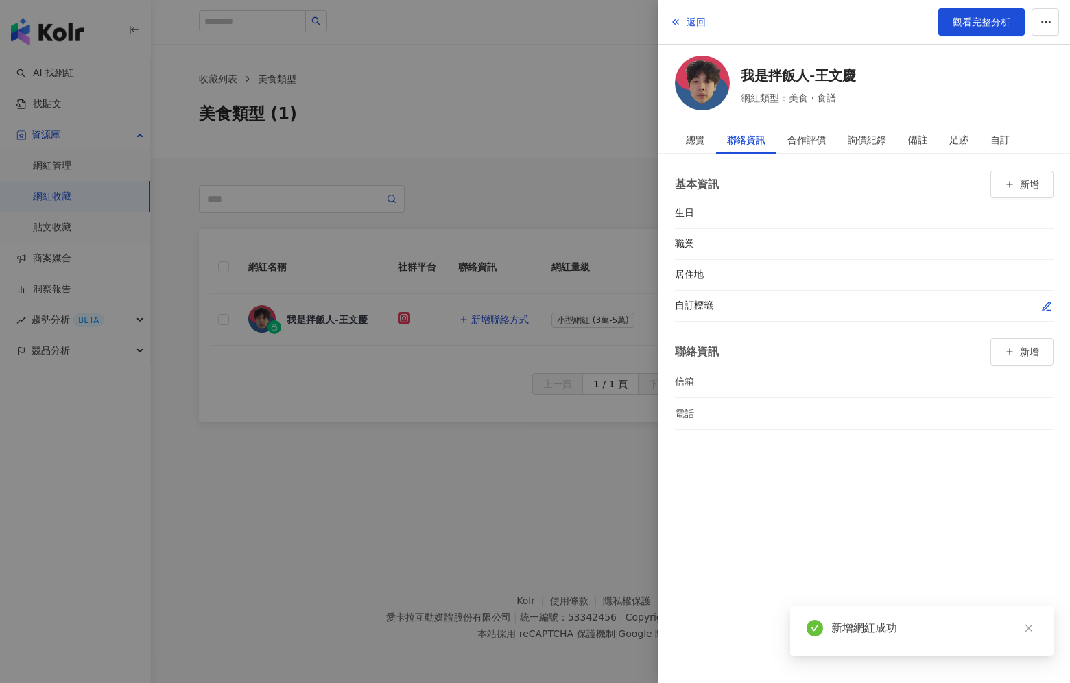
click at [1042, 305] on icon "button" at bounding box center [1046, 306] width 11 height 11
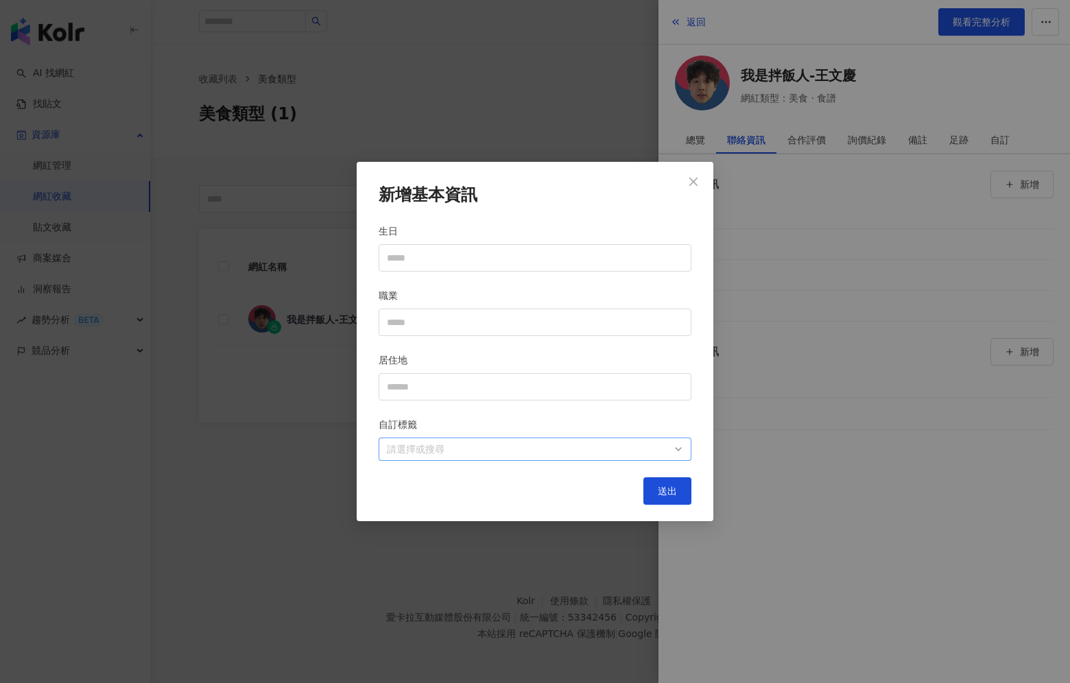
click at [541, 454] on div at bounding box center [527, 449] width 293 height 10
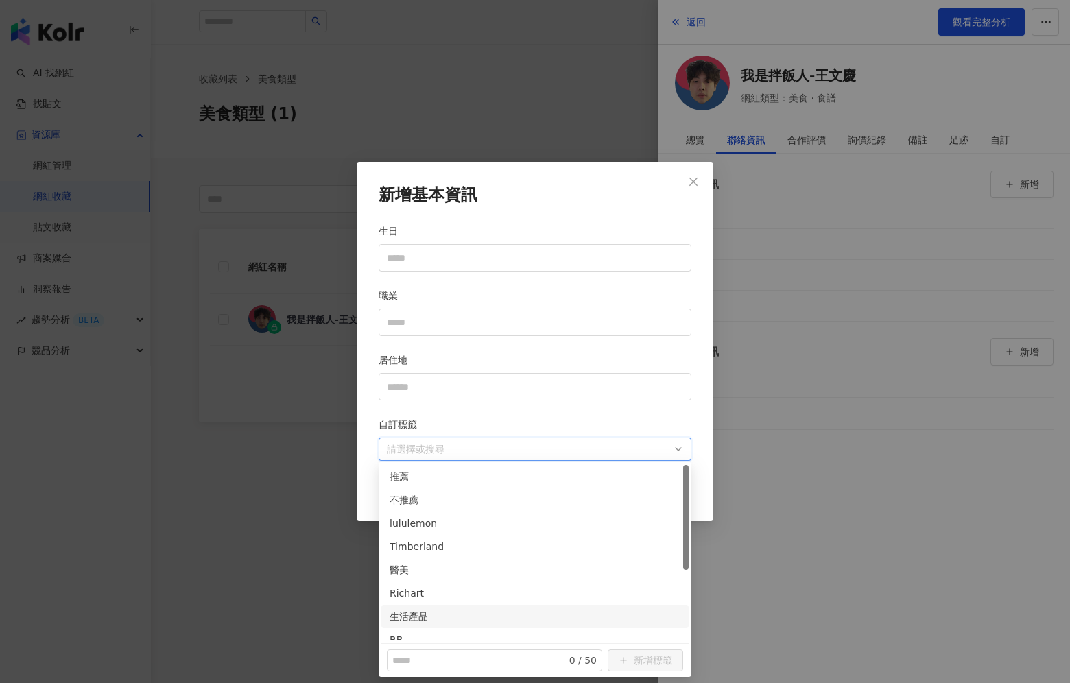
click at [528, 607] on div "生活產品" at bounding box center [534, 616] width 307 height 23
click at [535, 595] on div "Richart" at bounding box center [535, 593] width 291 height 15
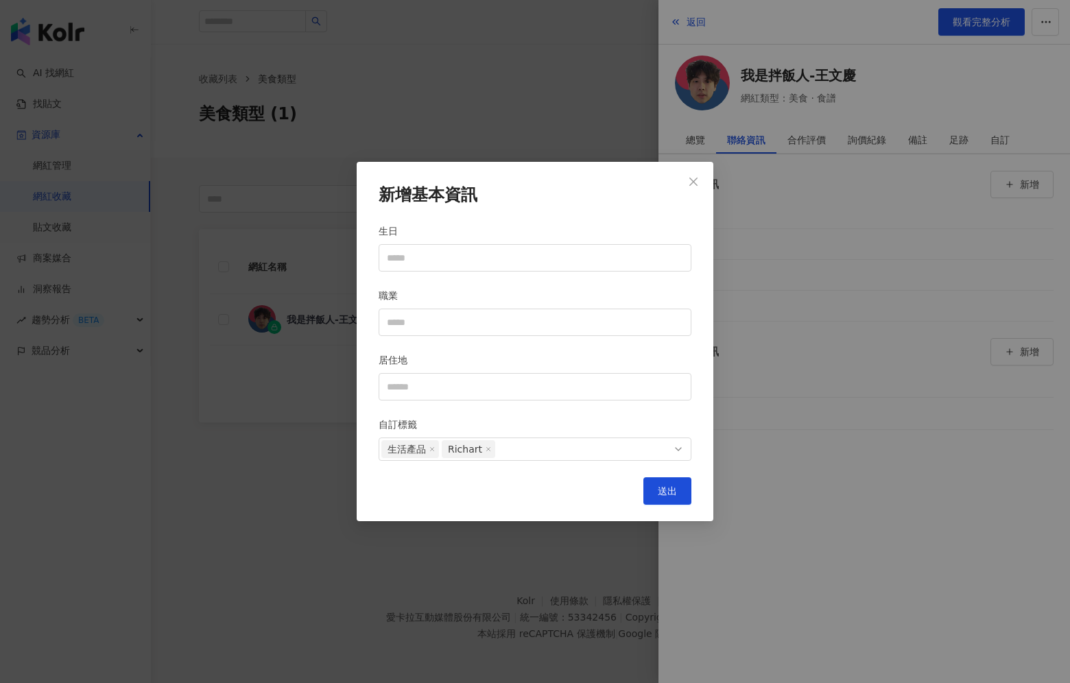
click at [612, 204] on h2 "新增基本資訊" at bounding box center [535, 195] width 313 height 23
click at [683, 488] on button "送出" at bounding box center [667, 490] width 48 height 27
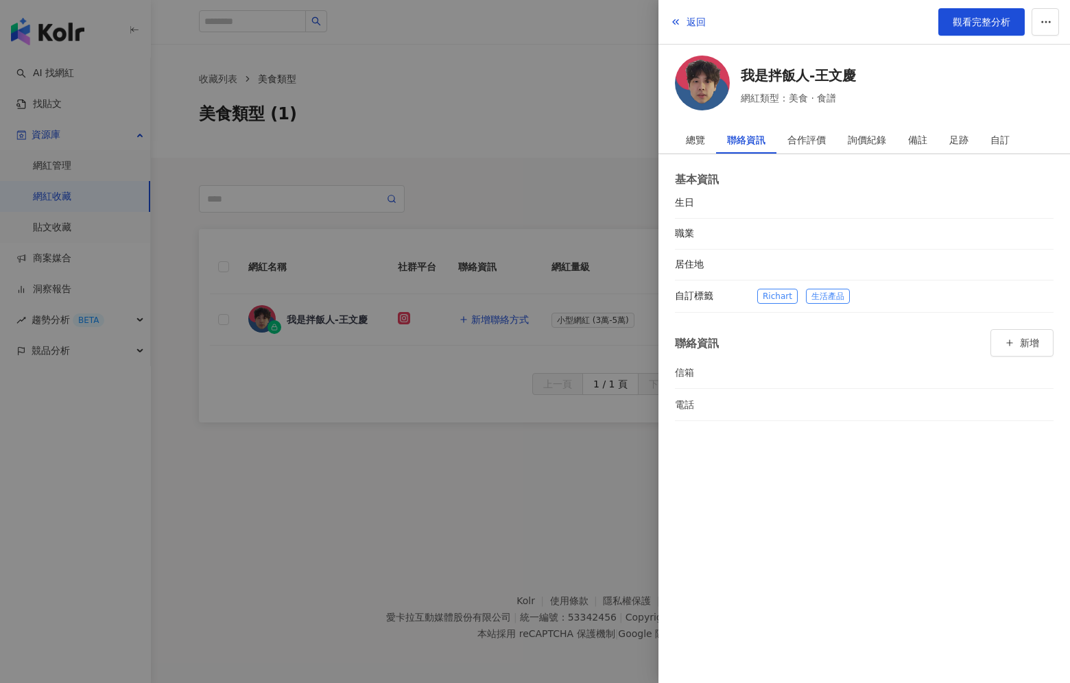
click at [550, 578] on div at bounding box center [535, 341] width 1070 height 683
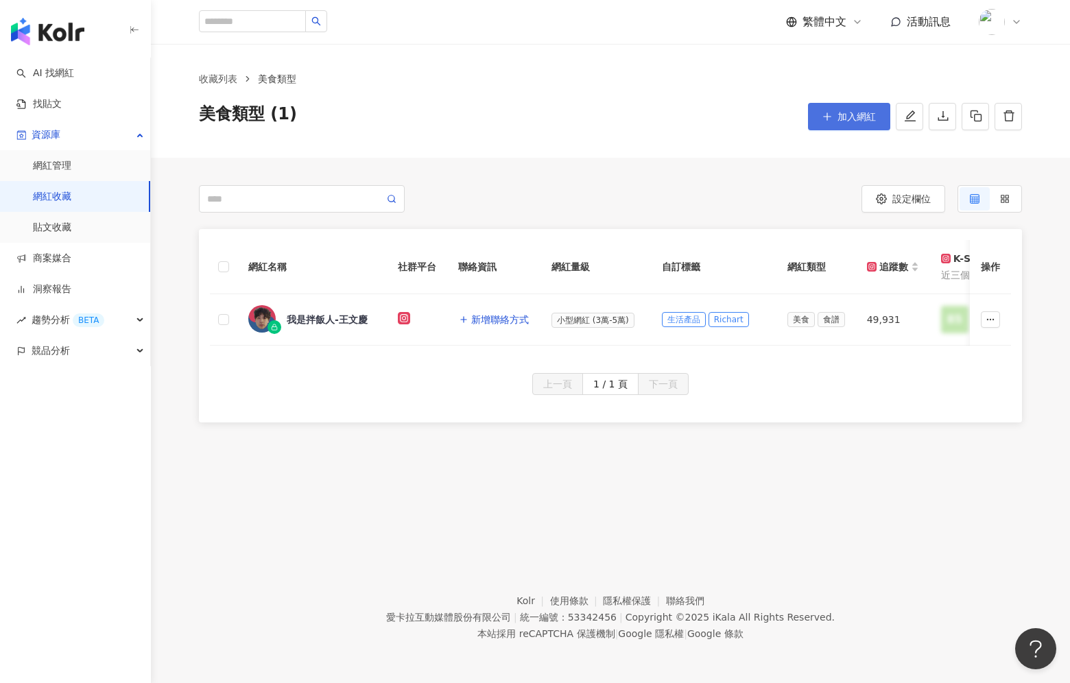
click at [853, 113] on span "加入網紅" at bounding box center [856, 116] width 38 height 11
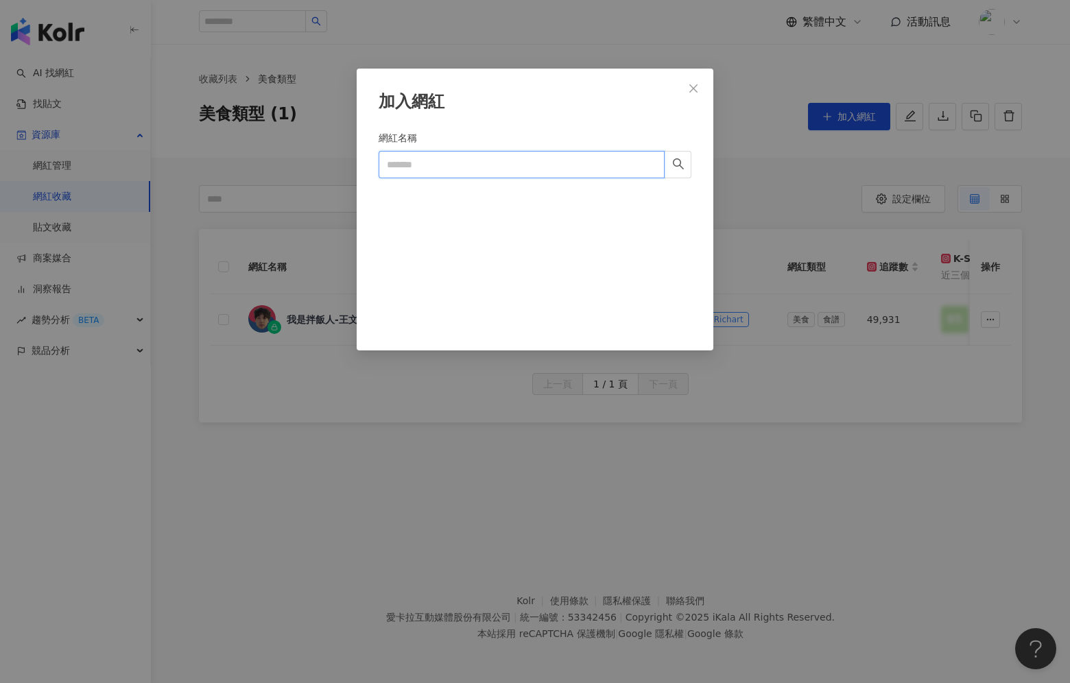
click at [403, 157] on input "網紅名稱" at bounding box center [522, 164] width 286 height 27
paste input "****"
type input "****"
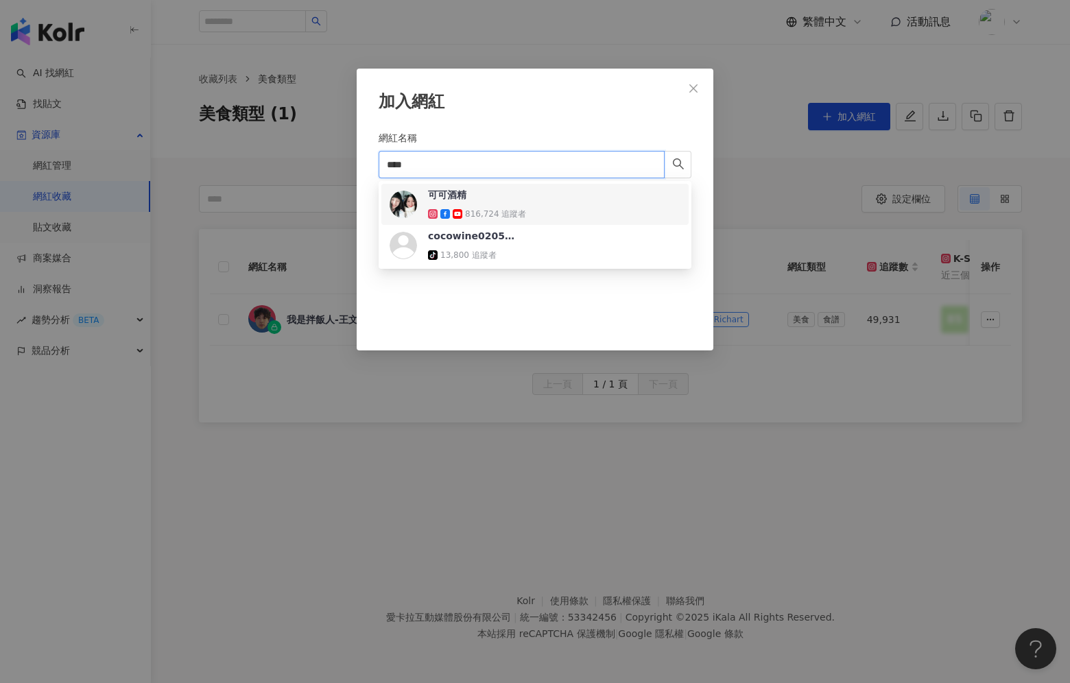
click at [518, 210] on div "816,724 追蹤者" at bounding box center [495, 215] width 61 height 12
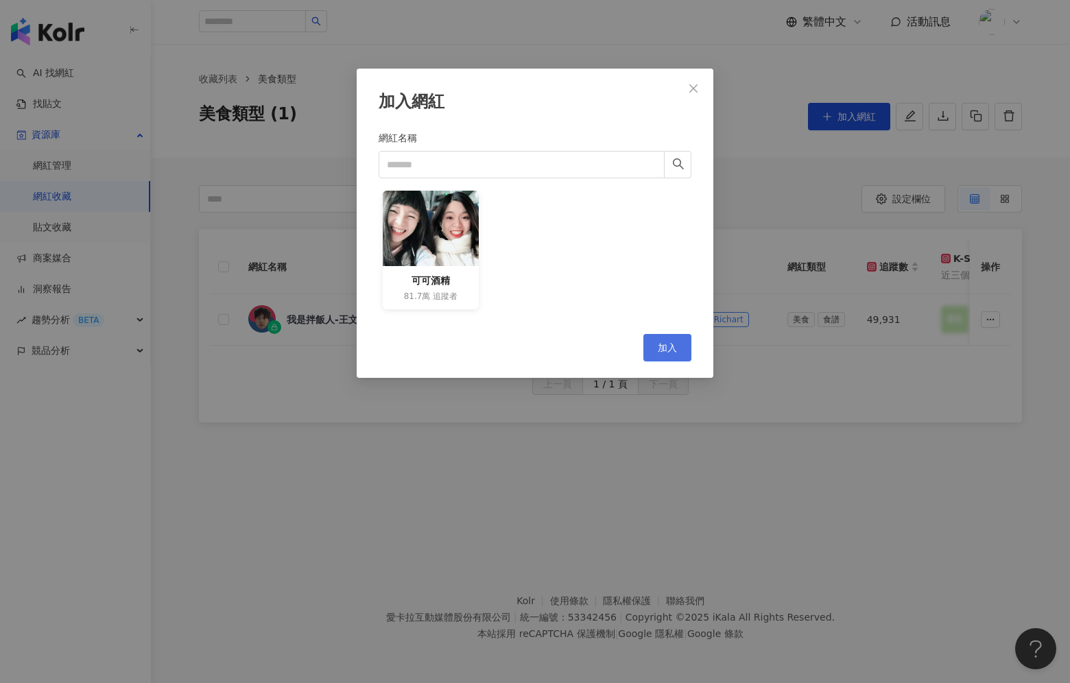
click at [674, 350] on span "加入" at bounding box center [667, 347] width 19 height 11
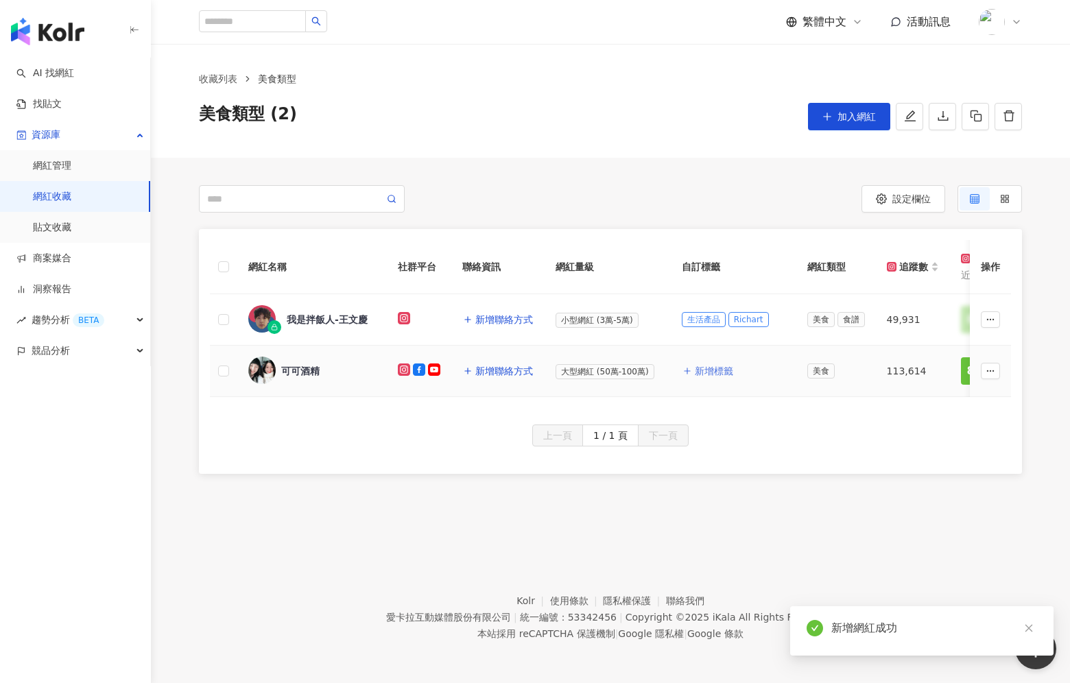
click at [719, 379] on button "新增標籤" at bounding box center [708, 370] width 52 height 27
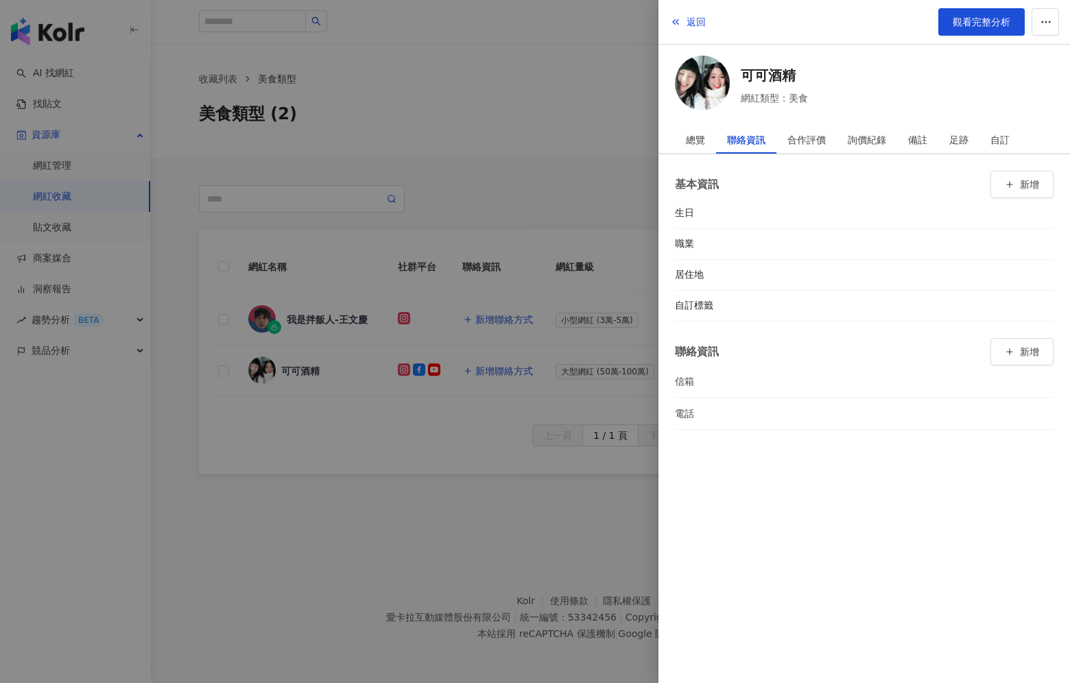
click at [1055, 307] on div "基本資訊 新增 生日 職業 居住地 自訂標籤 聯絡資訊 新增 信箱 電話" at bounding box center [864, 300] width 412 height 292
click at [1040, 311] on div "自訂標籤" at bounding box center [864, 306] width 379 height 31
click at [1044, 307] on icon "button" at bounding box center [1047, 306] width 8 height 8
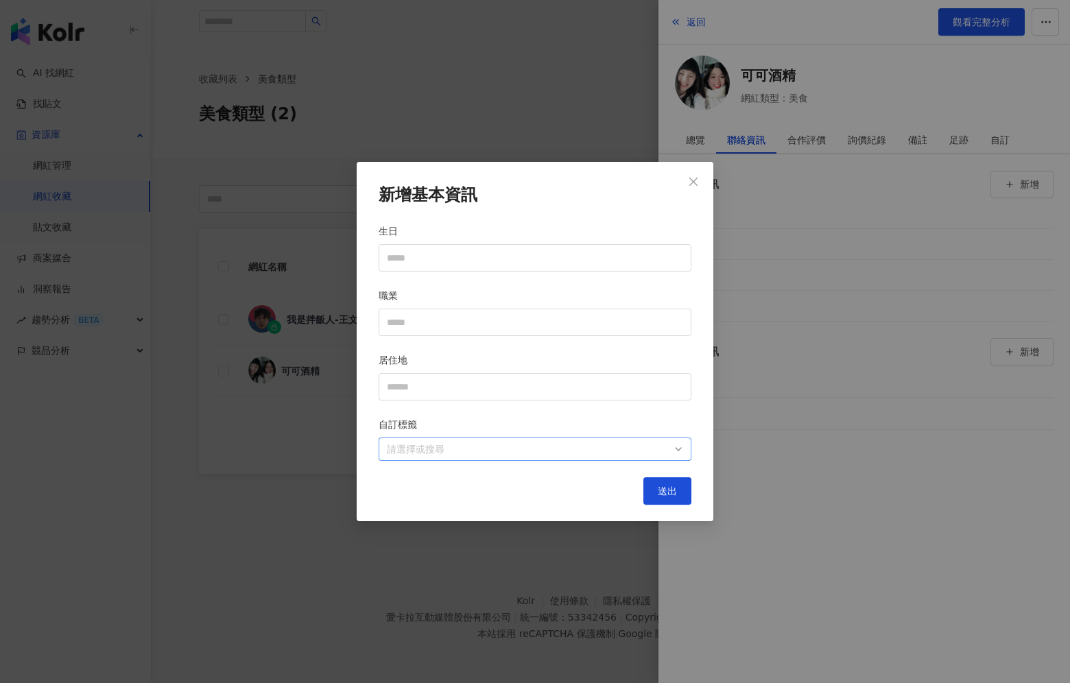
click at [455, 448] on div at bounding box center [527, 449] width 293 height 10
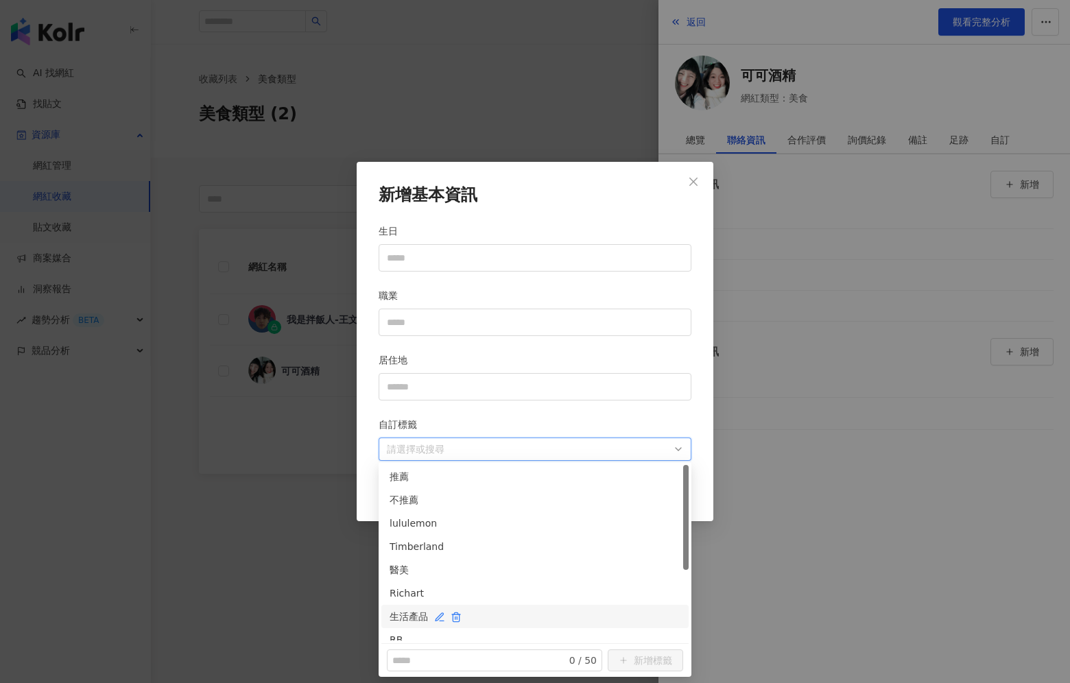
click at [469, 617] on div "生活產品" at bounding box center [535, 616] width 291 height 15
click at [495, 598] on div "Richart" at bounding box center [535, 593] width 291 height 15
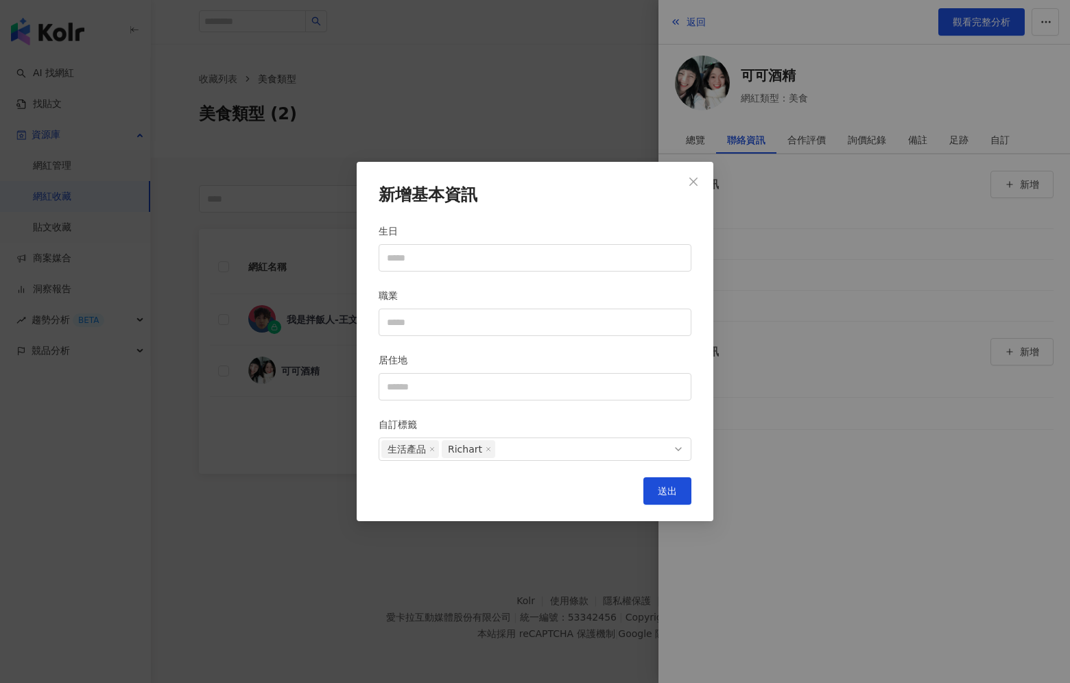
click at [579, 211] on div "新增基本資訊 生日 職業 居住地 自訂標籤 生活產品 Richart 送出" at bounding box center [535, 341] width 357 height 359
click at [667, 492] on span "送出" at bounding box center [667, 491] width 19 height 11
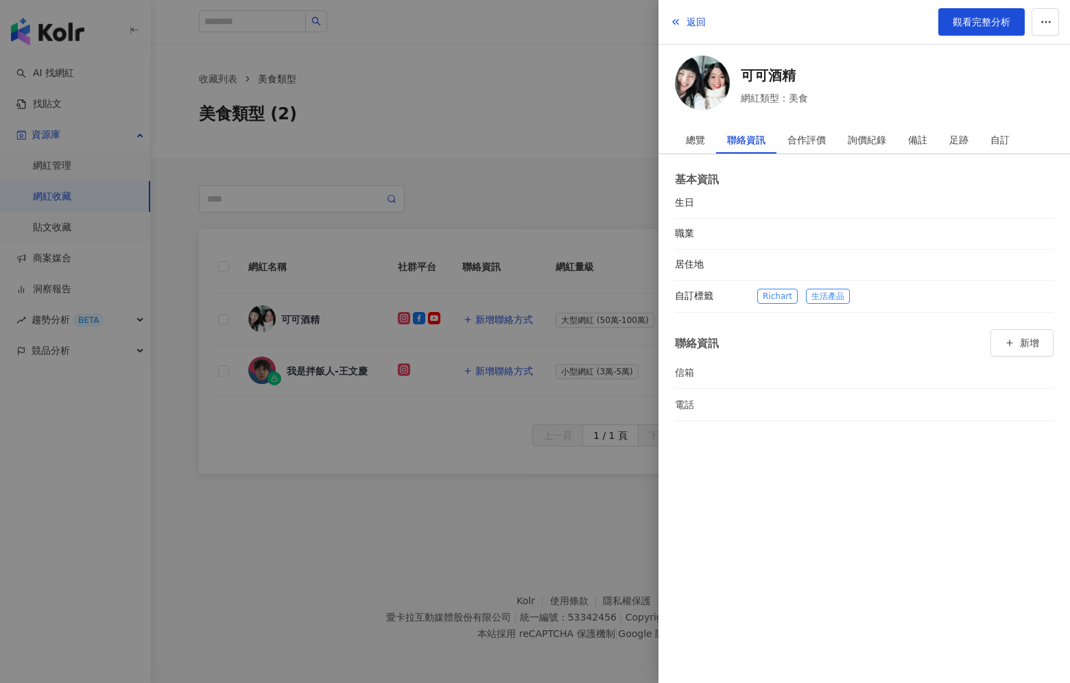
click at [518, 178] on div at bounding box center [535, 341] width 1070 height 683
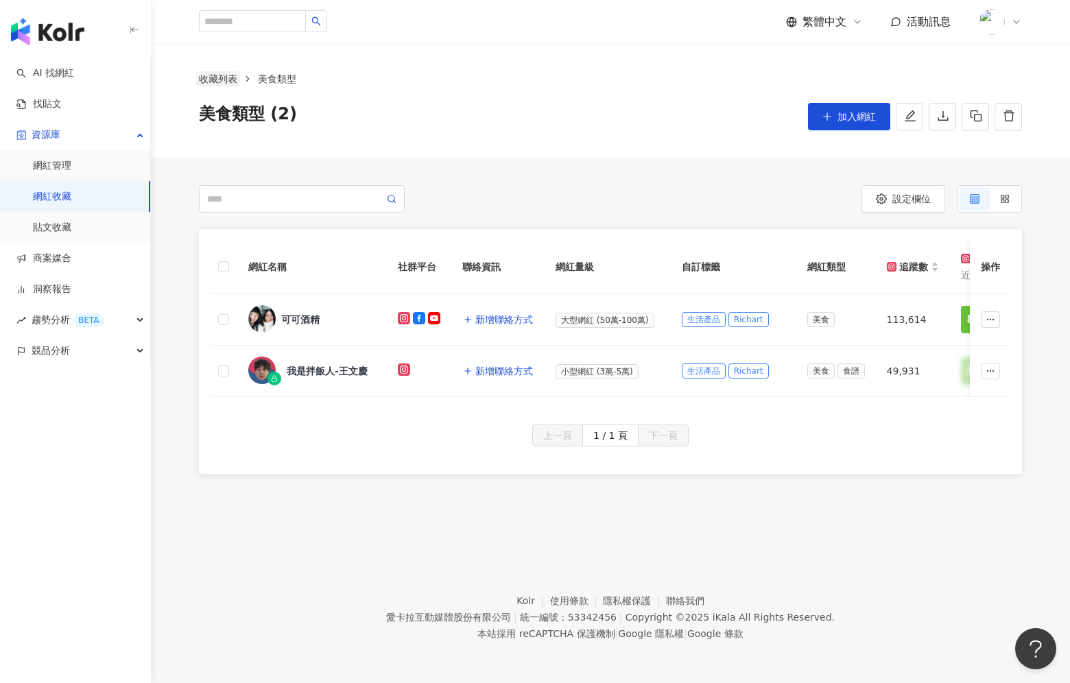
click at [224, 79] on link "收藏列表" at bounding box center [218, 78] width 44 height 15
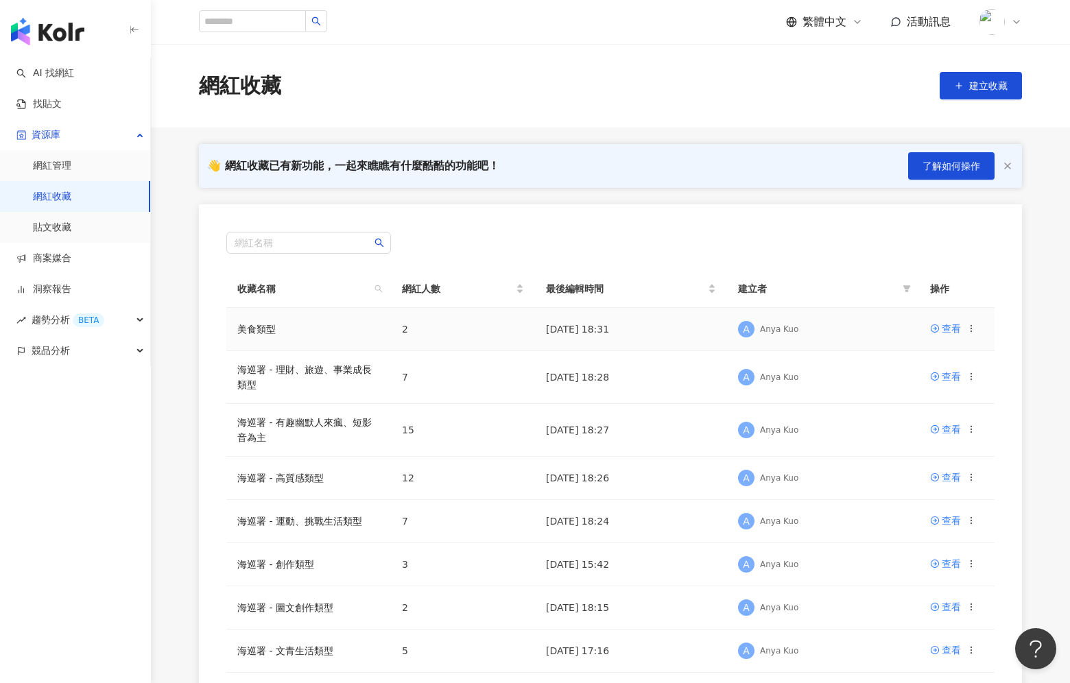
click at [977, 328] on td "查看" at bounding box center [956, 329] width 75 height 43
click at [974, 328] on icon at bounding box center [971, 329] width 10 height 10
click at [969, 356] on li "編輯收藏名稱" at bounding box center [928, 353] width 91 height 29
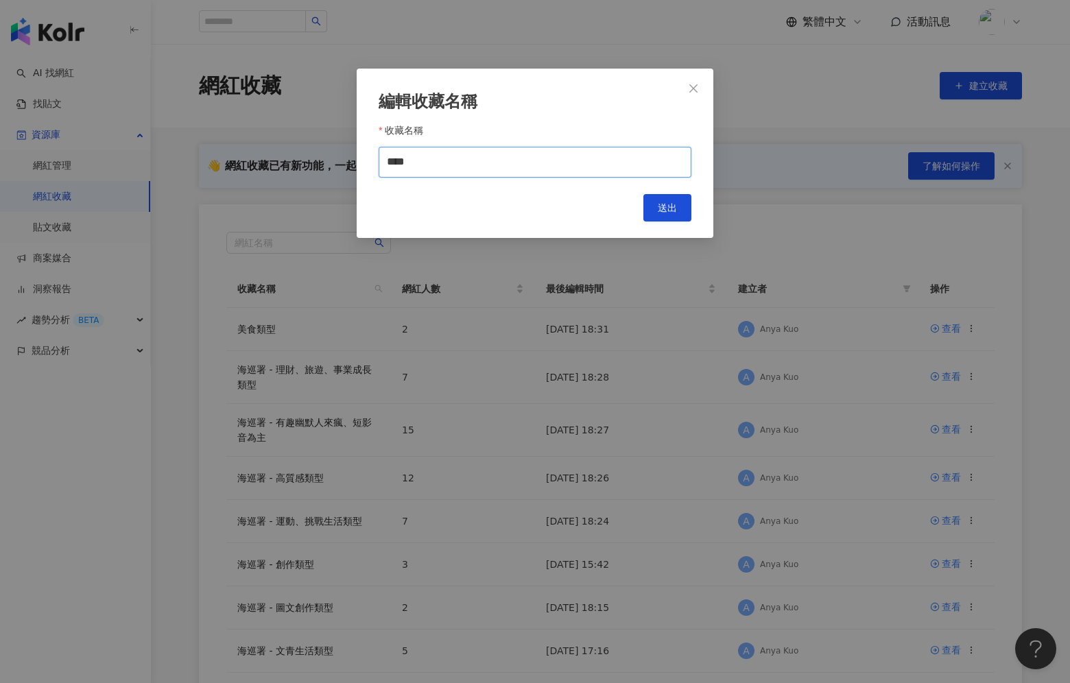
click at [388, 159] on input "****" at bounding box center [535, 162] width 313 height 31
type input "**********"
click at [657, 215] on button "送出" at bounding box center [667, 207] width 48 height 27
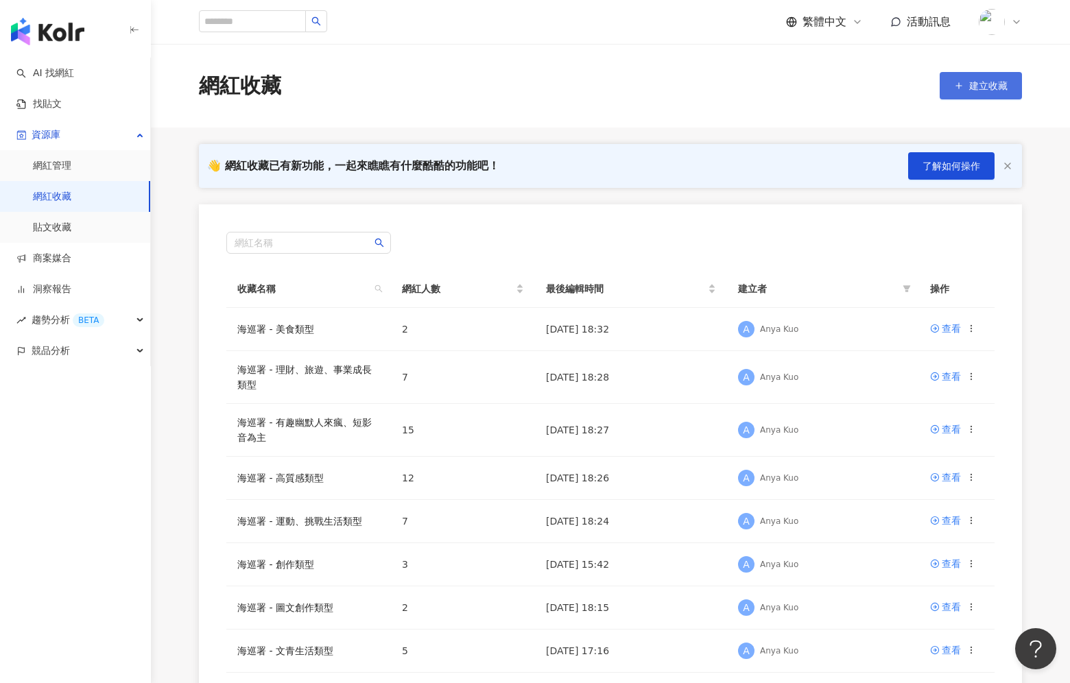
click at [973, 85] on span "建立收藏" at bounding box center [988, 85] width 38 height 11
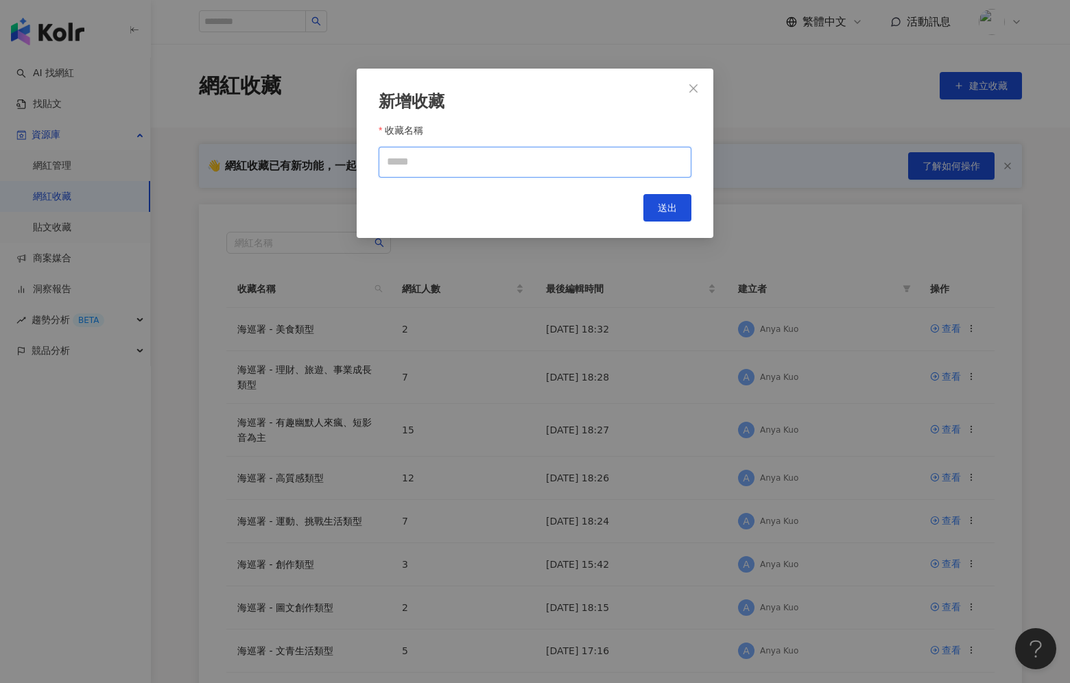
click at [560, 167] on input "收藏名稱" at bounding box center [535, 162] width 313 height 31
type input "*"
type input "**********"
click at [665, 206] on span "送出" at bounding box center [667, 207] width 19 height 11
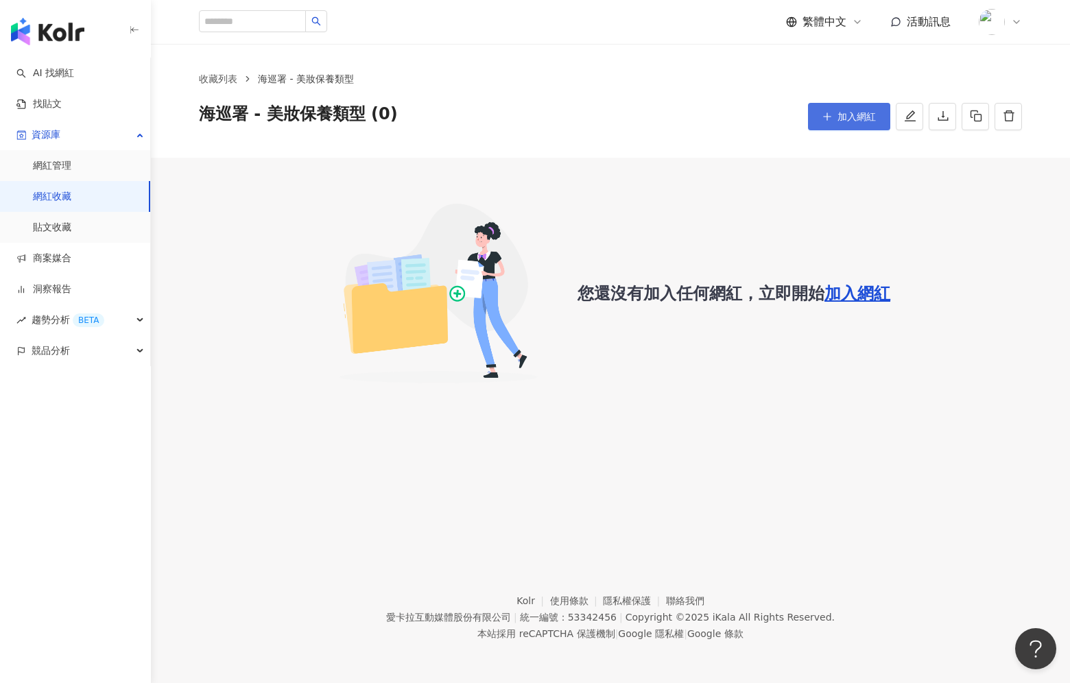
click at [846, 117] on span "加入網紅" at bounding box center [856, 116] width 38 height 11
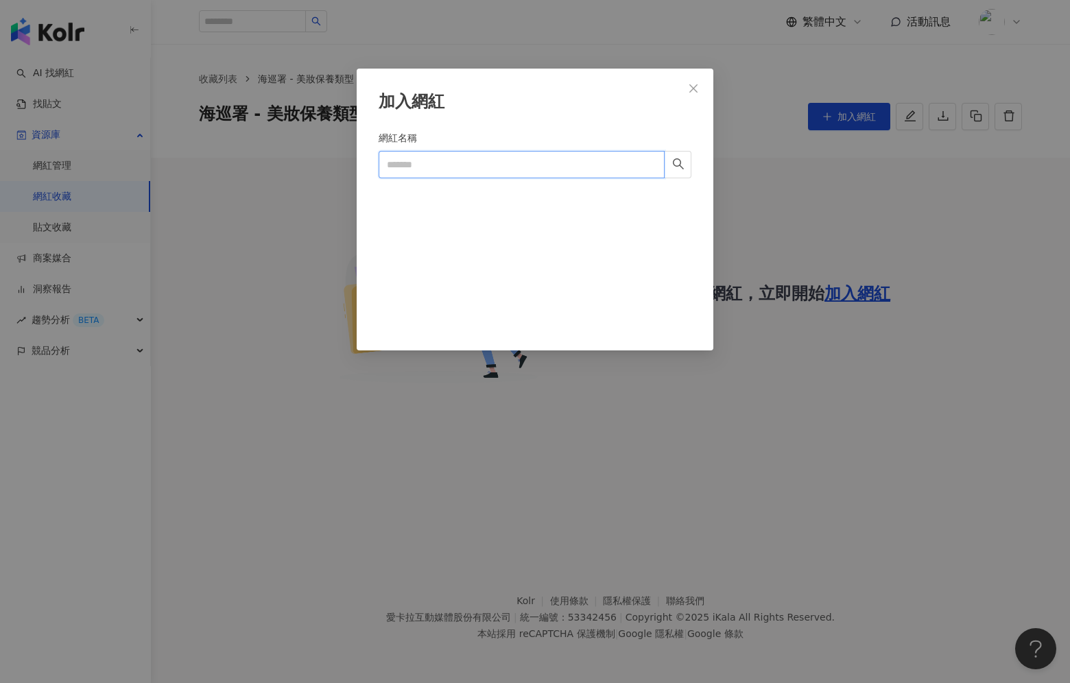
click at [534, 163] on input "網紅名稱" at bounding box center [522, 164] width 286 height 27
paste input "****"
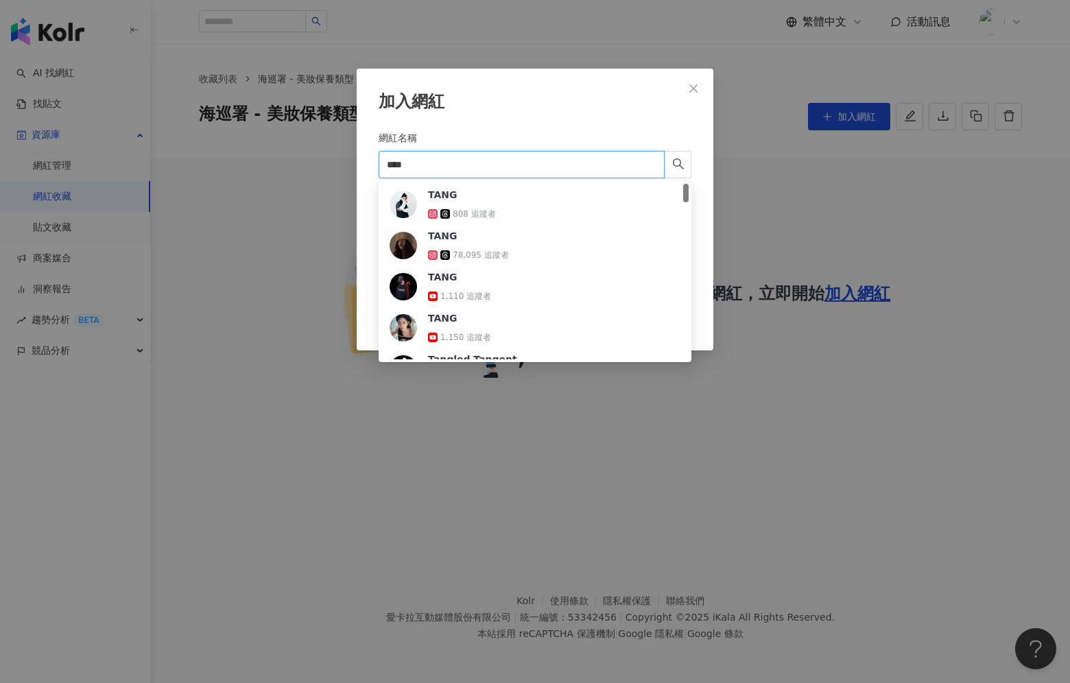
drag, startPoint x: 455, startPoint y: 169, endPoint x: 357, endPoint y: 163, distance: 98.3
click at [357, 163] on div "加入網紅 網紅名稱 **** Cancel 加入" at bounding box center [535, 210] width 357 height 282
paste input "****"
type input "********"
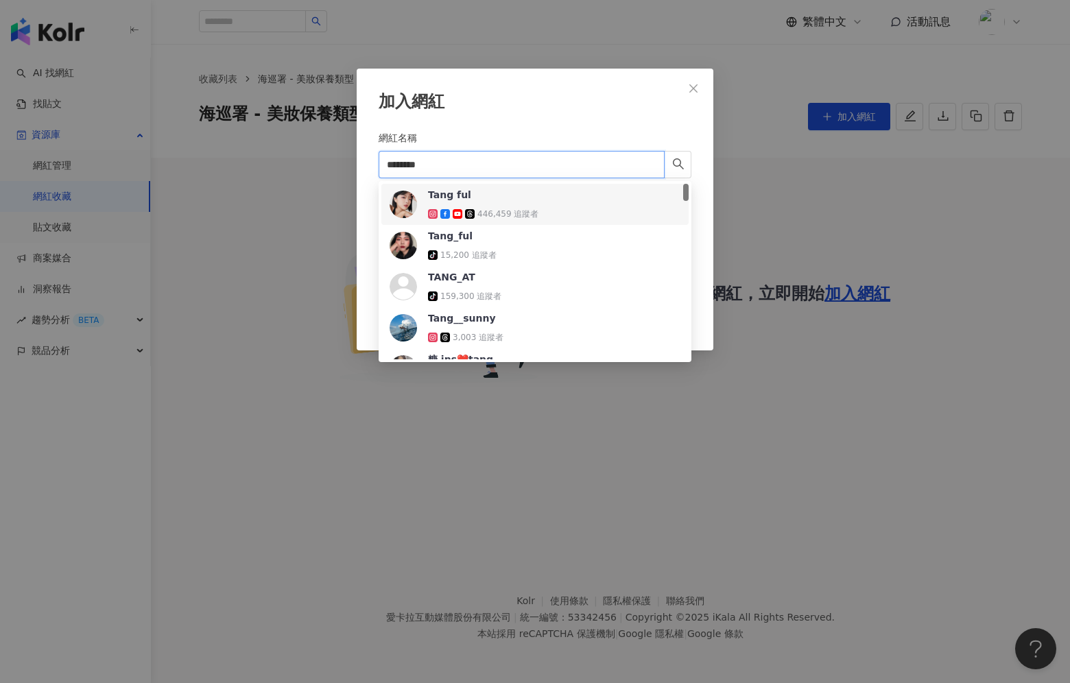
click at [564, 204] on div "[PERSON_NAME] ful 446,459 追蹤者" at bounding box center [535, 204] width 291 height 33
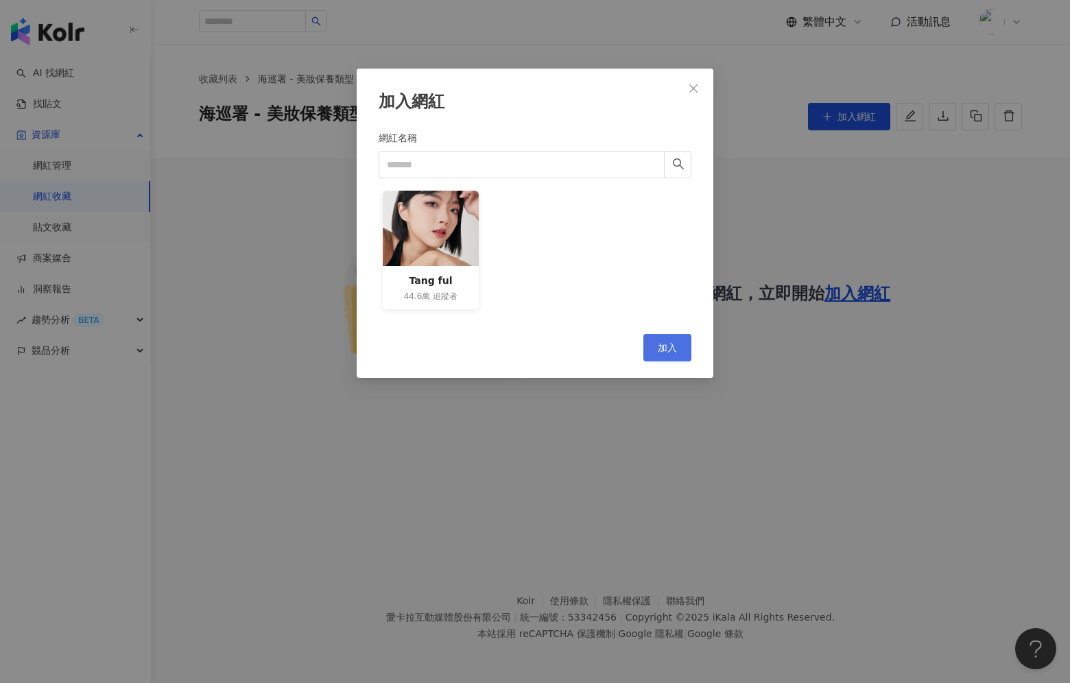
click at [680, 339] on button "加入" at bounding box center [667, 347] width 48 height 27
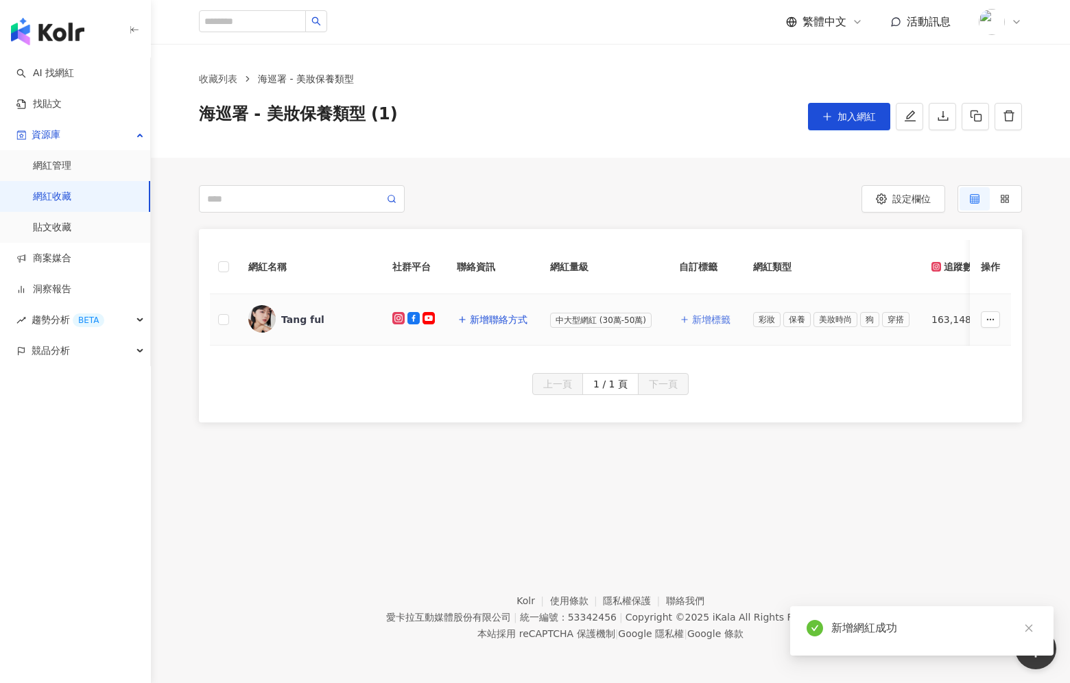
click at [712, 311] on button "新增標籤" at bounding box center [705, 319] width 52 height 27
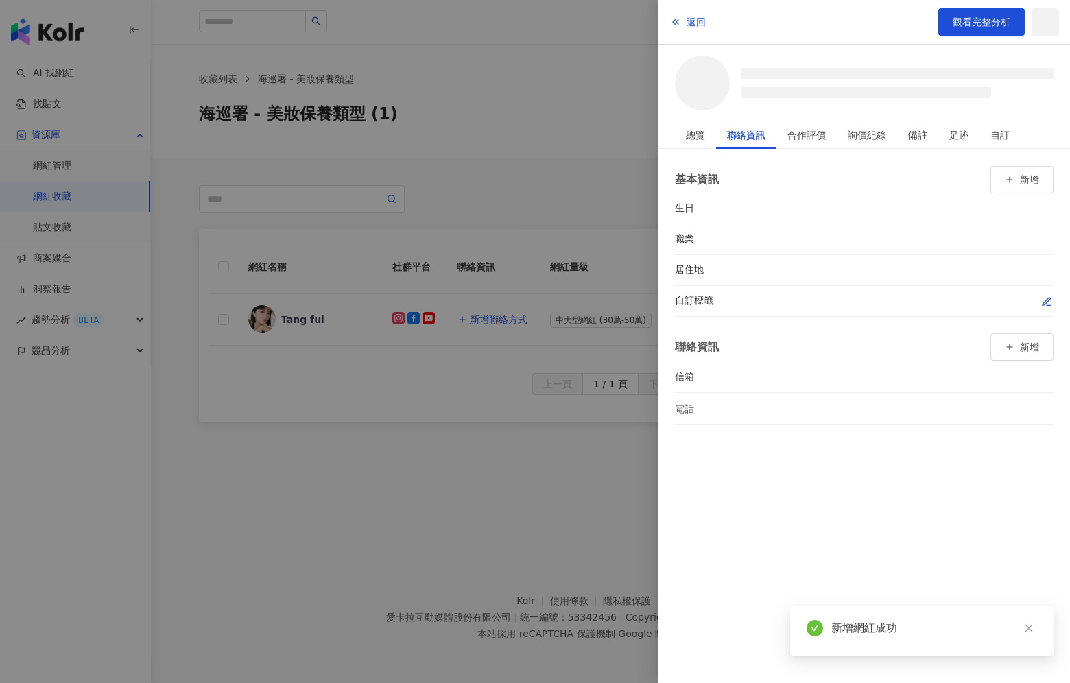
click at [1040, 298] on button "button" at bounding box center [1047, 301] width 14 height 14
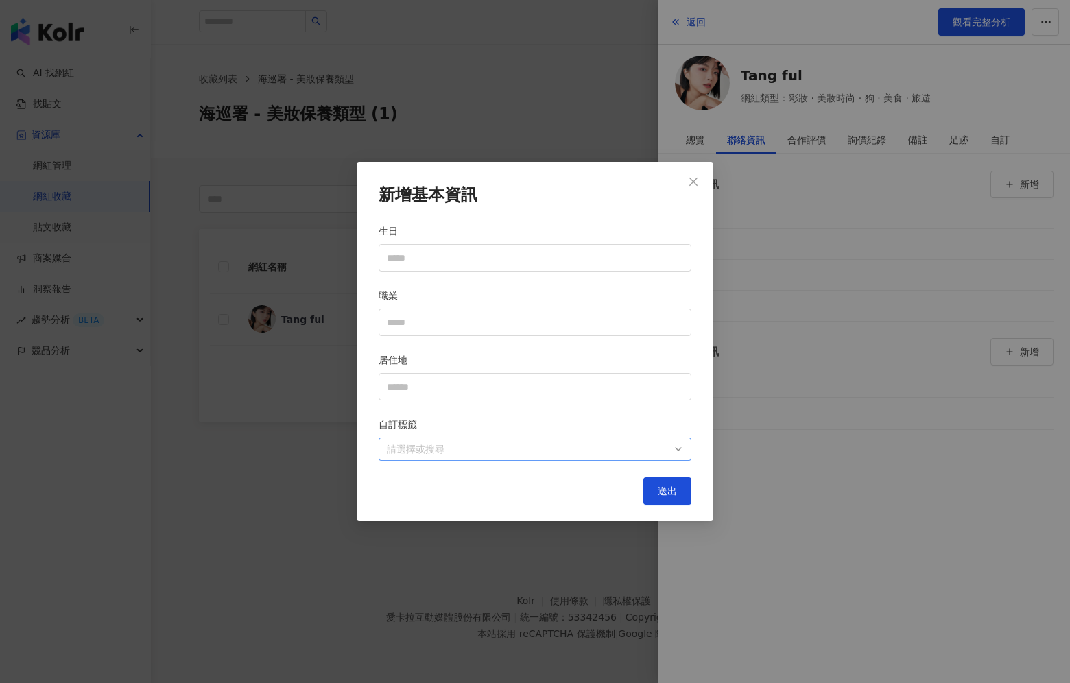
click at [464, 446] on div at bounding box center [527, 449] width 293 height 10
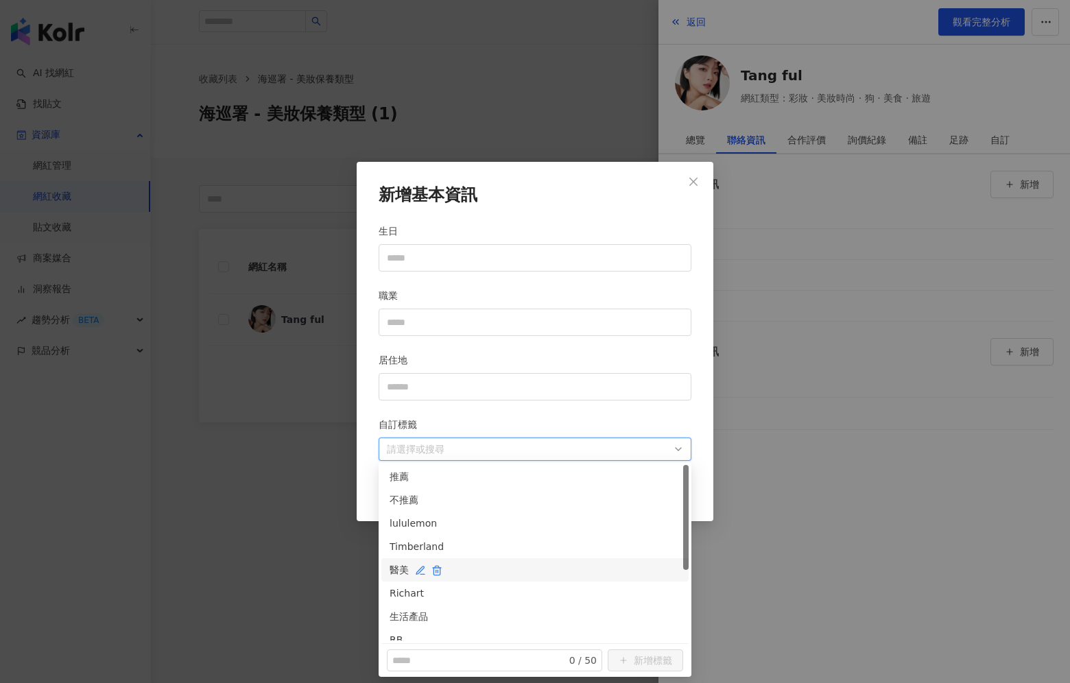
click at [495, 575] on div "醫美" at bounding box center [535, 569] width 291 height 15
click at [495, 615] on div "生活產品" at bounding box center [535, 616] width 291 height 15
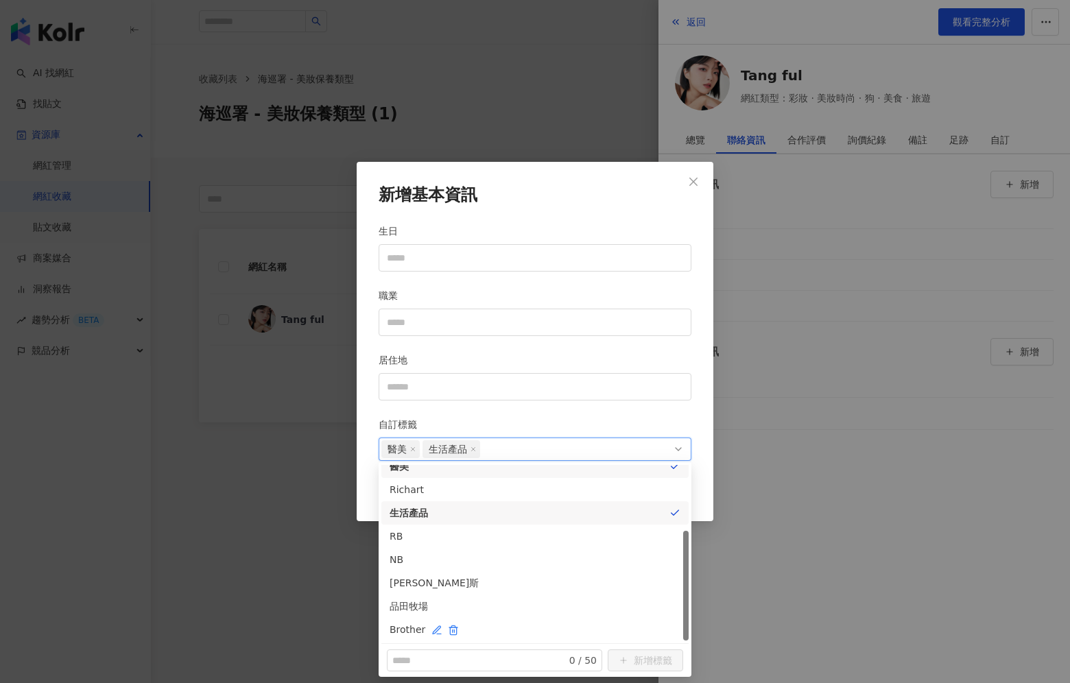
scroll to position [104, 0]
click at [604, 217] on div "新增基本資訊 生日 職業 居住地 自訂標籤 醫美 生活產品 送出" at bounding box center [535, 341] width 357 height 359
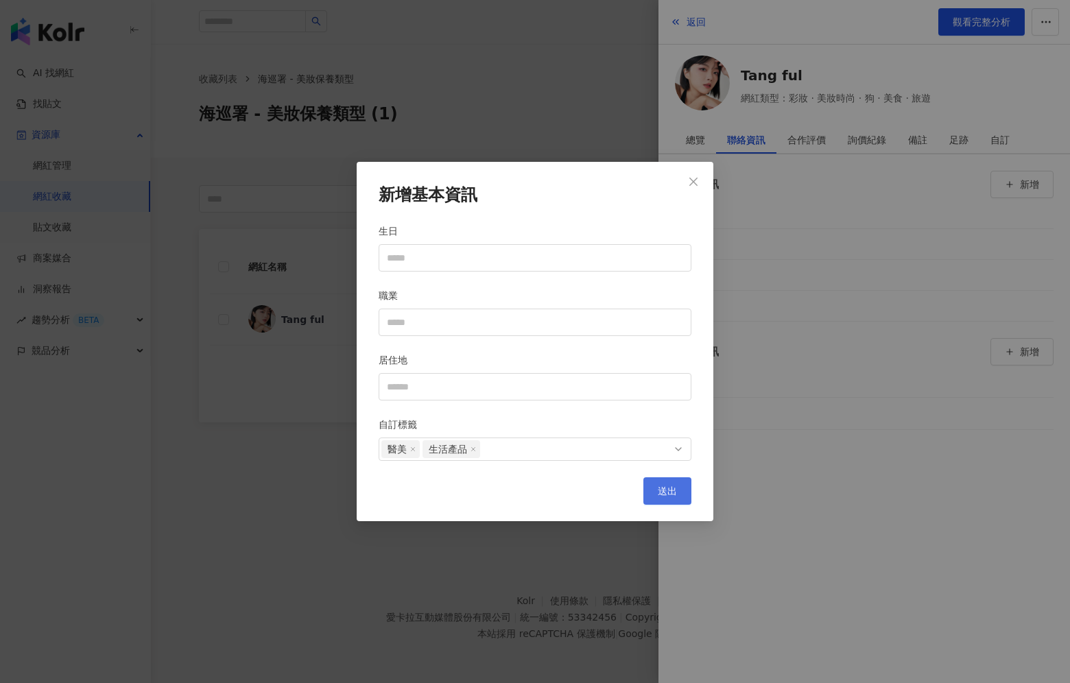
click at [660, 493] on span "送出" at bounding box center [667, 491] width 19 height 11
